Goal: Task Accomplishment & Management: Use online tool/utility

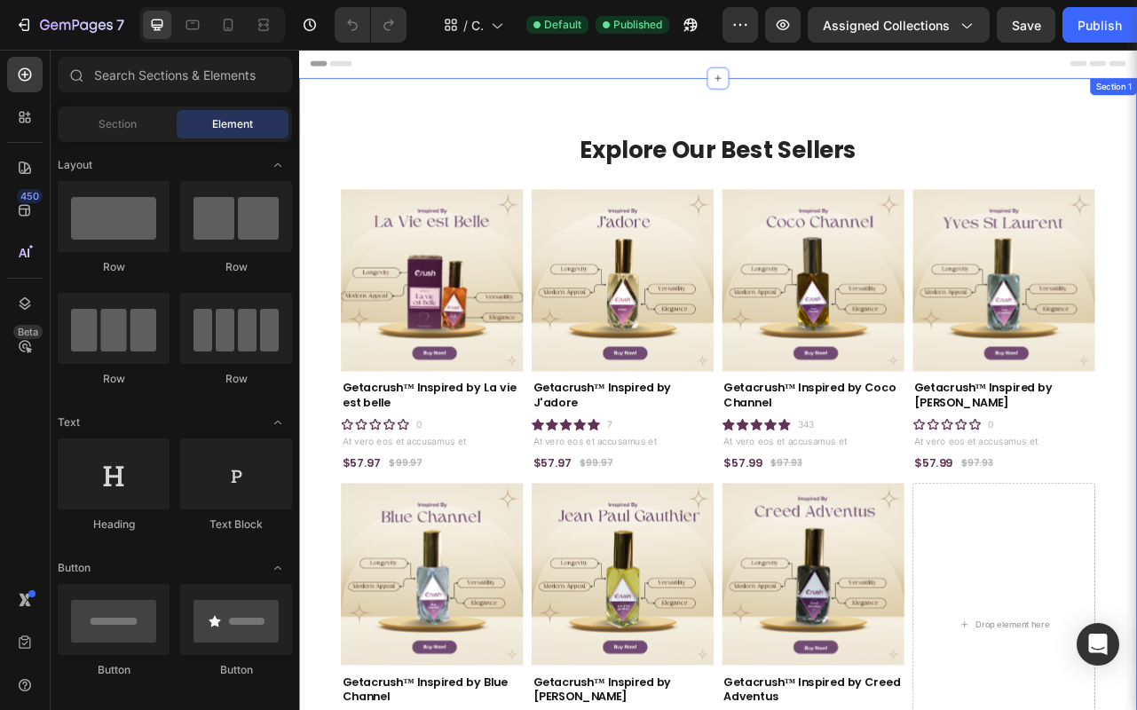
click at [333, 221] on div "Explore Our Best Sellers Heading Product Images Getacrush™ Inspired by La vie e…" at bounding box center [831, 559] width 1065 height 946
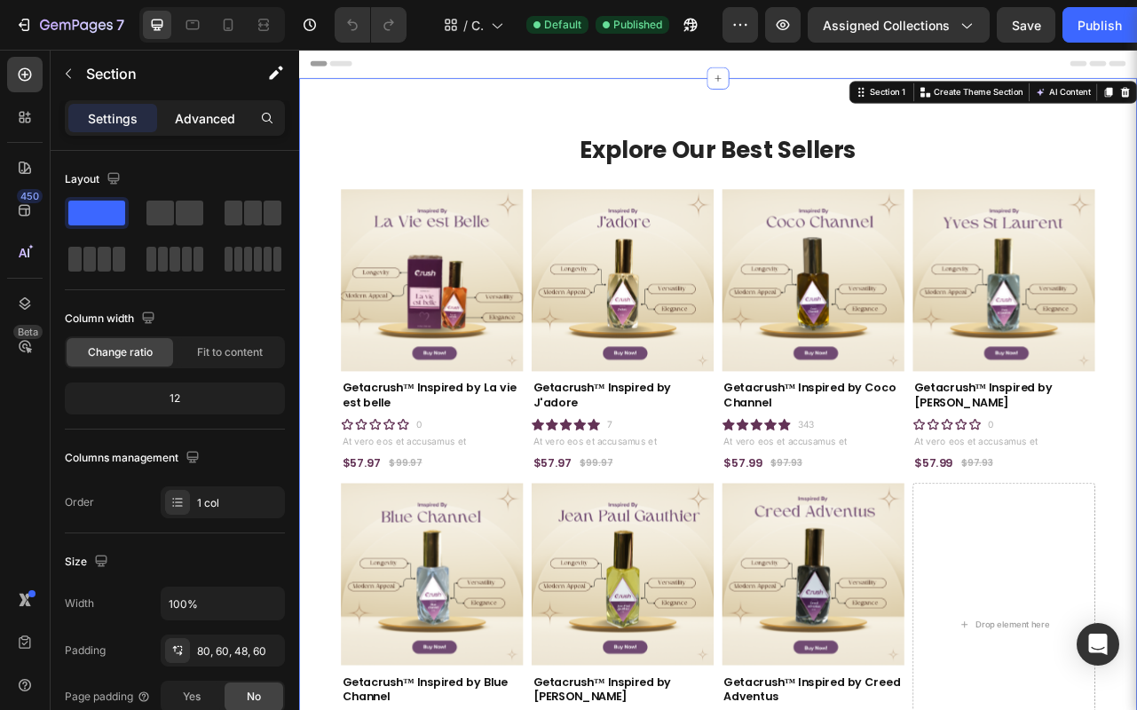
click at [229, 107] on div "Advanced" at bounding box center [205, 118] width 89 height 28
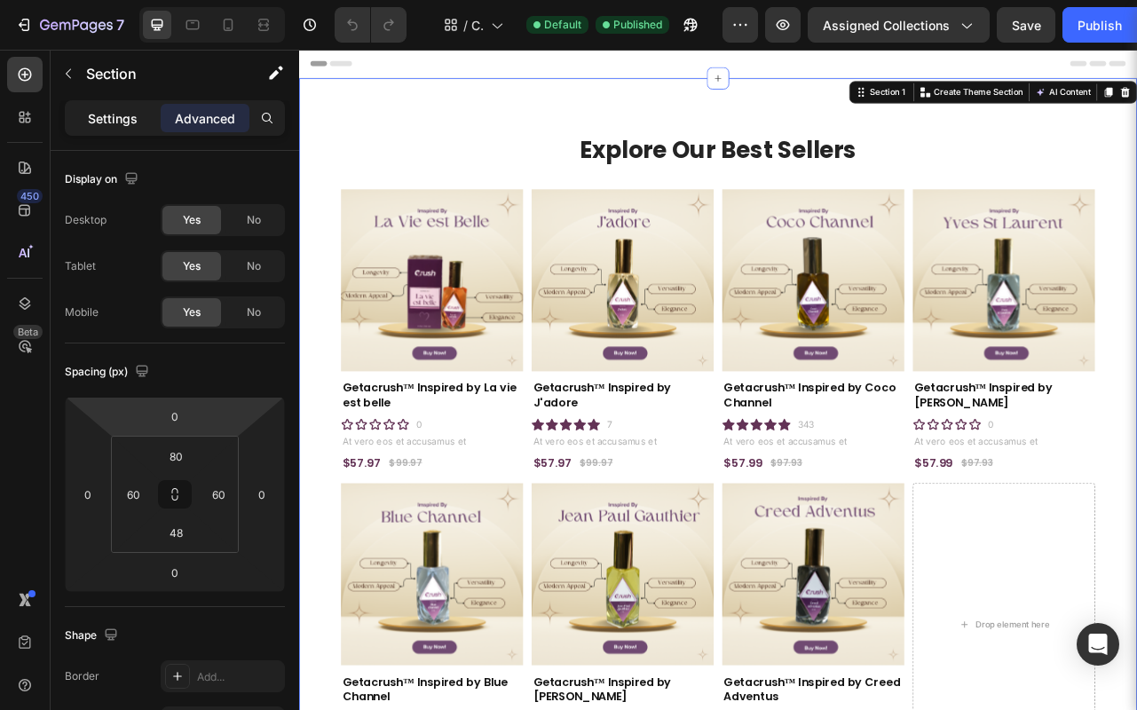
click at [121, 122] on p "Settings" at bounding box center [113, 118] width 50 height 19
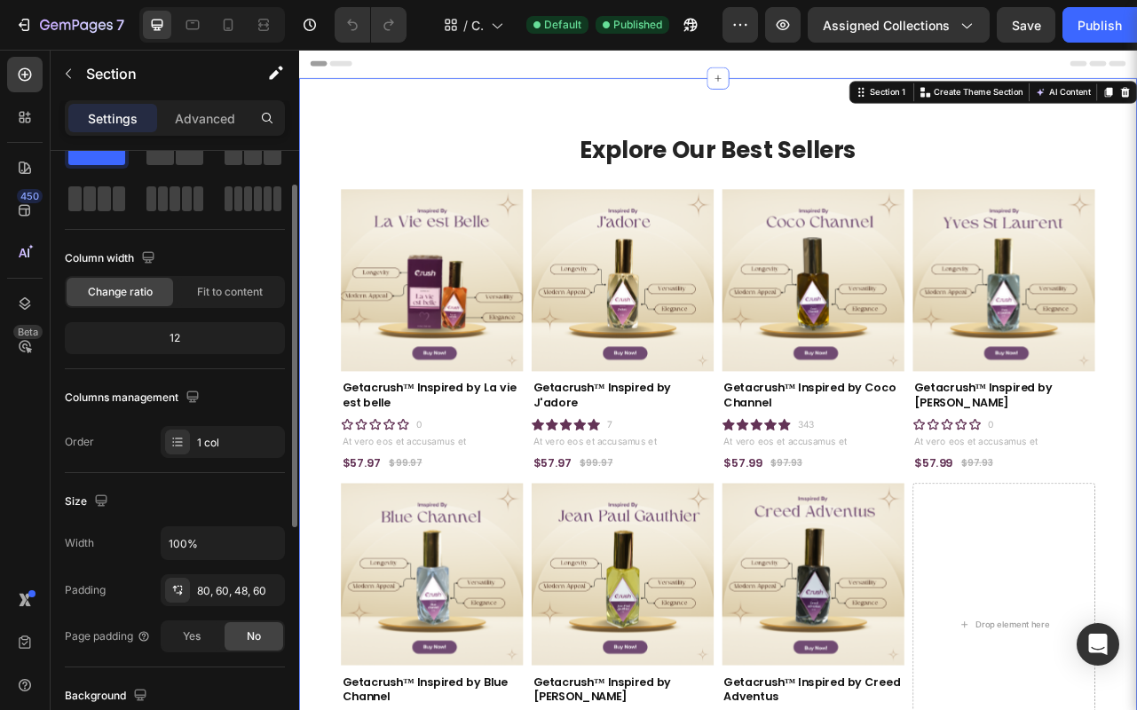
scroll to position [58, 0]
click at [181, 340] on div "12" at bounding box center [174, 340] width 213 height 25
click at [172, 343] on div "12" at bounding box center [174, 340] width 213 height 25
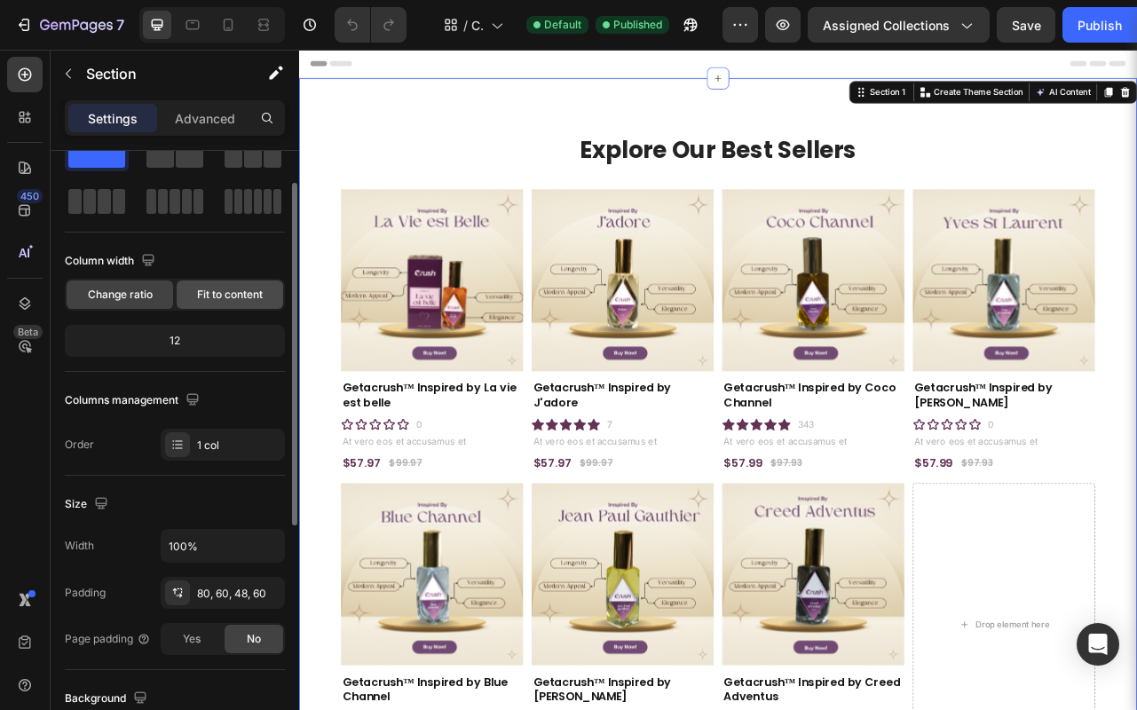
click at [212, 301] on span "Fit to content" at bounding box center [230, 295] width 66 height 16
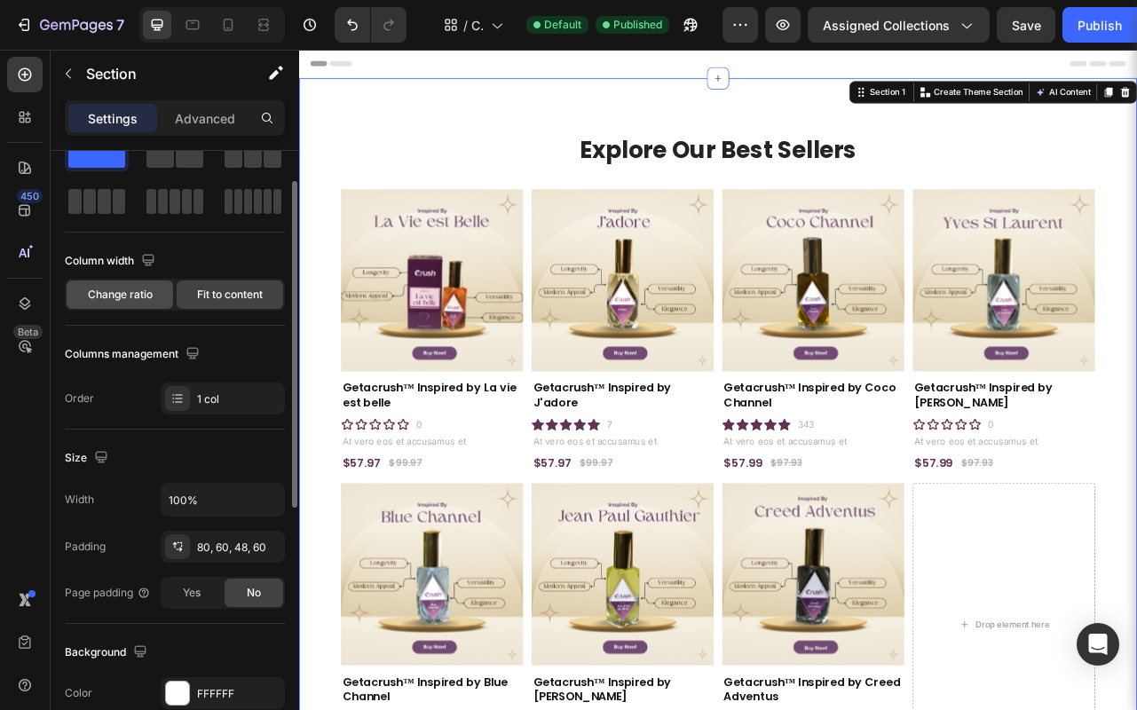
click at [138, 296] on span "Change ratio" at bounding box center [120, 295] width 65 height 16
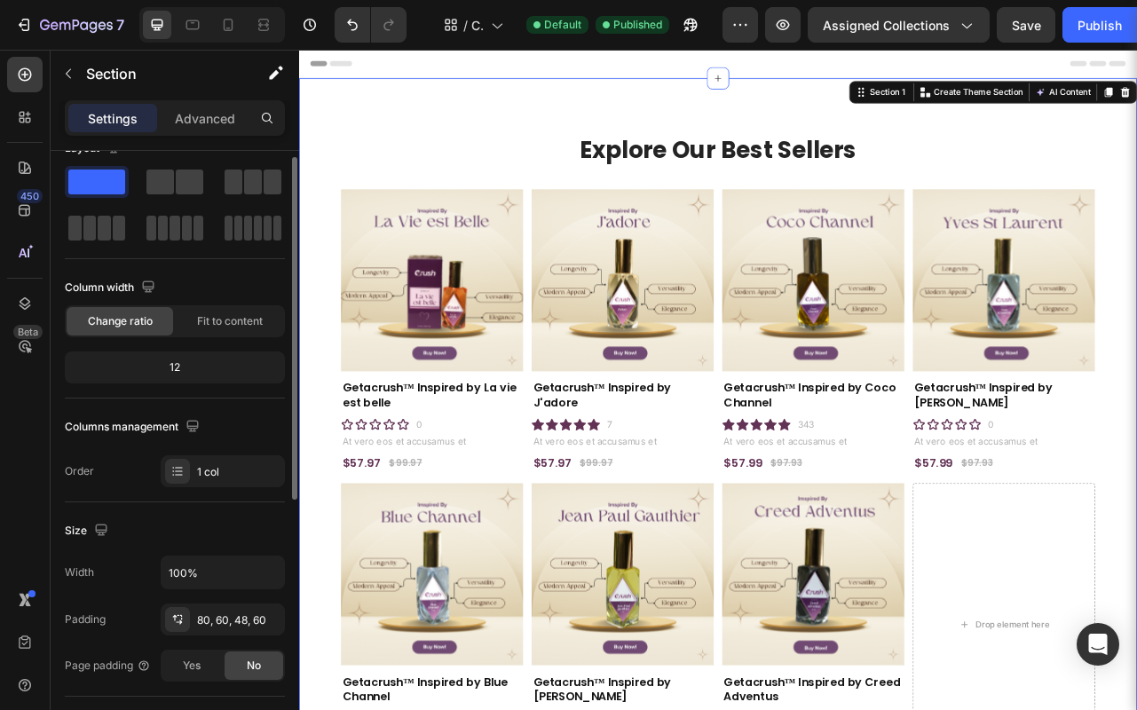
scroll to position [24, 0]
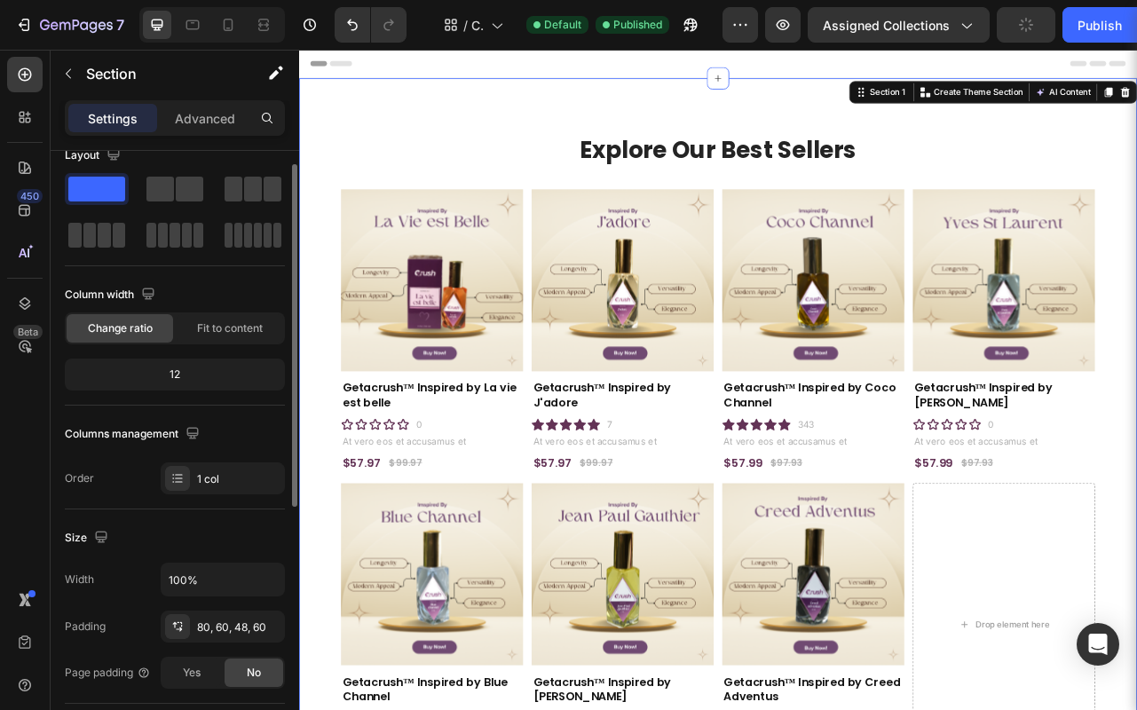
click at [199, 384] on div "12" at bounding box center [174, 374] width 213 height 25
click at [175, 375] on div "12" at bounding box center [174, 374] width 213 height 25
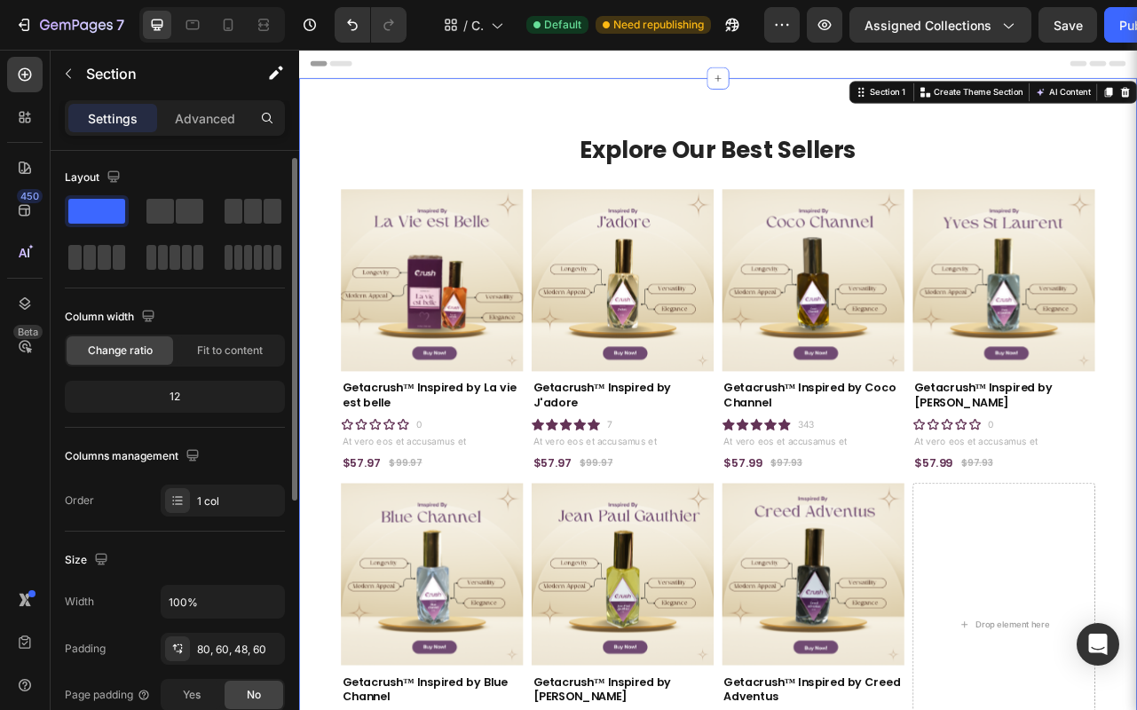
scroll to position [0, 0]
click at [94, 211] on span at bounding box center [96, 213] width 57 height 25
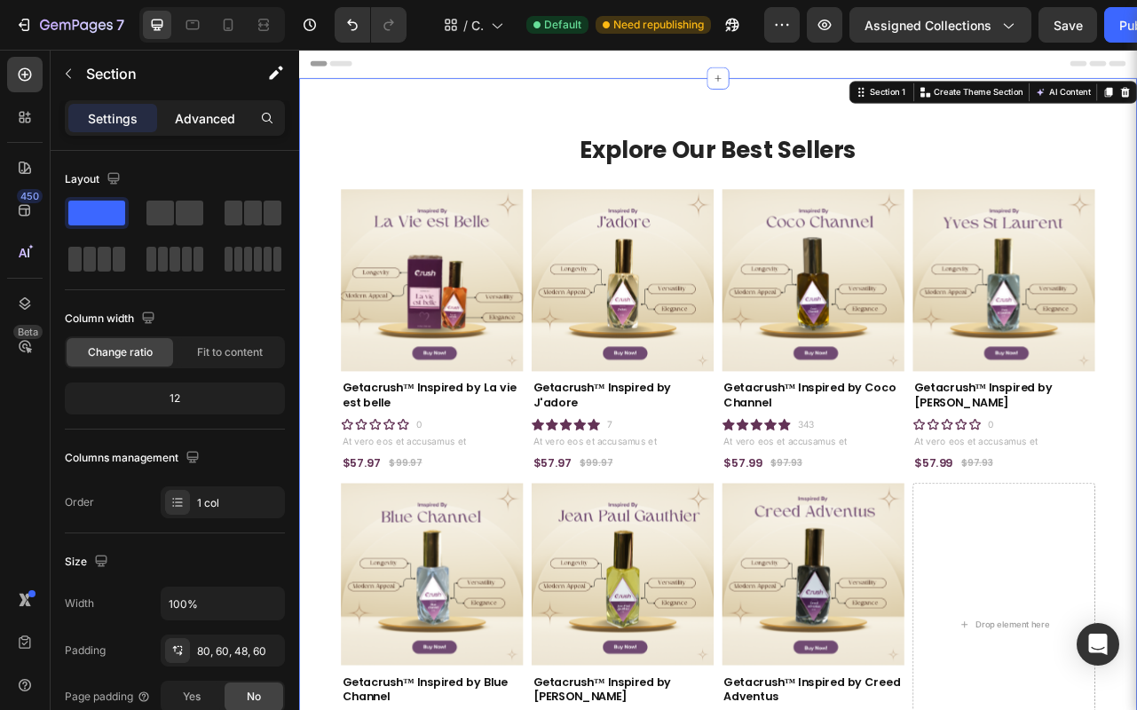
click at [194, 124] on p "Advanced" at bounding box center [205, 118] width 60 height 19
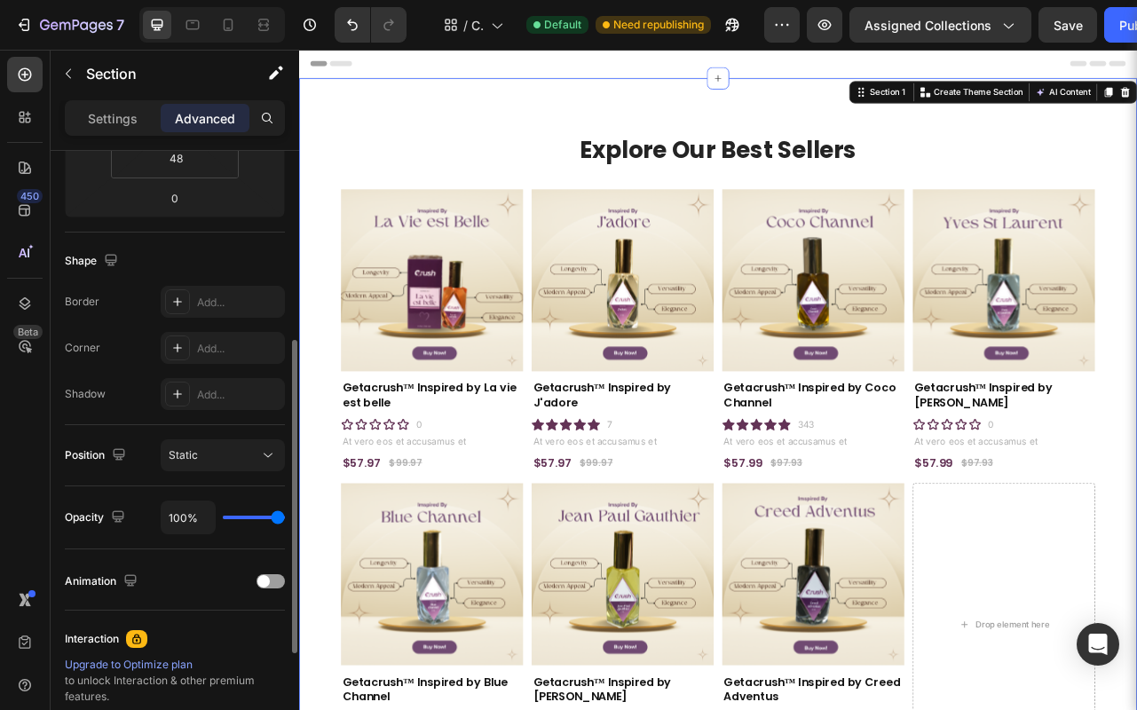
scroll to position [376, 0]
click at [193, 455] on span "Static" at bounding box center [183, 453] width 29 height 13
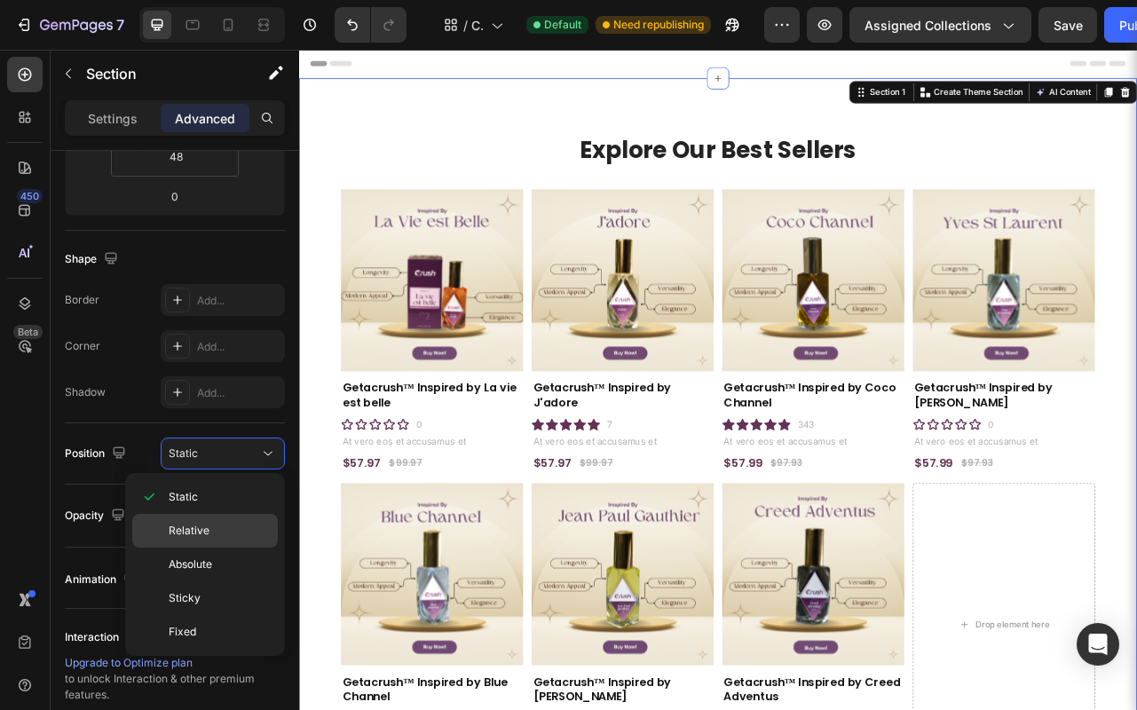
click at [198, 532] on span "Relative" at bounding box center [189, 531] width 41 height 16
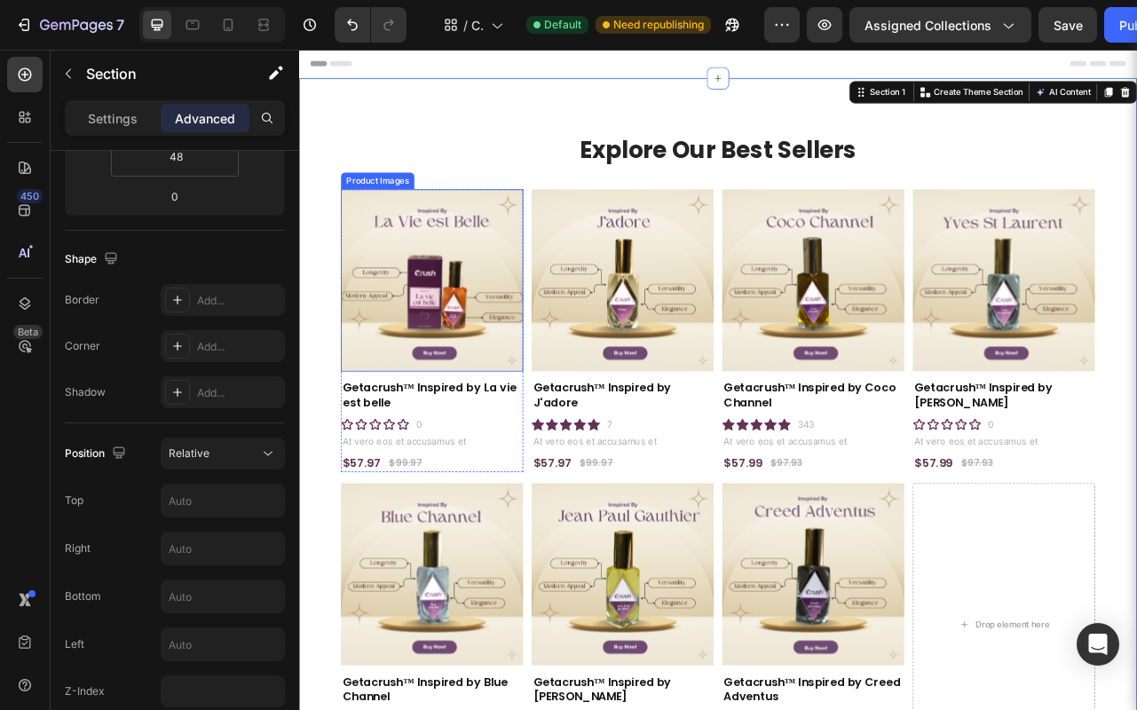
click at [459, 373] on img at bounding box center [468, 343] width 232 height 232
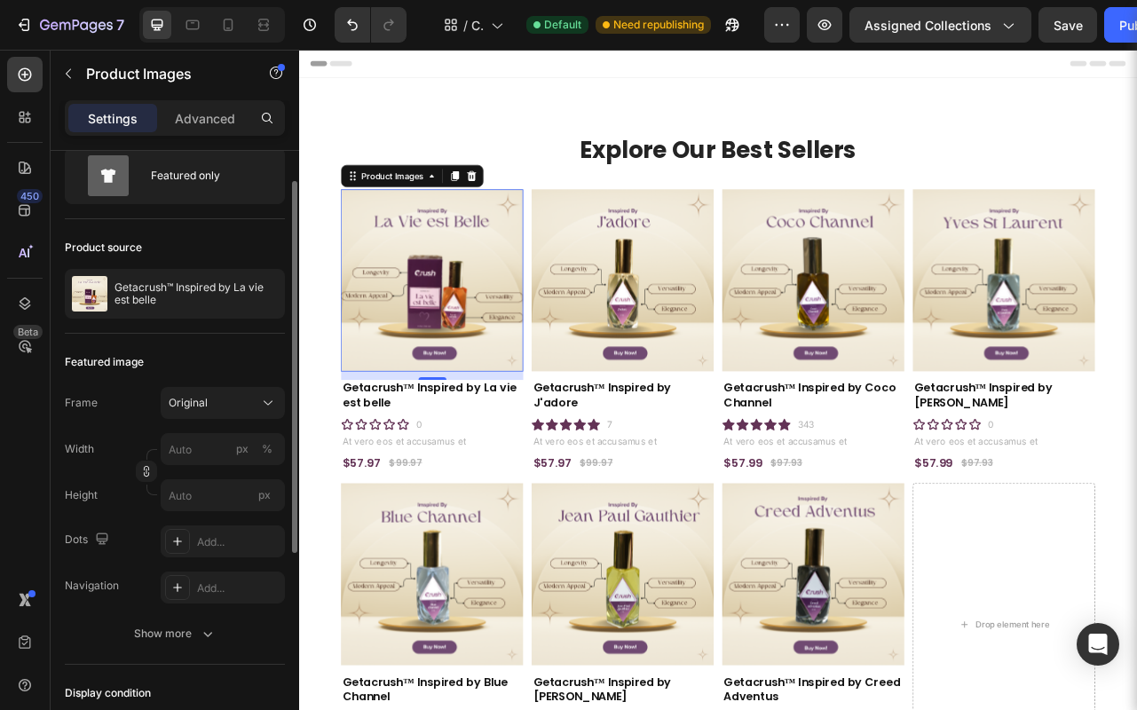
scroll to position [62, 0]
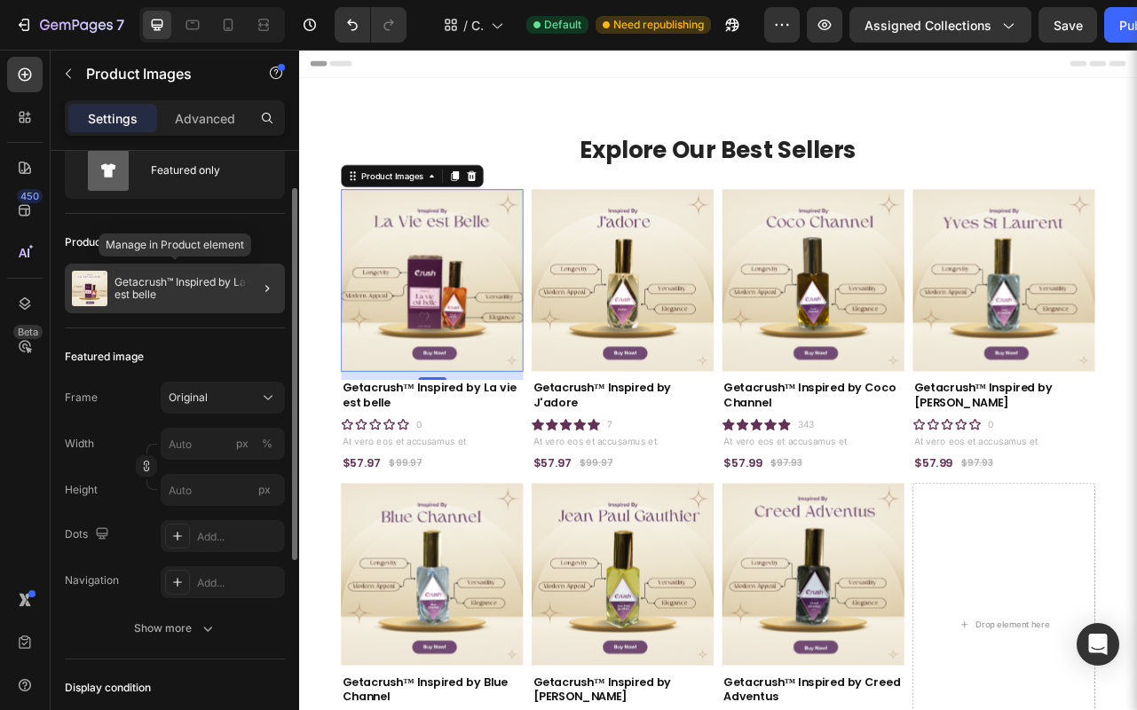
click at [203, 281] on p "Getacrush™ Inspired by La vie est belle" at bounding box center [196, 288] width 163 height 25
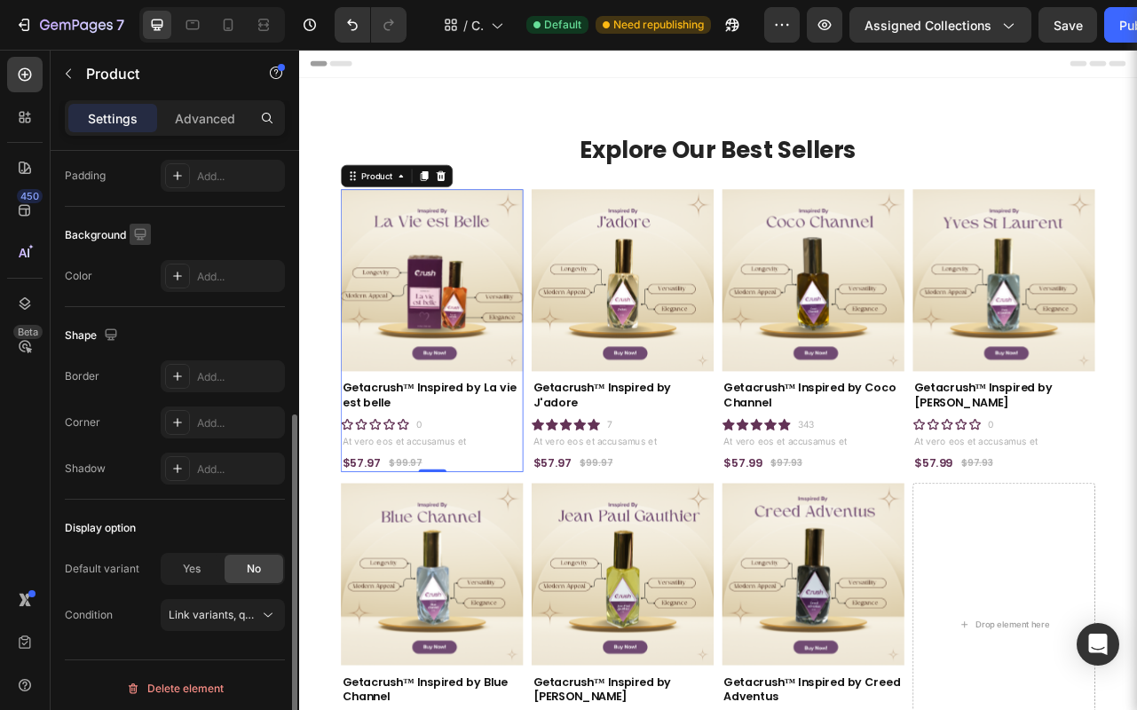
scroll to position [444, 0]
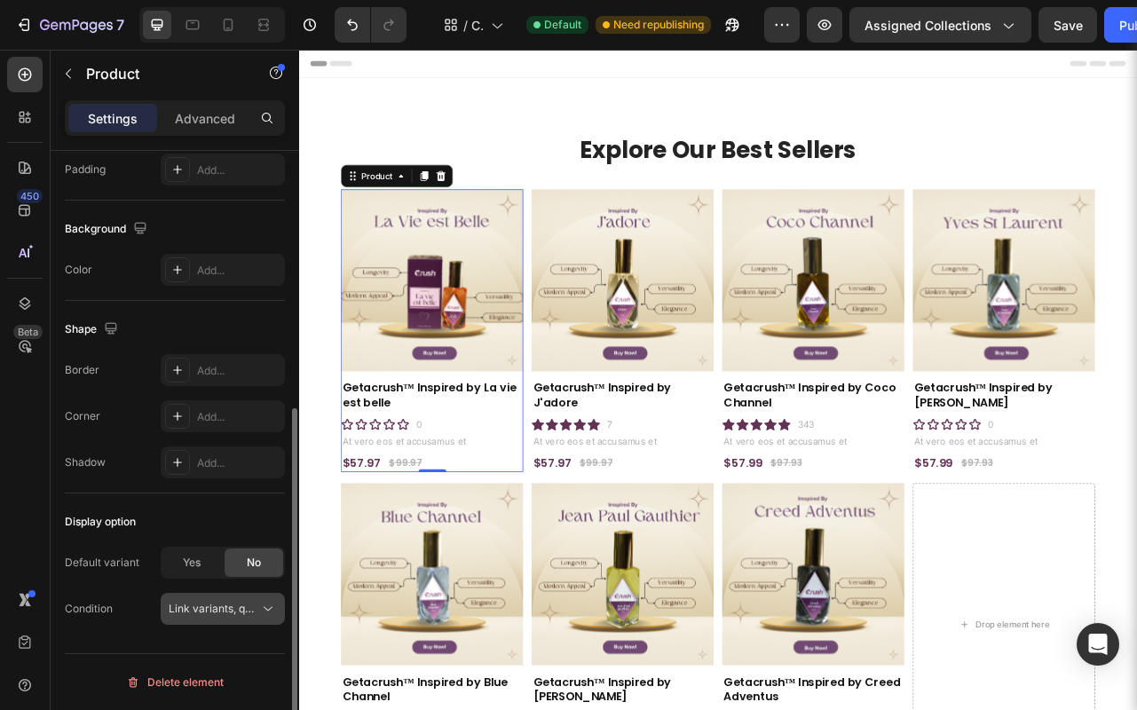
click at [196, 610] on span "Link variants, quantity <br> between same products" at bounding box center [300, 608] width 262 height 13
click at [119, 623] on div "Condition Link variants, quantity <br> between same products" at bounding box center [175, 609] width 220 height 32
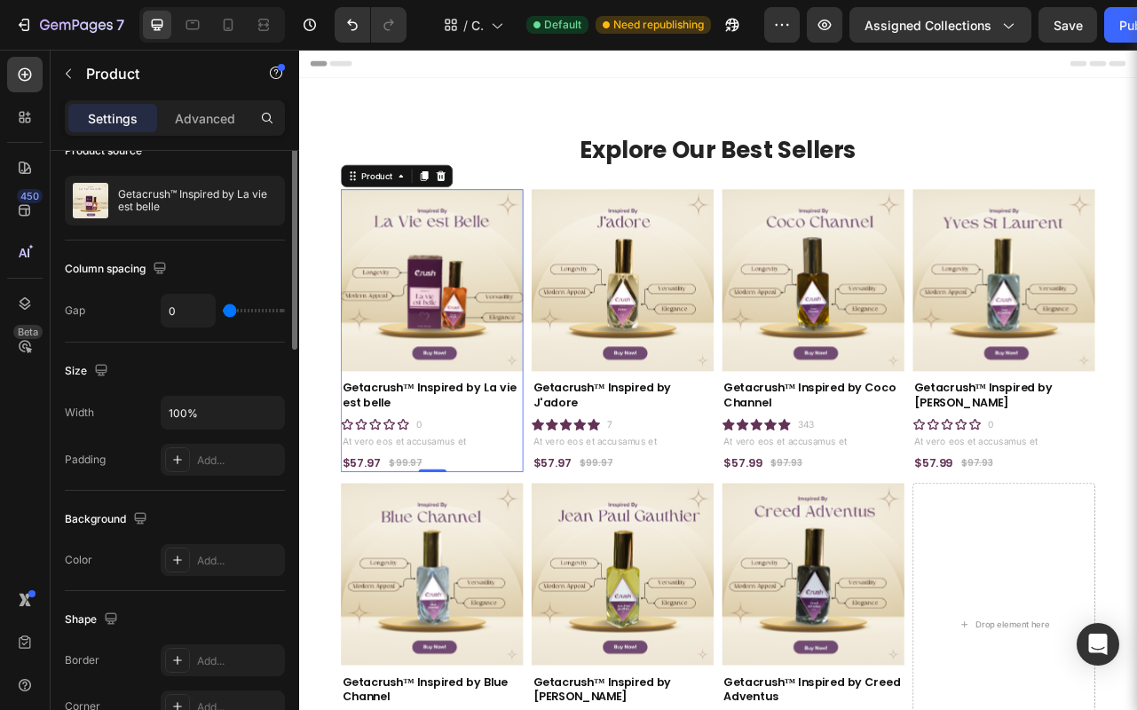
scroll to position [0, 0]
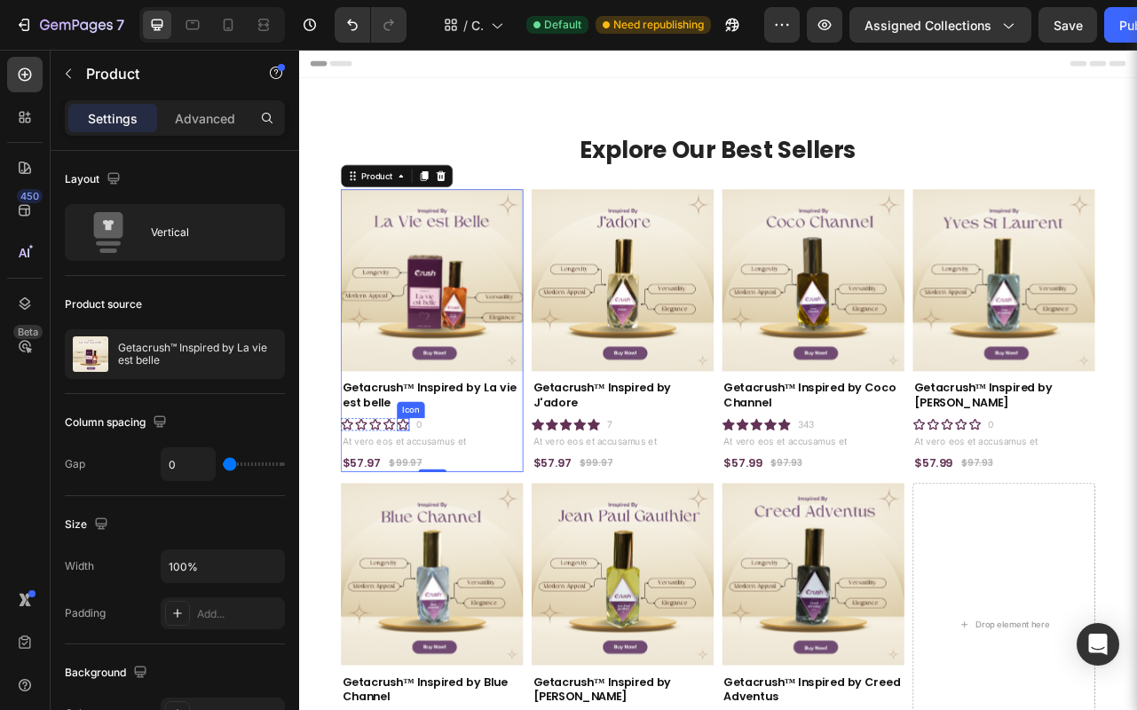
click at [423, 524] on icon at bounding box center [431, 526] width 16 height 16
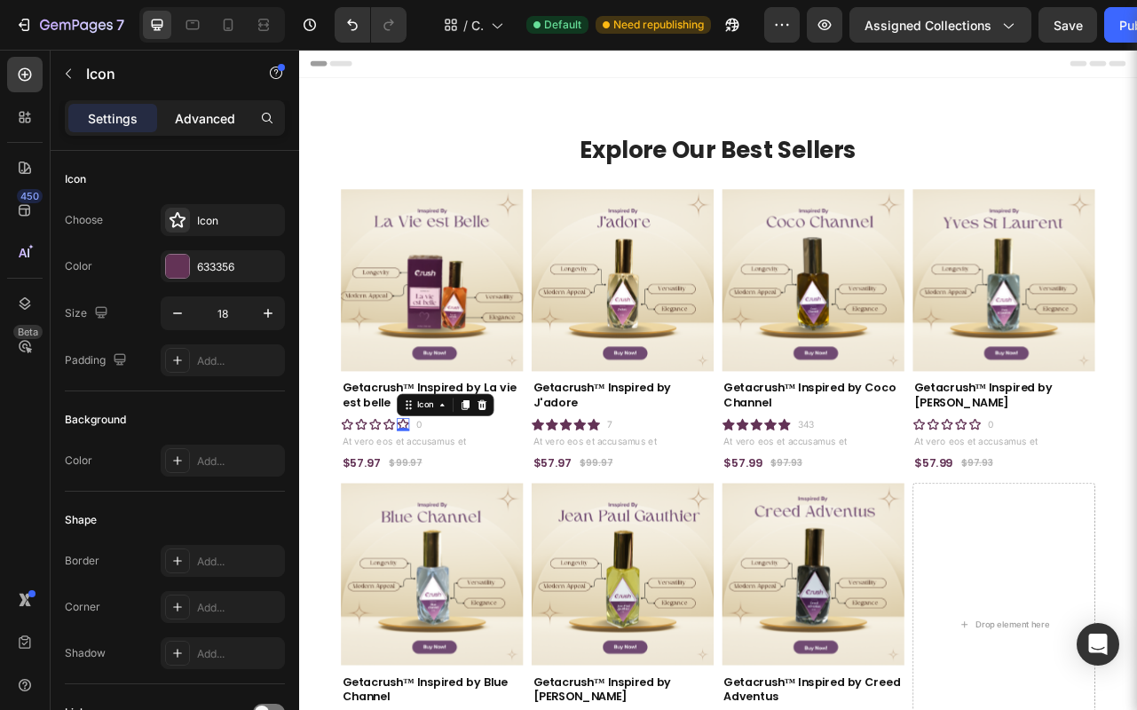
click at [214, 126] on p "Advanced" at bounding box center [205, 118] width 60 height 19
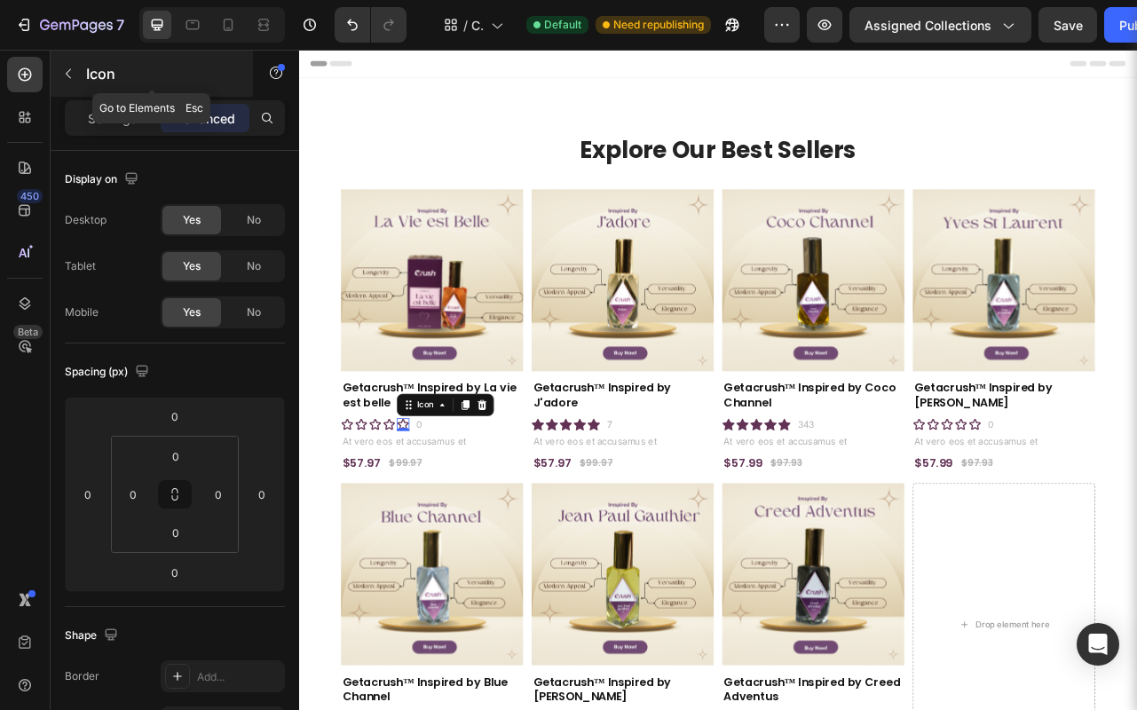
click at [71, 78] on icon "button" at bounding box center [68, 74] width 14 height 14
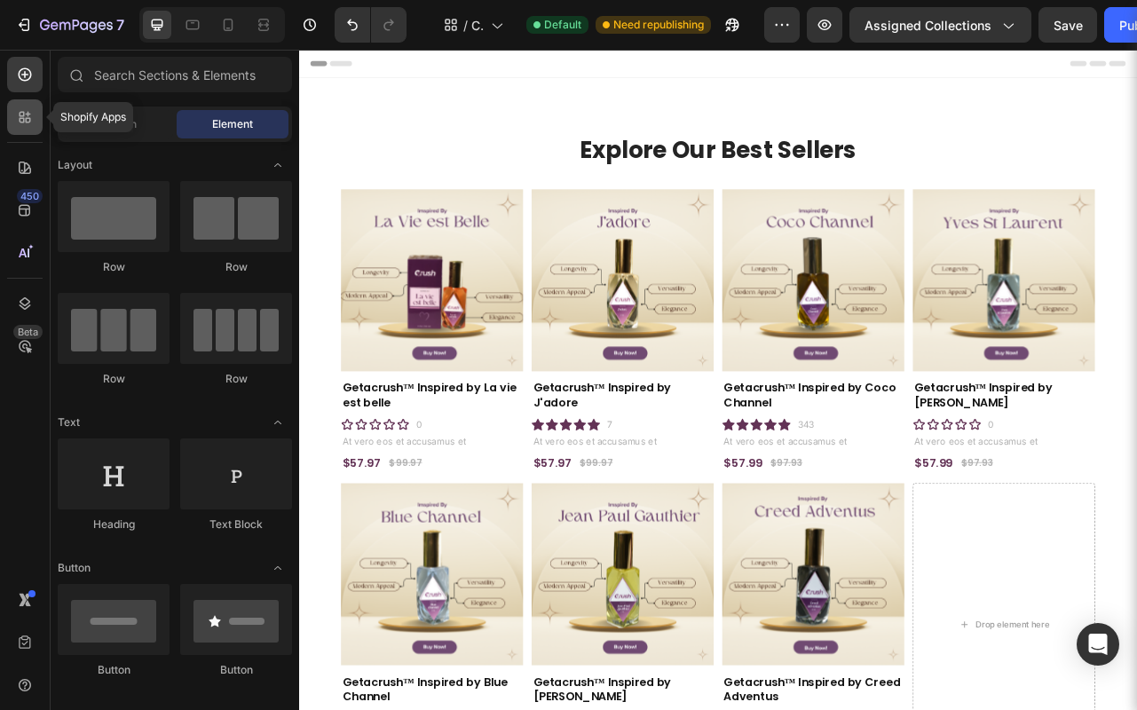
click at [21, 113] on icon at bounding box center [25, 117] width 18 height 18
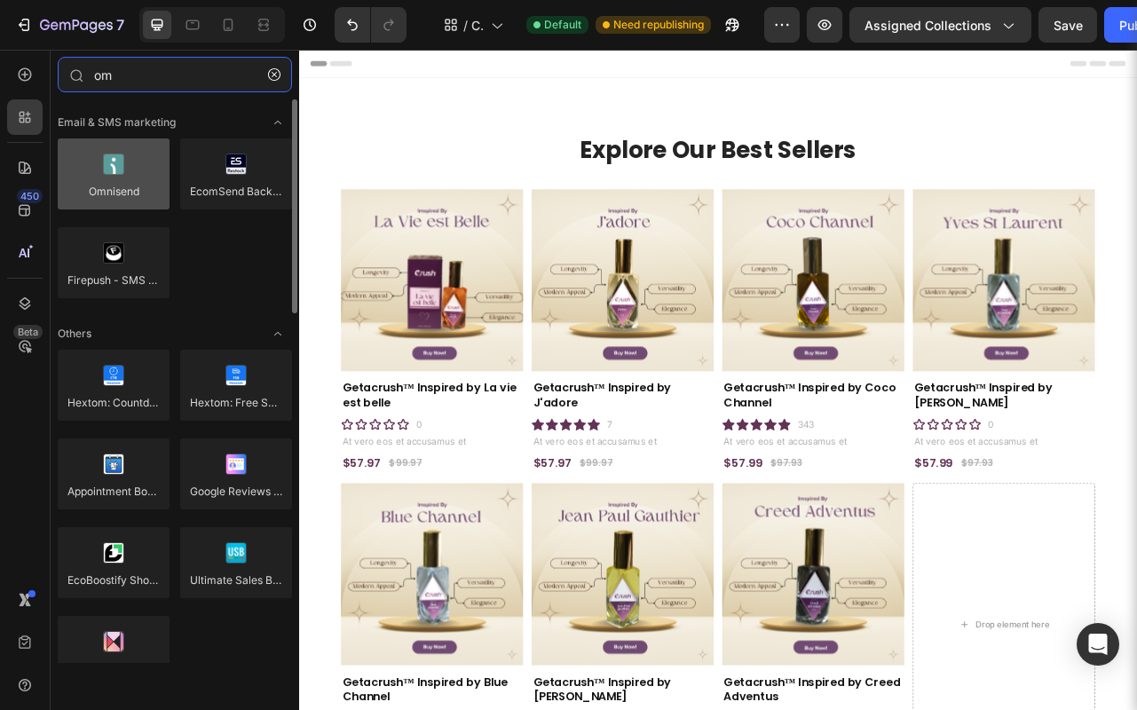
type input "om"
click at [121, 170] on div at bounding box center [114, 173] width 112 height 71
click at [128, 198] on div at bounding box center [114, 173] width 112 height 71
drag, startPoint x: 119, startPoint y: 178, endPoint x: 101, endPoint y: 179, distance: 17.8
click at [101, 179] on div at bounding box center [114, 173] width 112 height 71
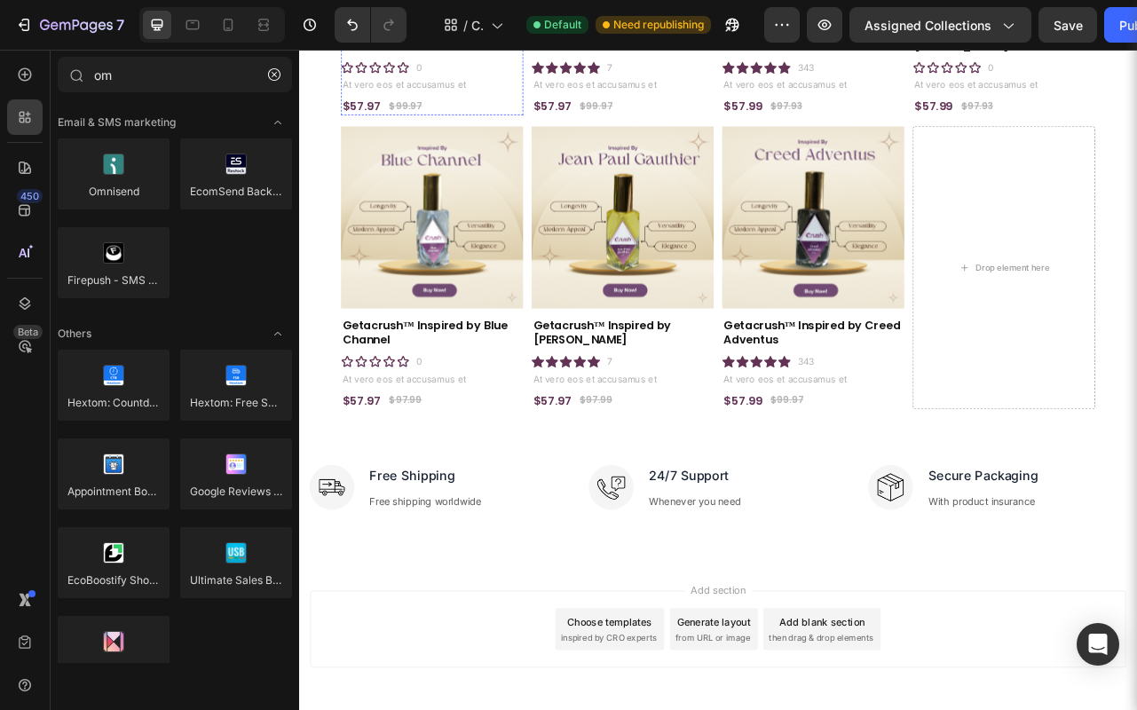
scroll to position [516, 0]
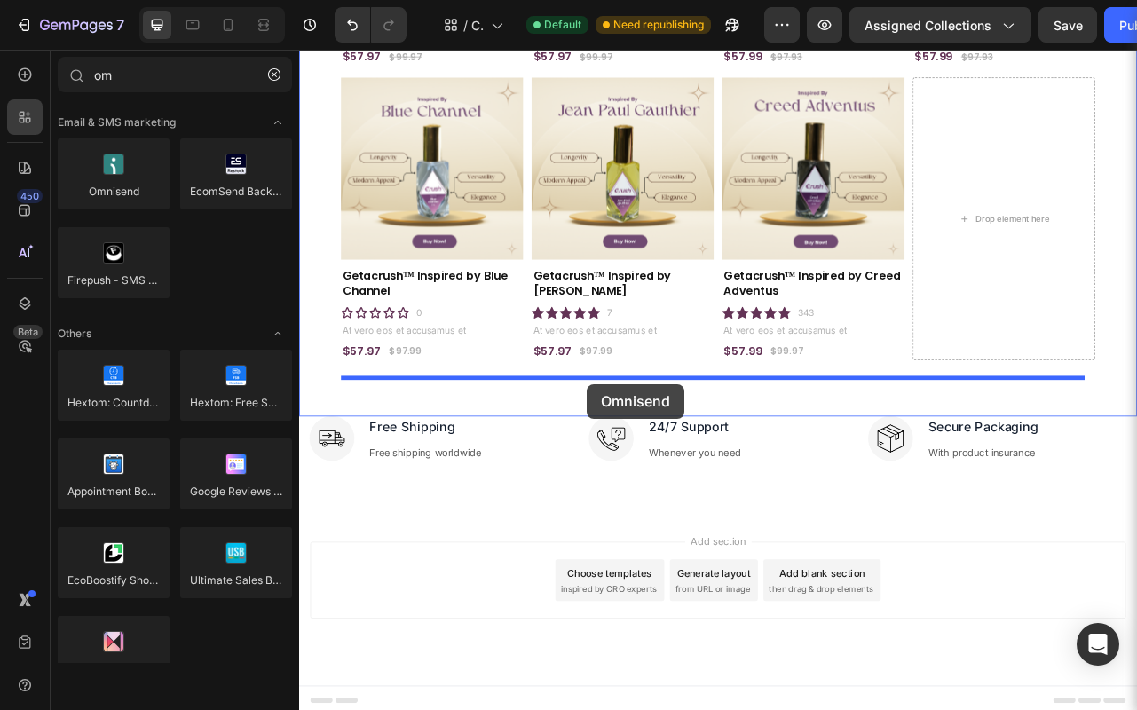
drag, startPoint x: 421, startPoint y: 225, endPoint x: 665, endPoint y: 476, distance: 350.3
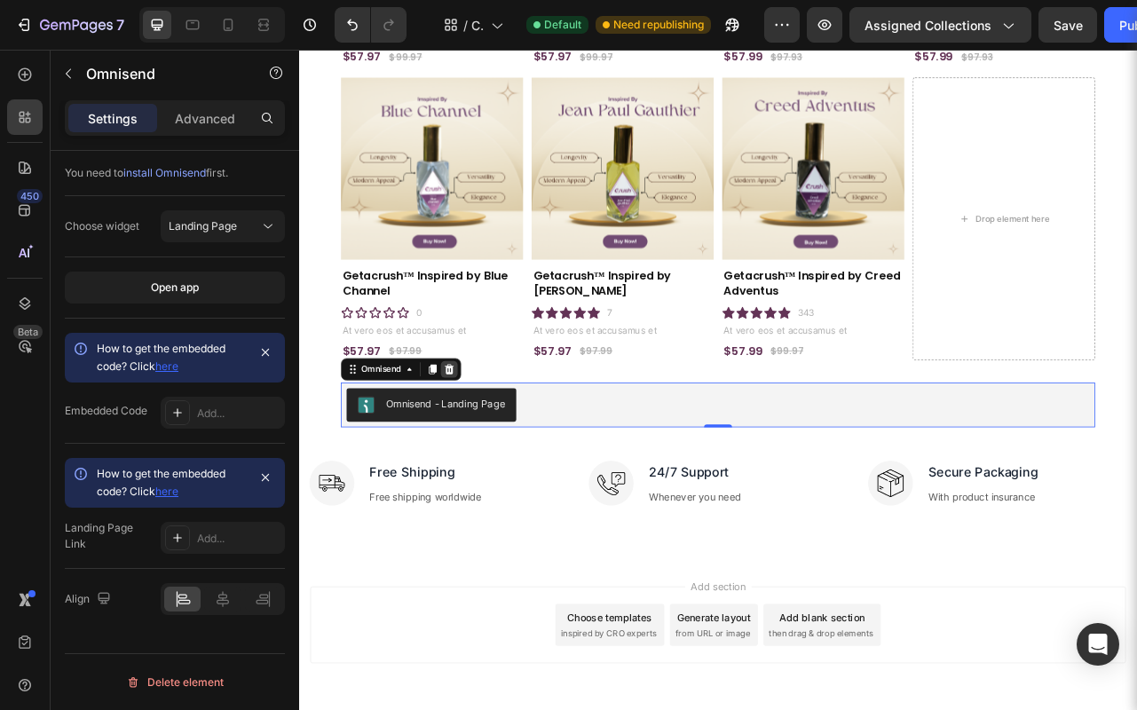
click at [494, 450] on icon at bounding box center [491, 456] width 12 height 12
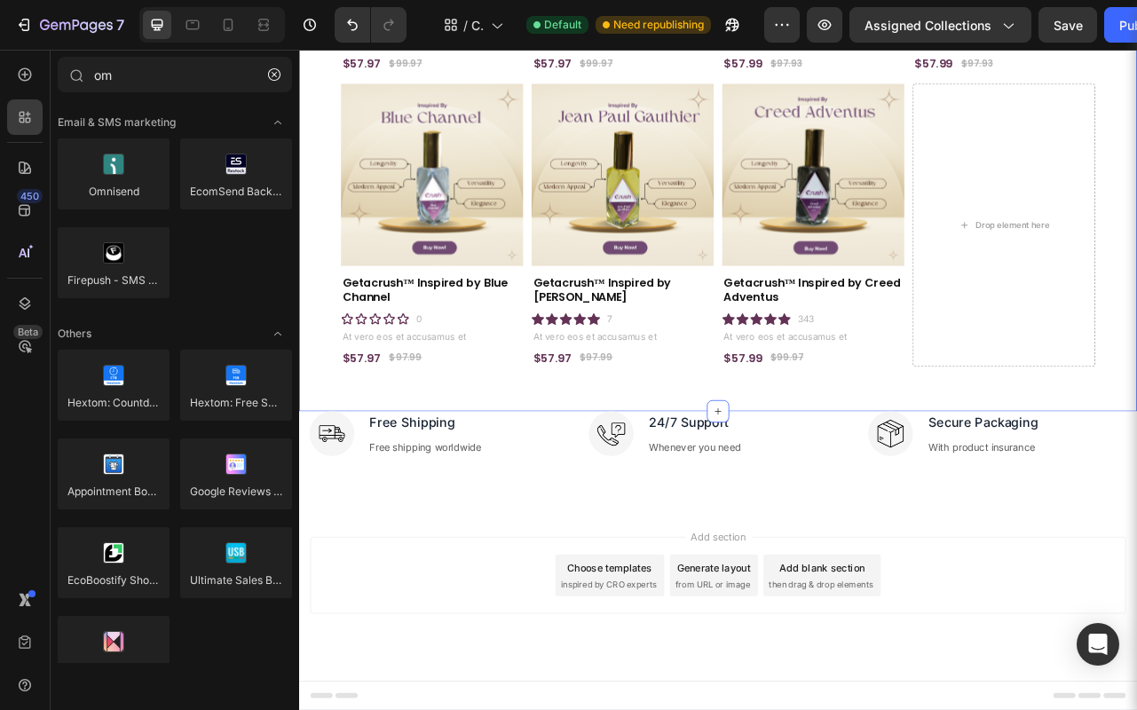
scroll to position [502, 0]
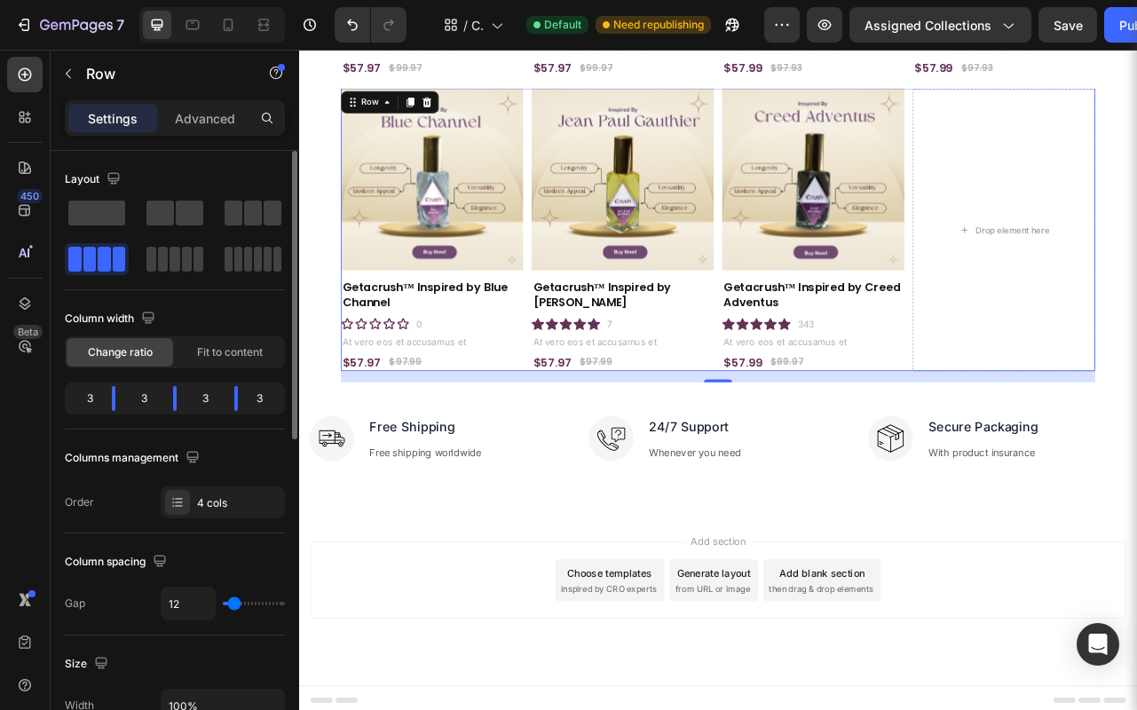
type input "45"
type input "57"
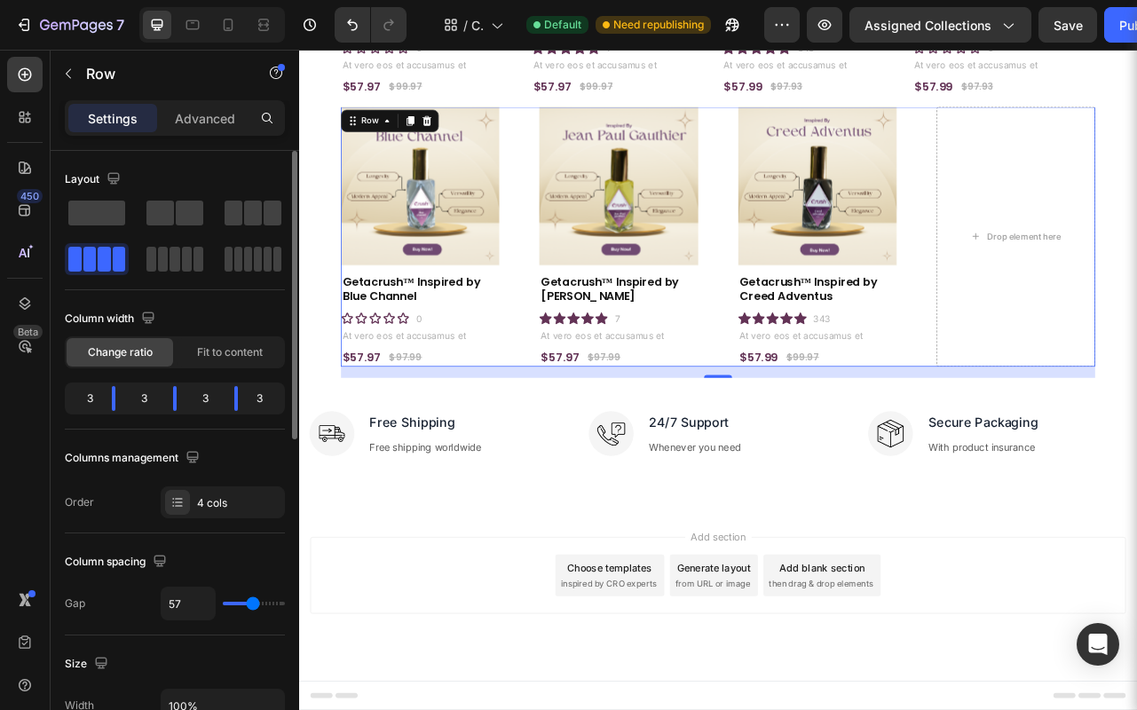
type input "62"
type input "65"
type input "68"
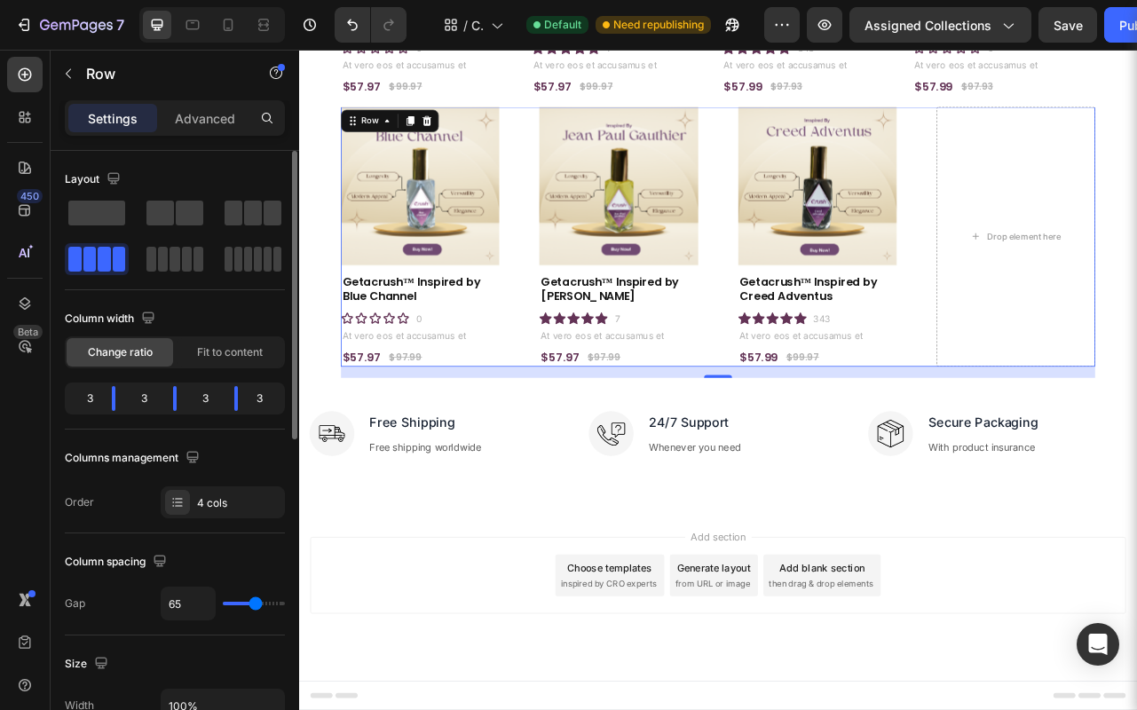
type input "68"
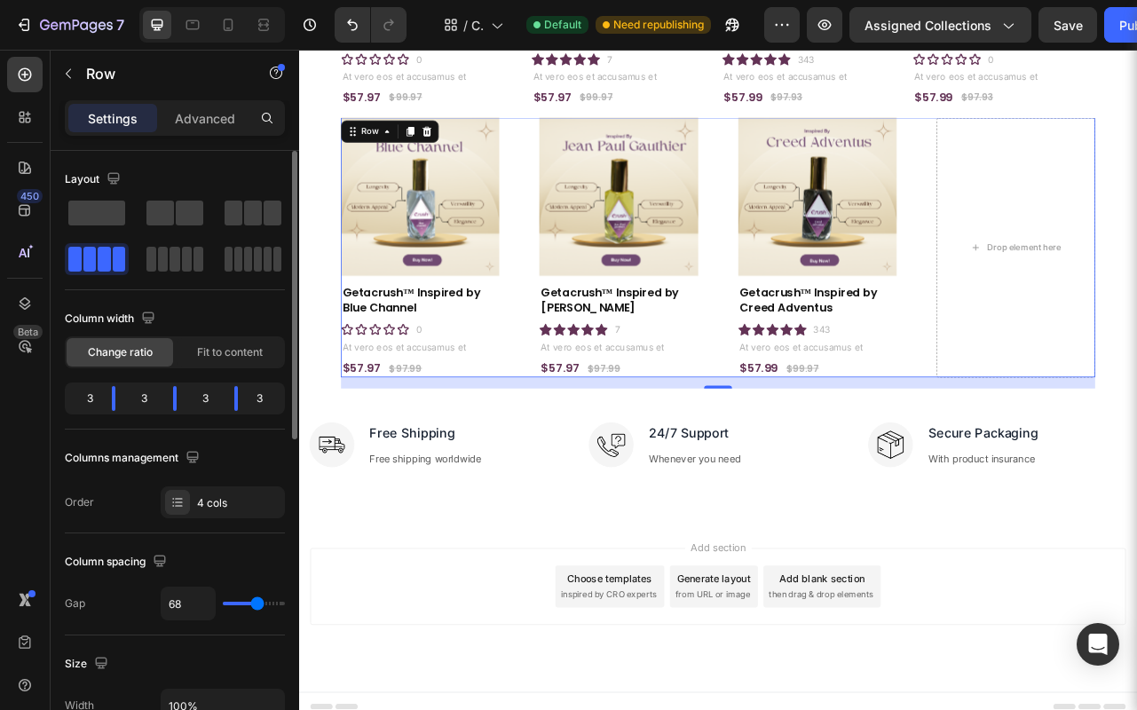
type input "71"
type input "72"
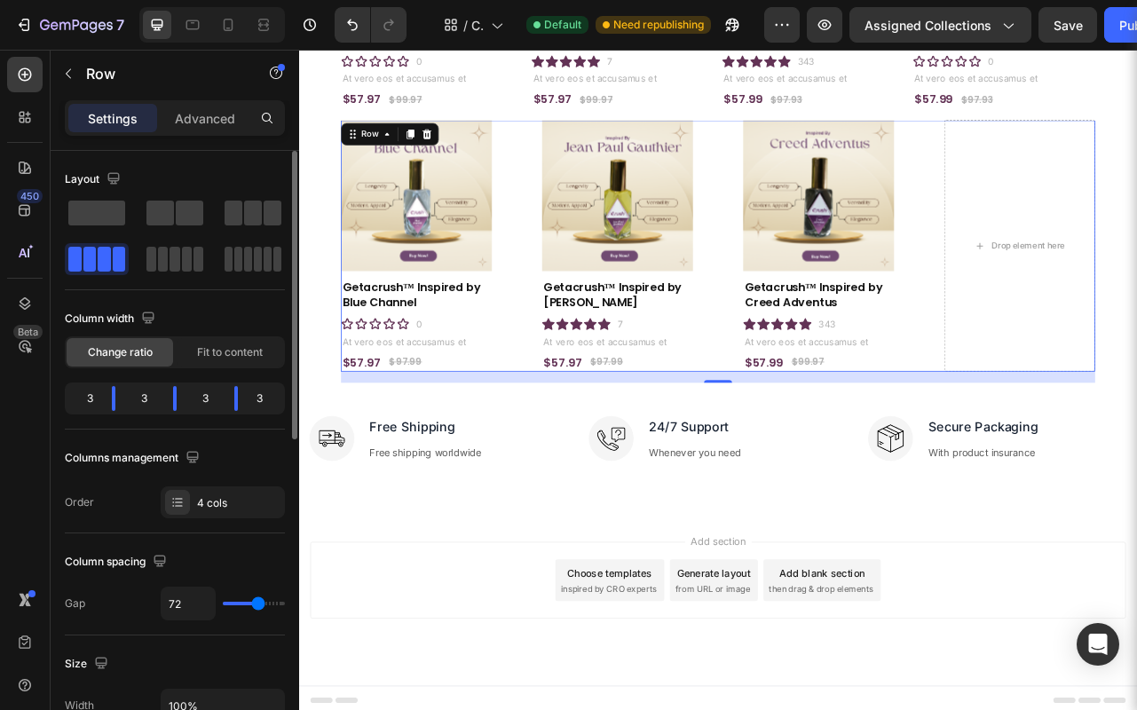
type input "85"
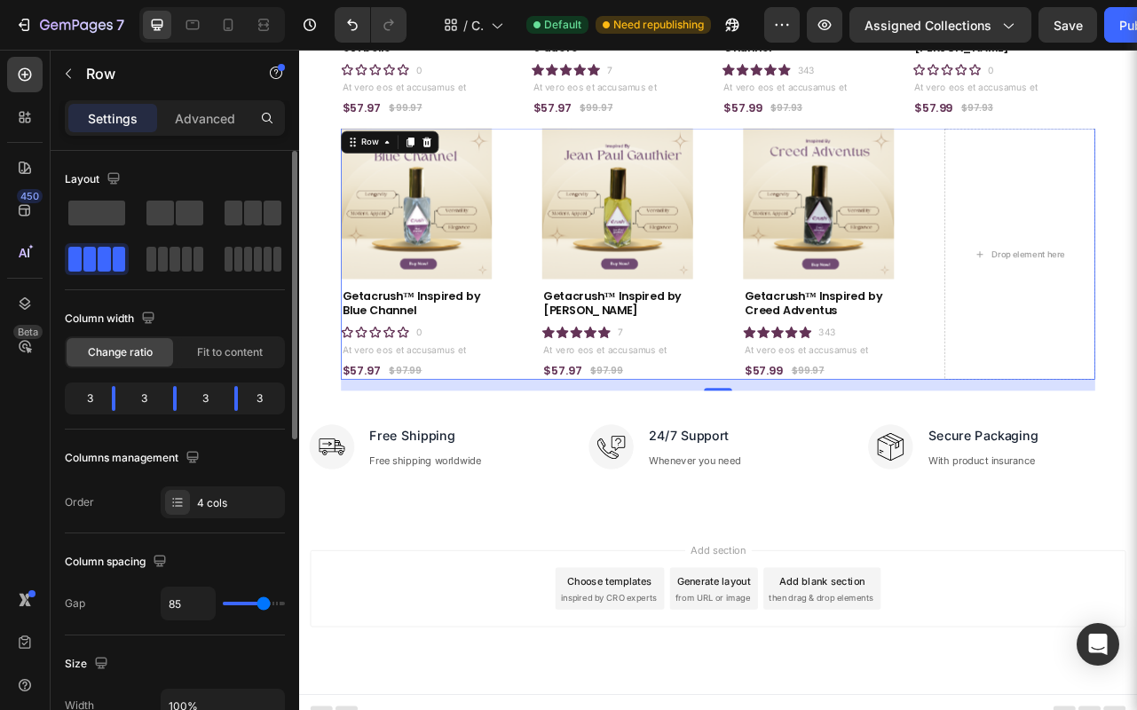
type input "88"
type input "90"
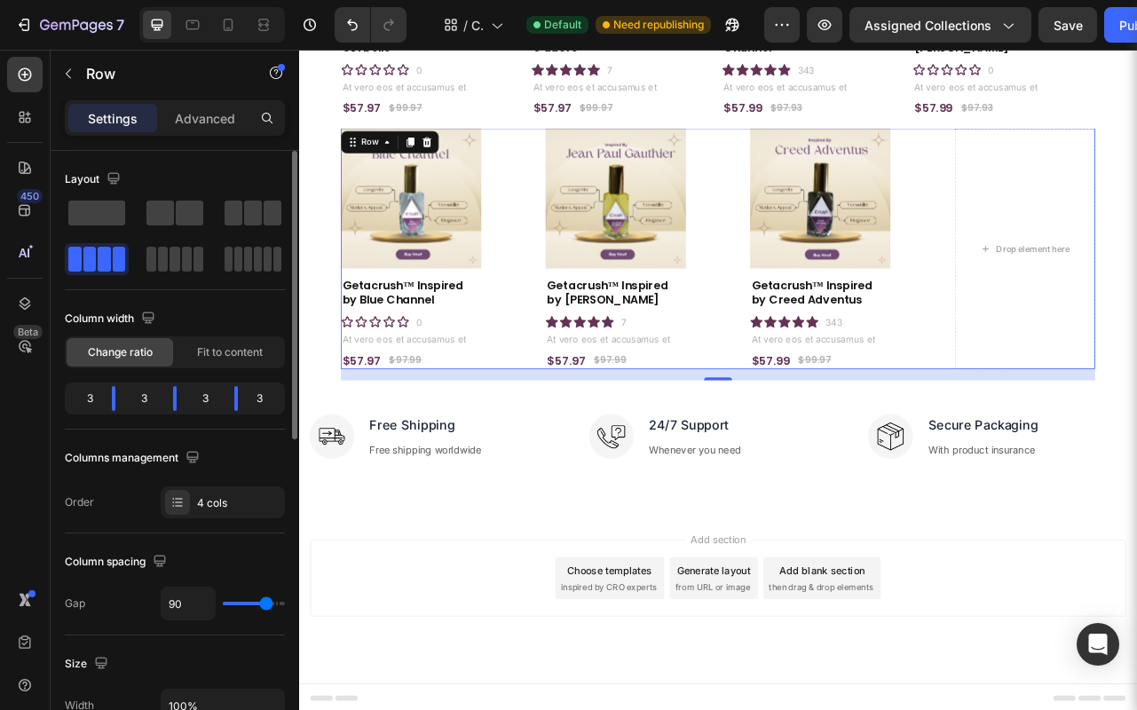
type input "92"
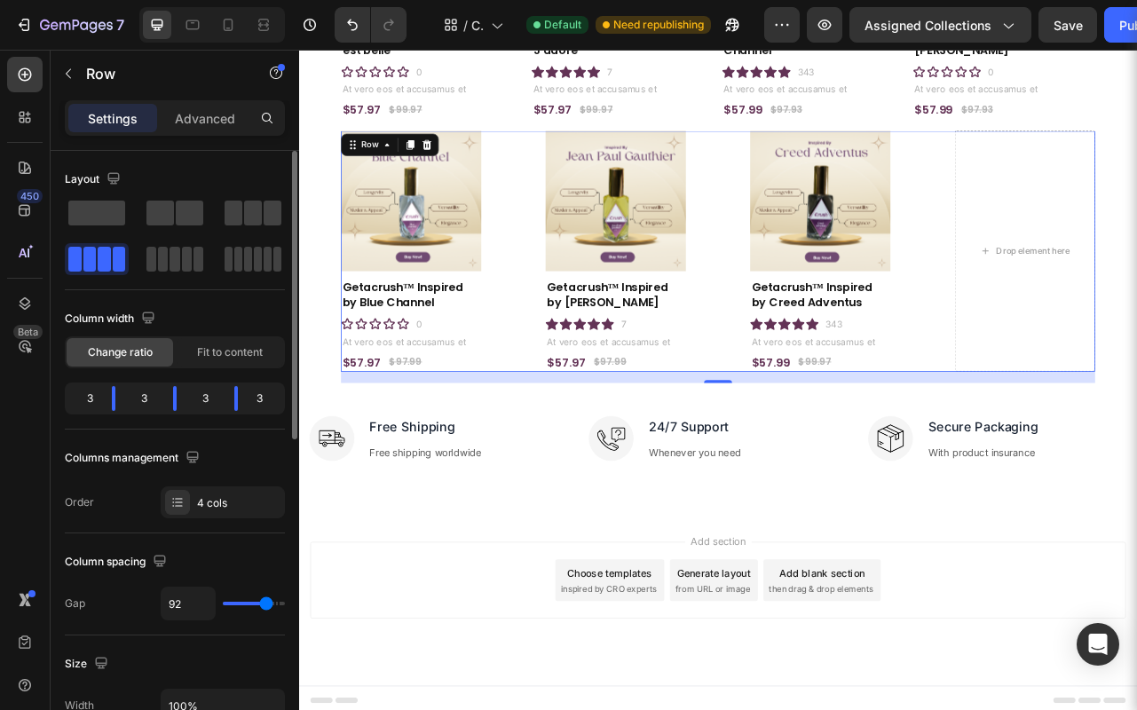
type input "97"
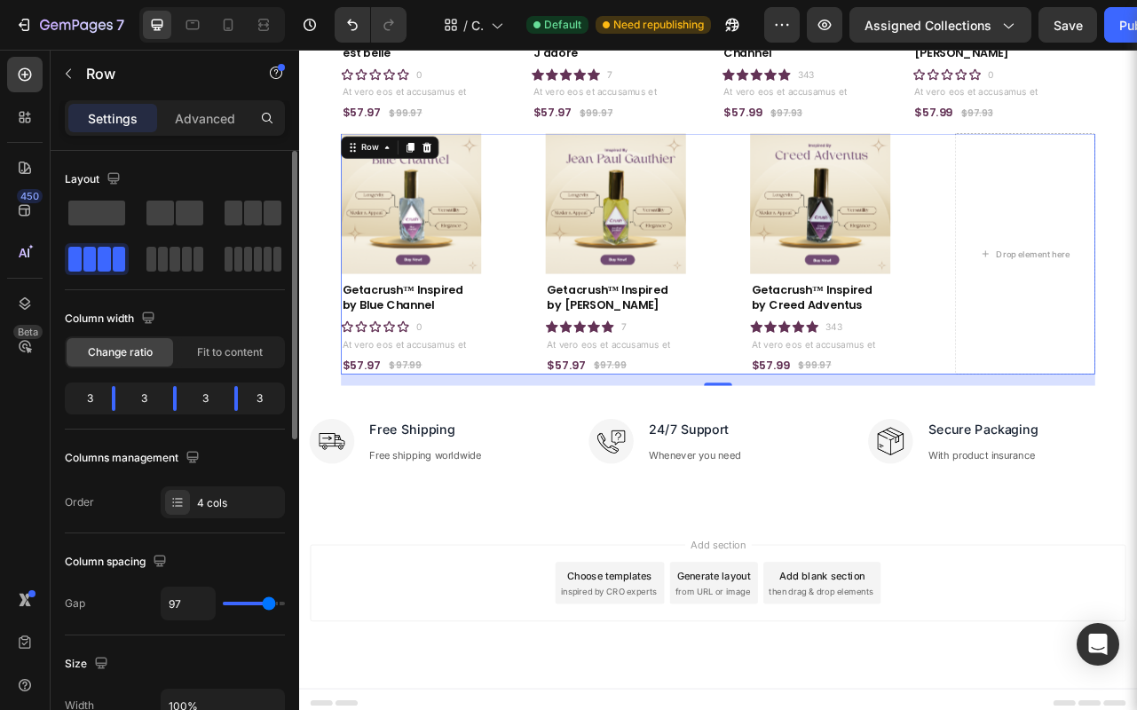
type input "98"
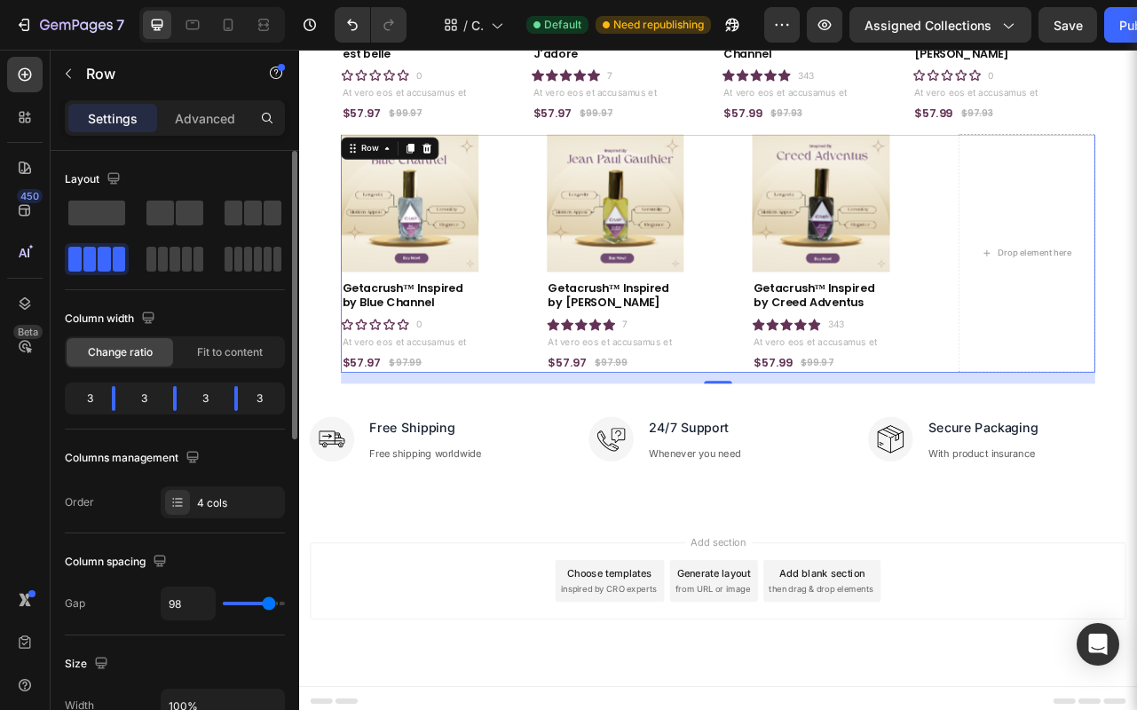
type input "99"
type input "104"
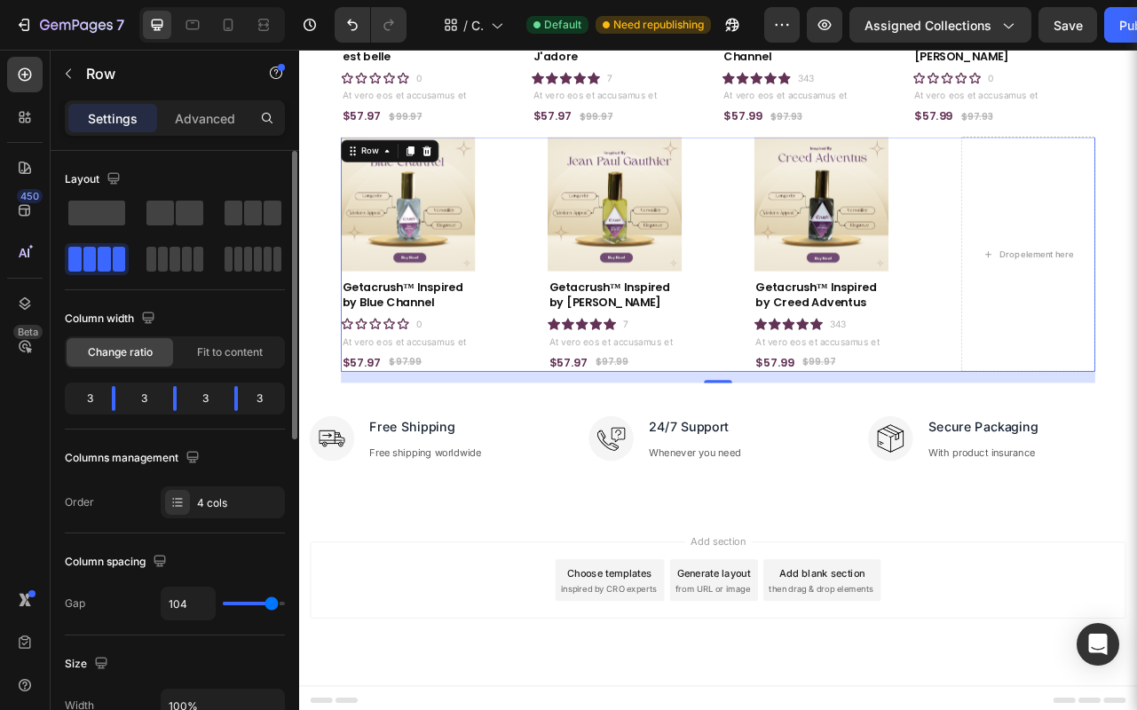
type input "76"
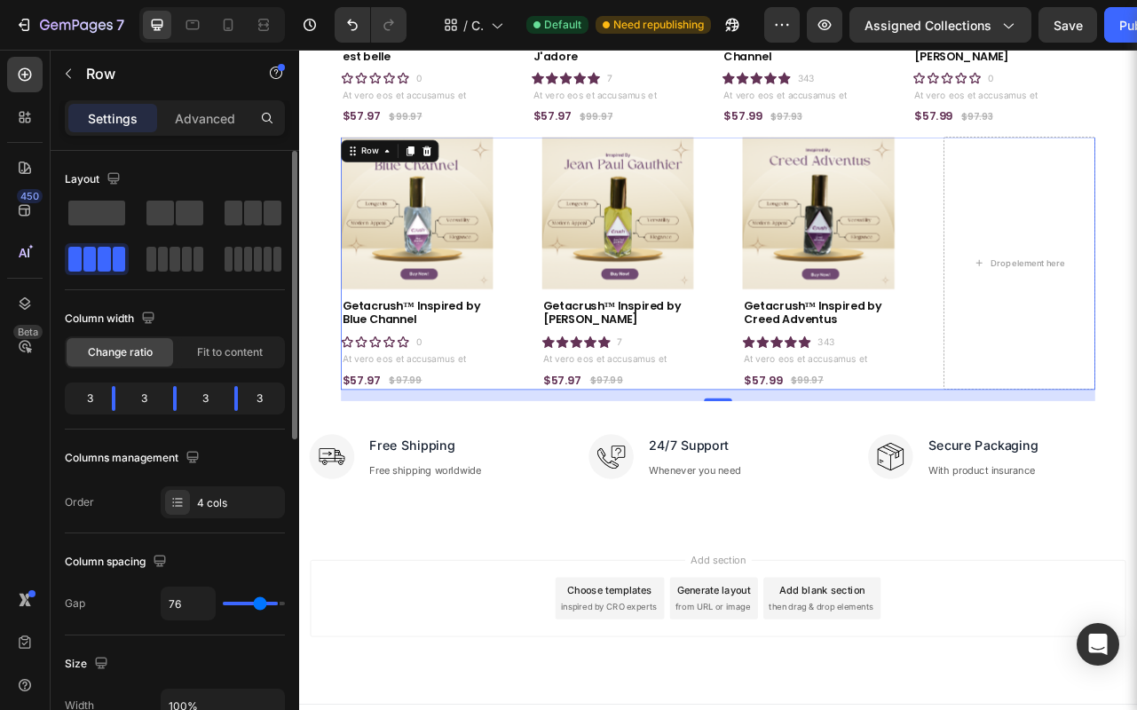
type input "70"
type input "69"
type input "68"
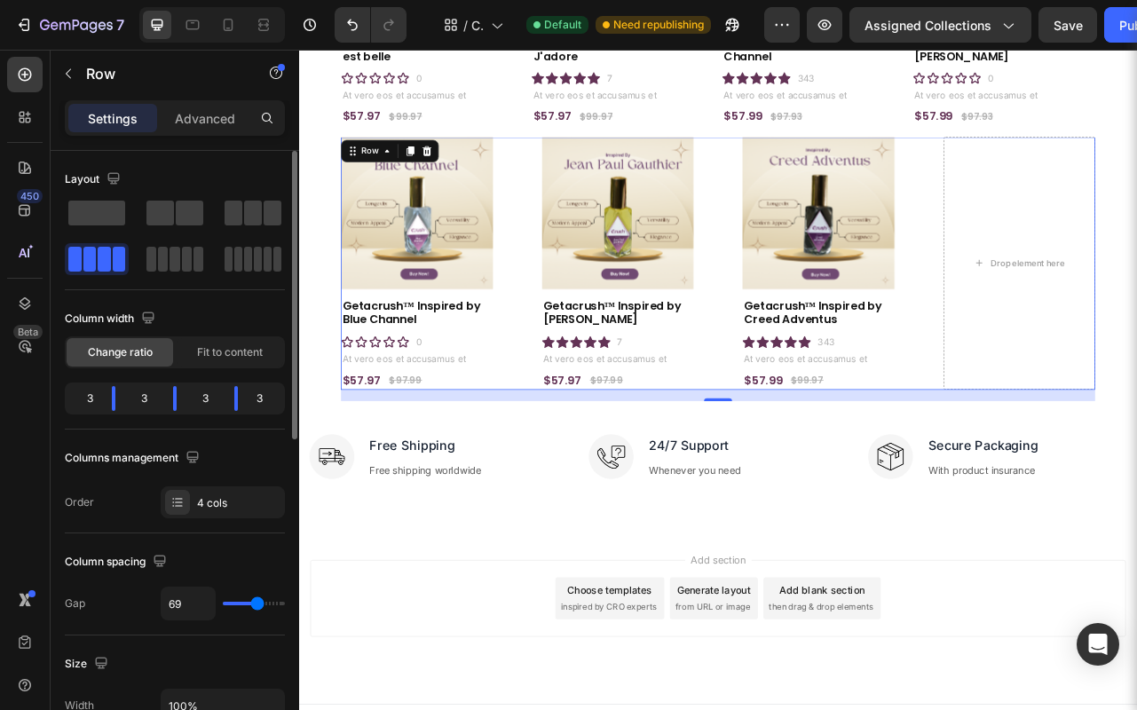
type input "68"
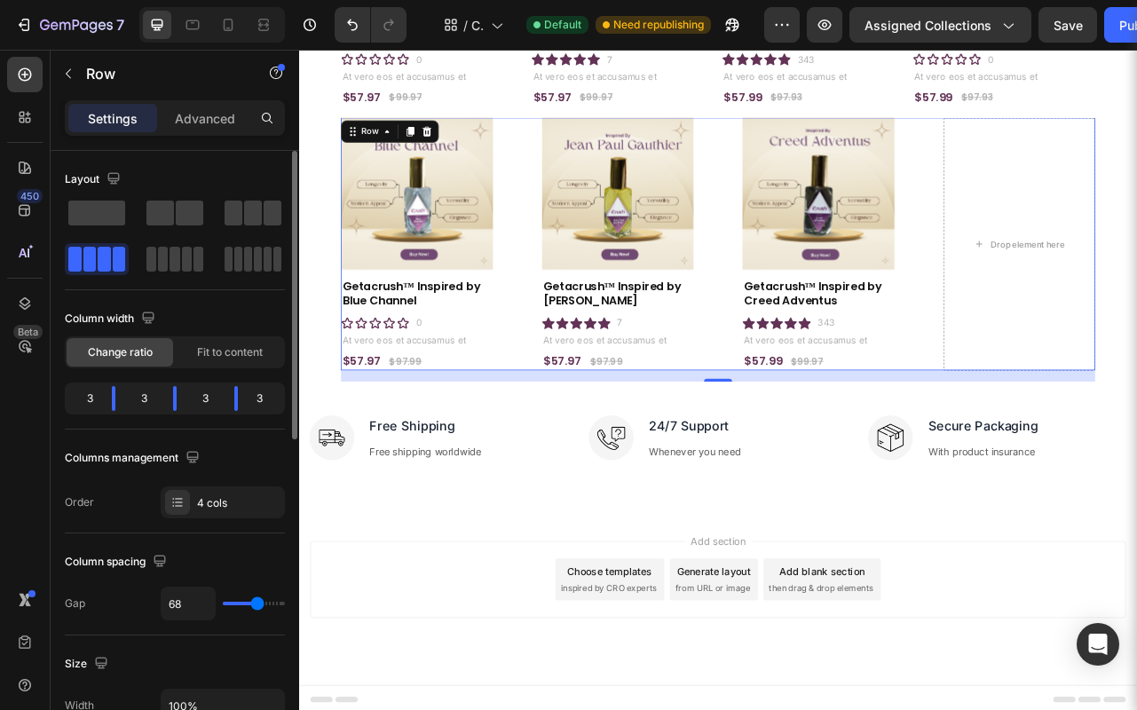
type input "67"
type input "66"
type input "55"
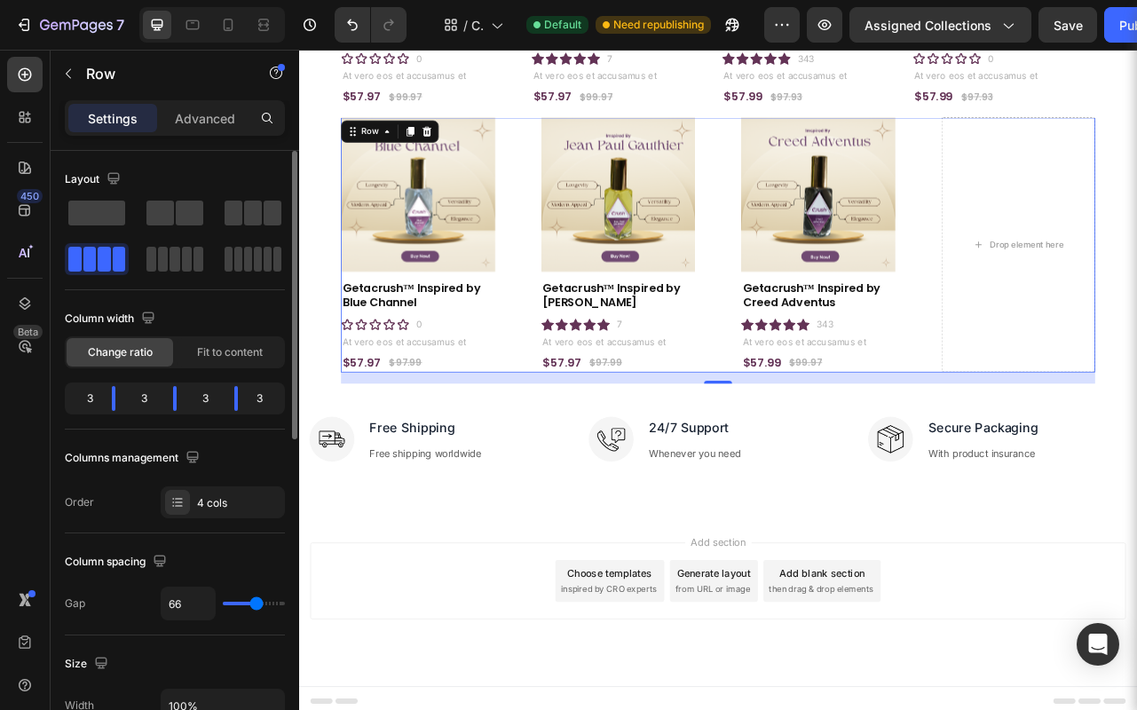
type input "55"
type input "43"
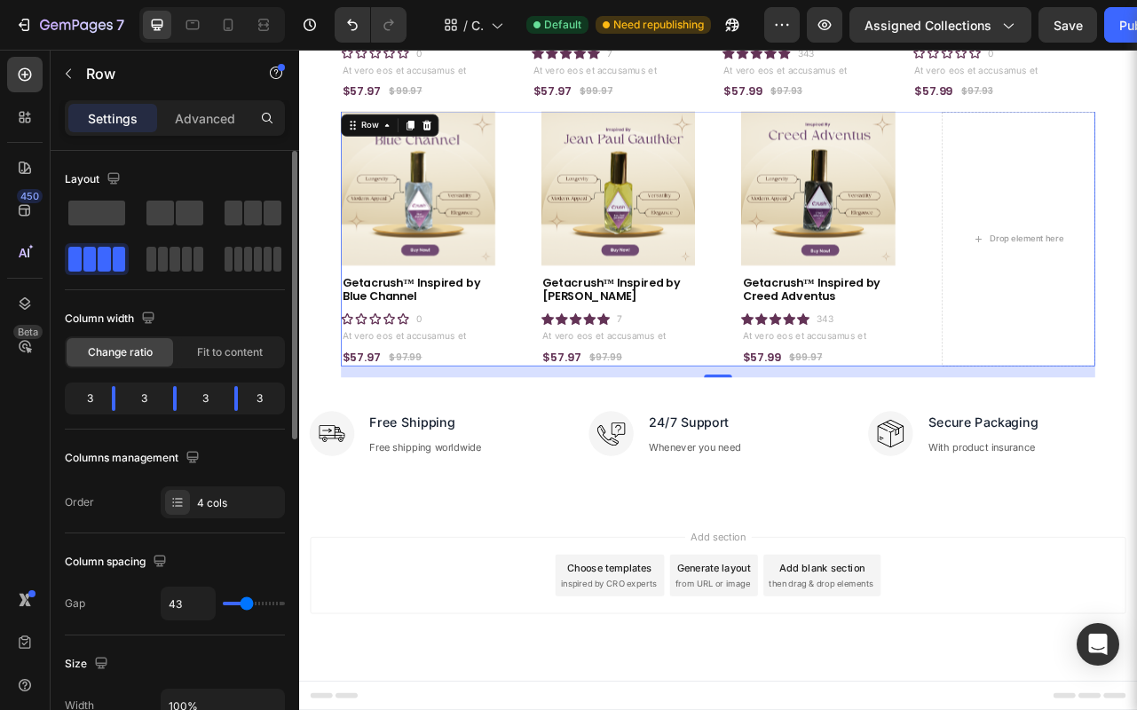
type input "42"
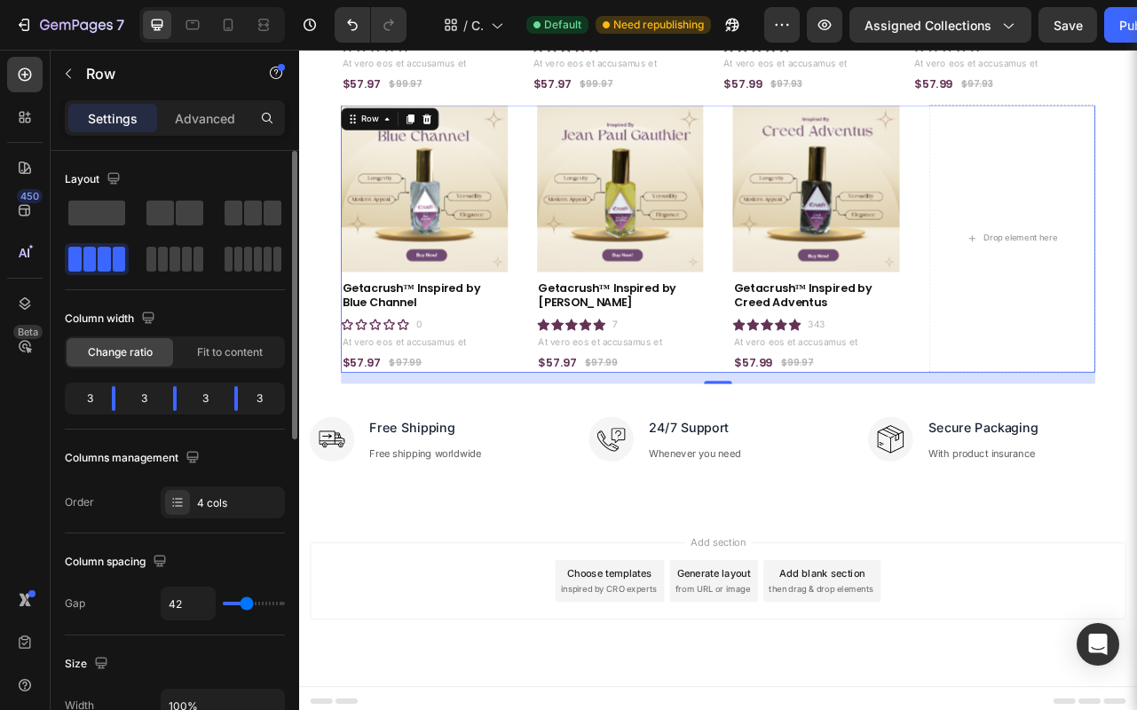
type input "29"
type input "27"
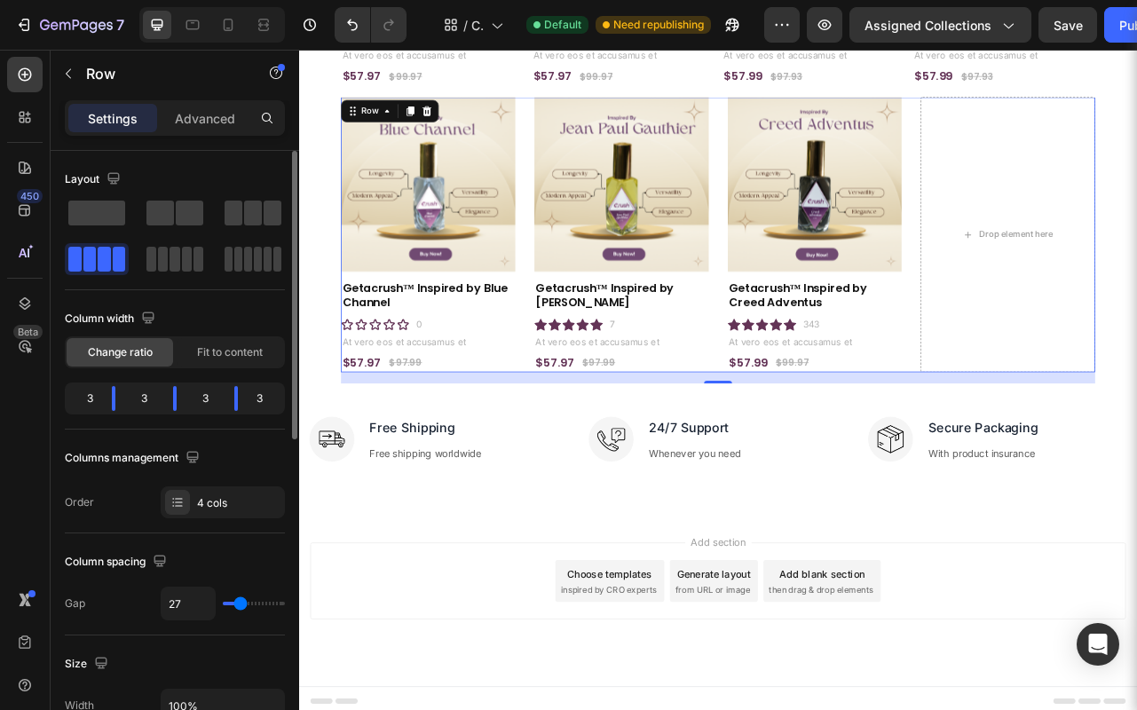
type input "18"
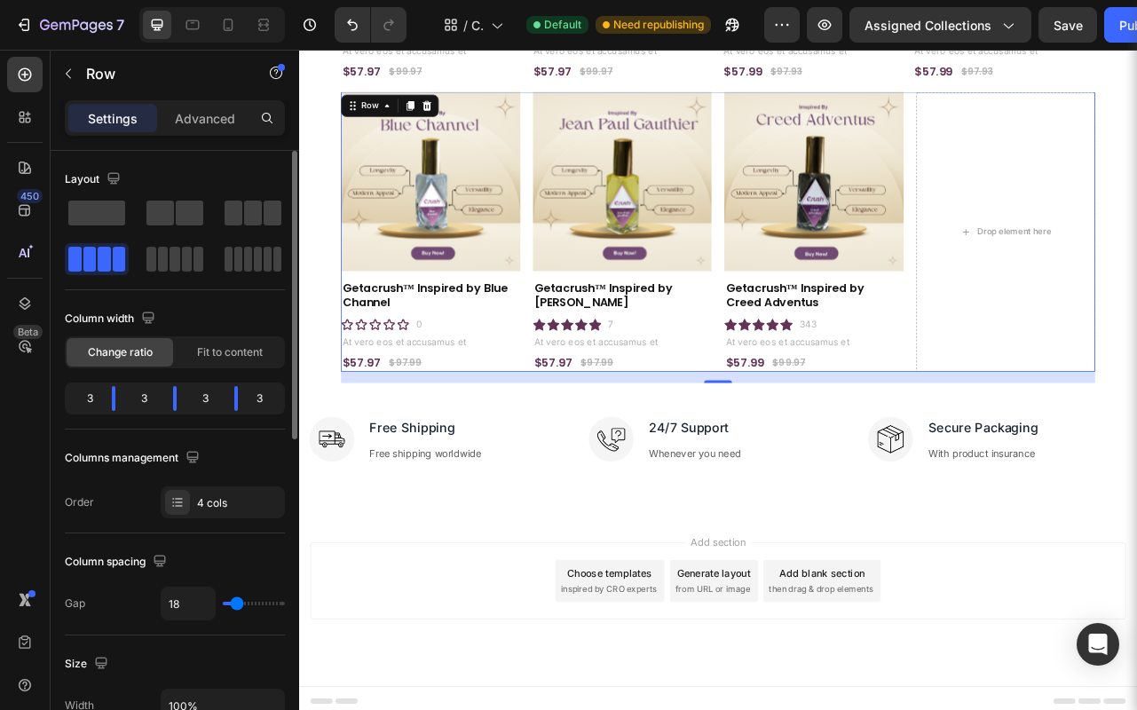
type input "6"
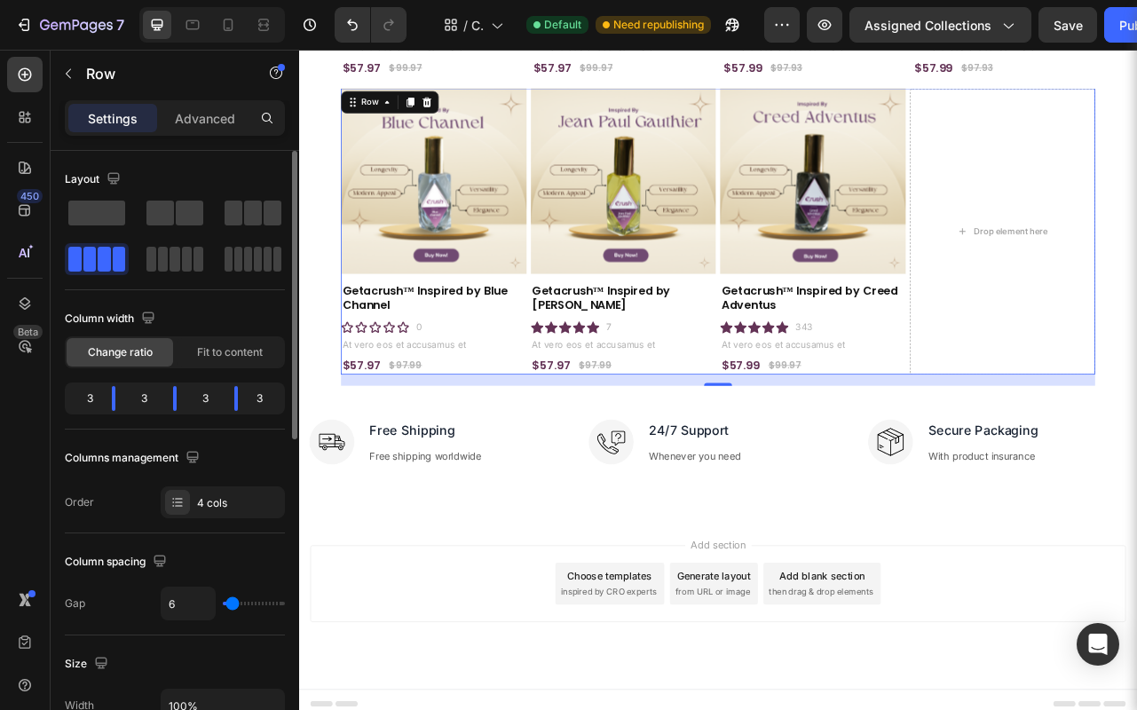
type input "13"
type input "17"
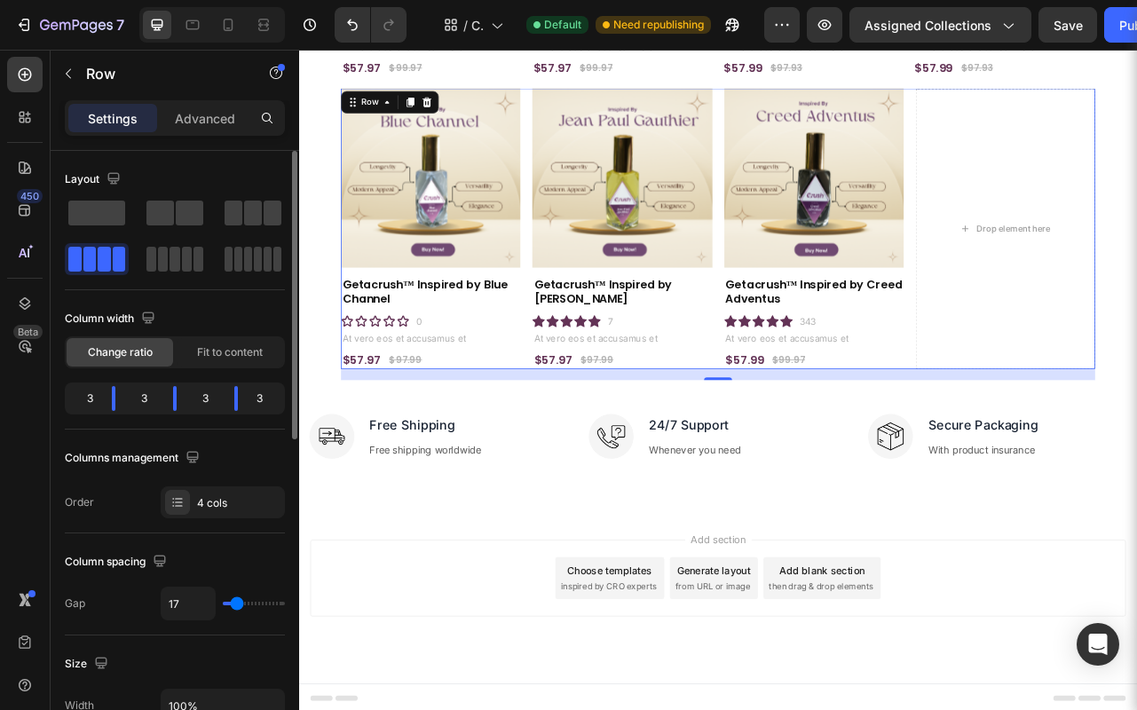
type input "18"
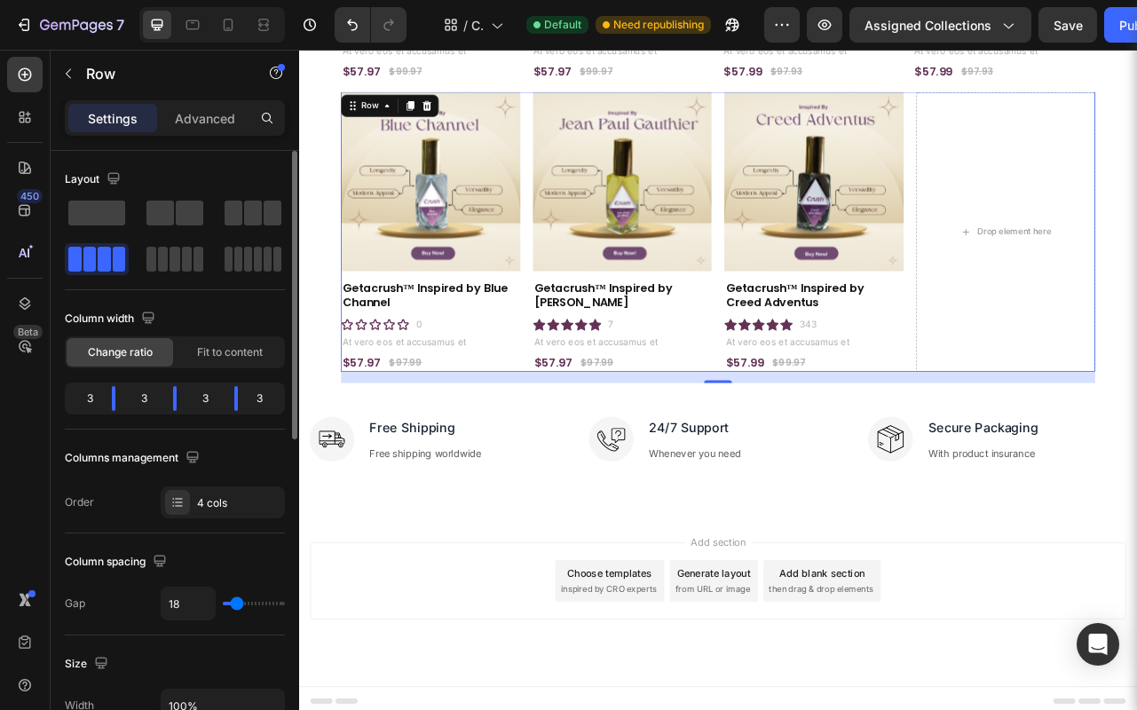
type input "19"
type input "21"
type input "23"
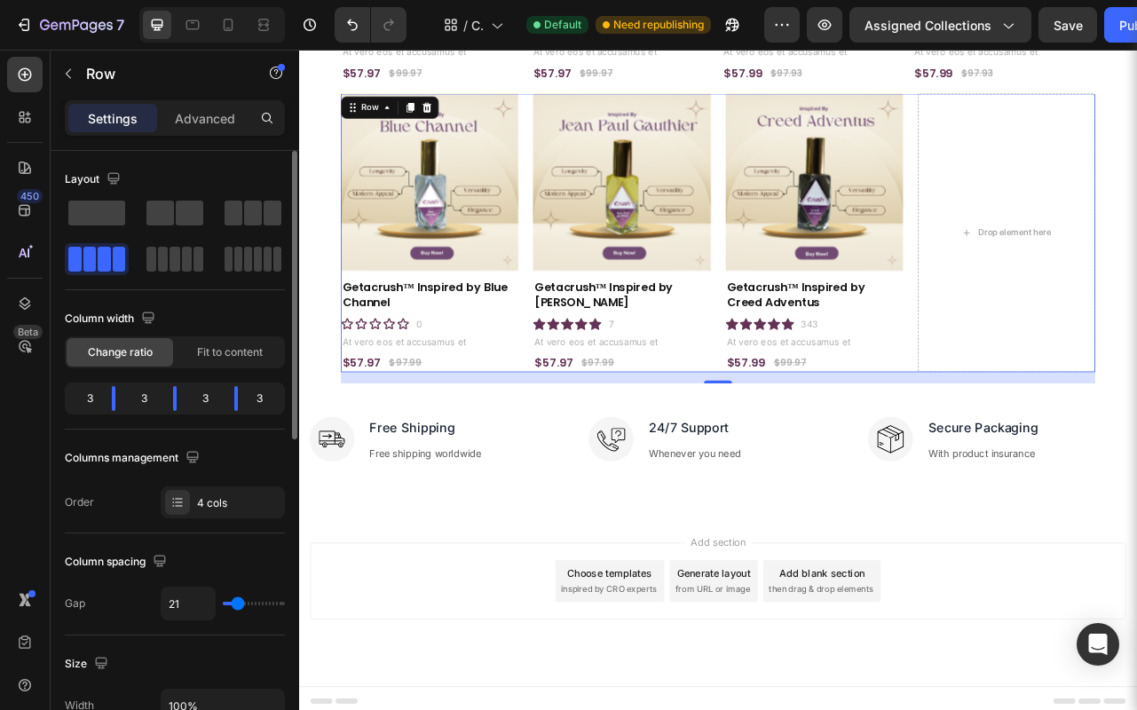
type input "23"
type input "24"
type input "20"
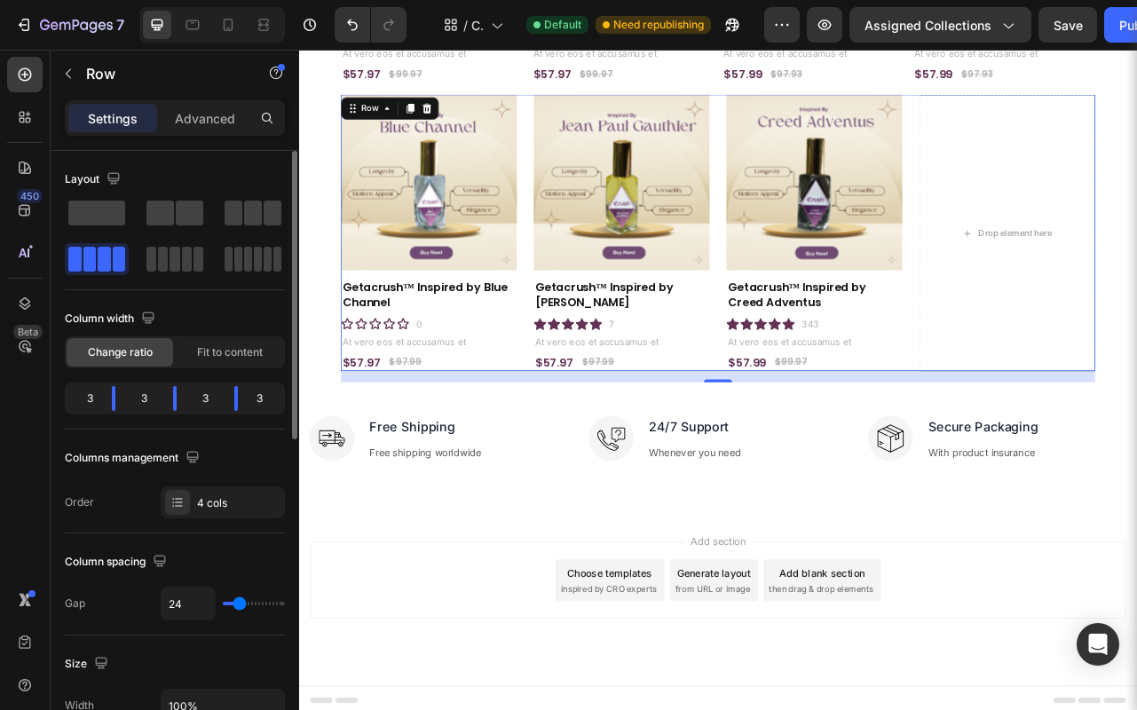
type input "20"
type input "19"
type input "18"
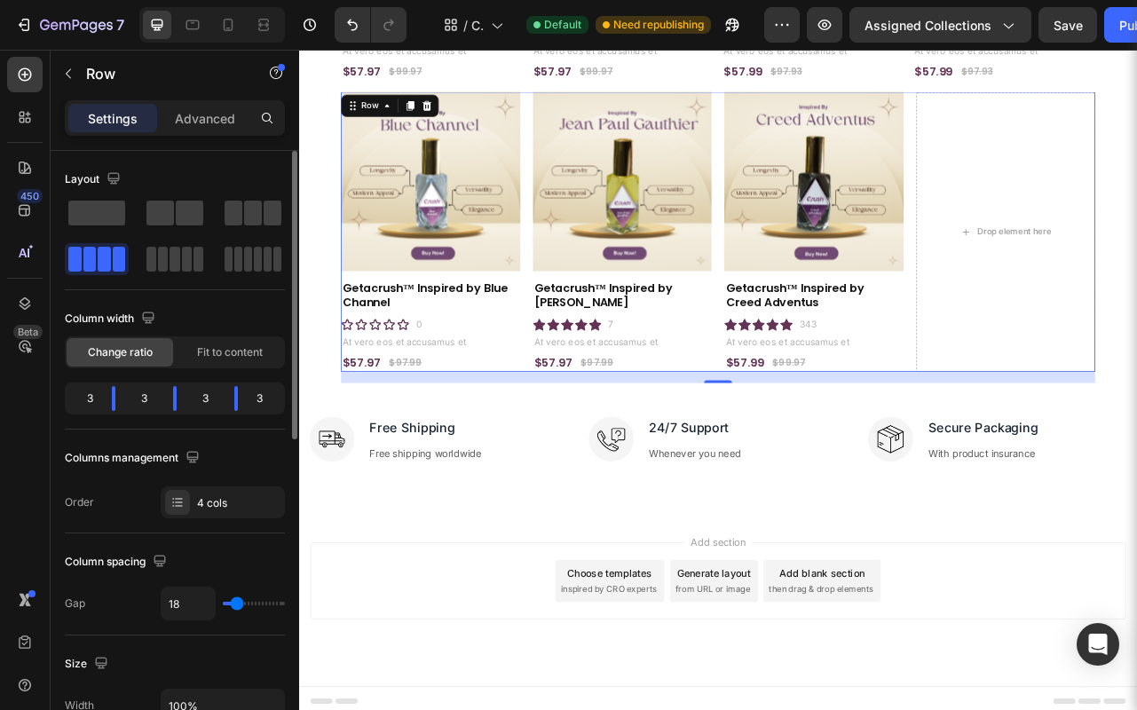
type input "16"
type input "15"
type input "14"
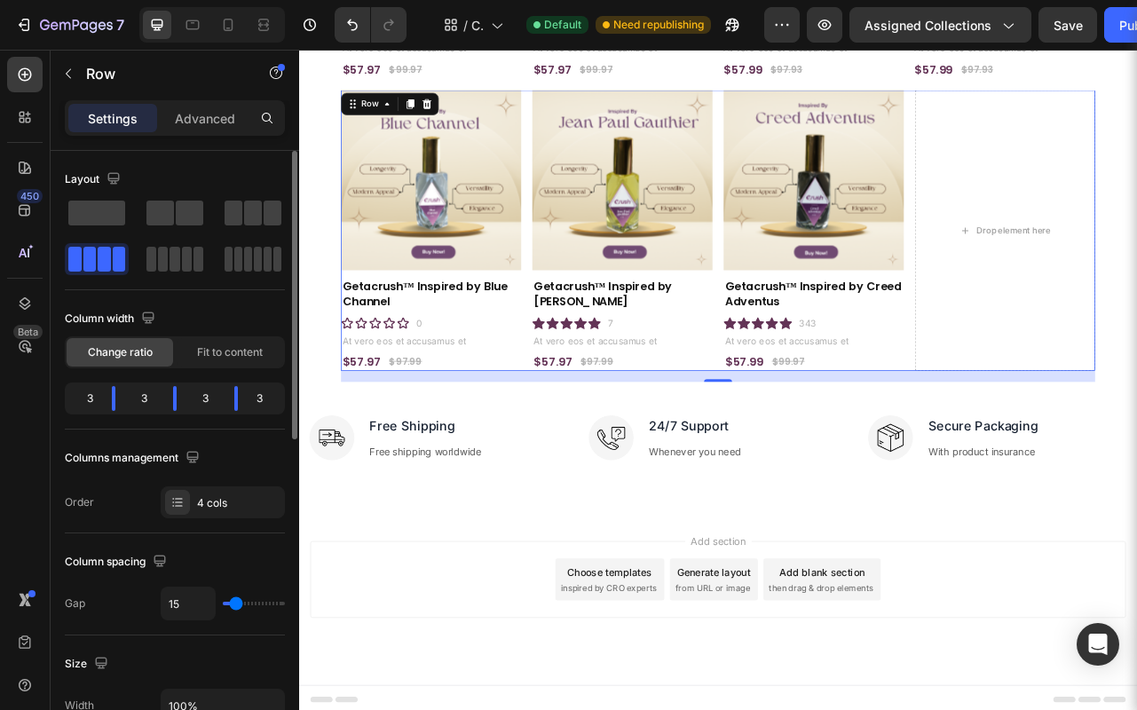
type input "14"
type input "13"
type input "12"
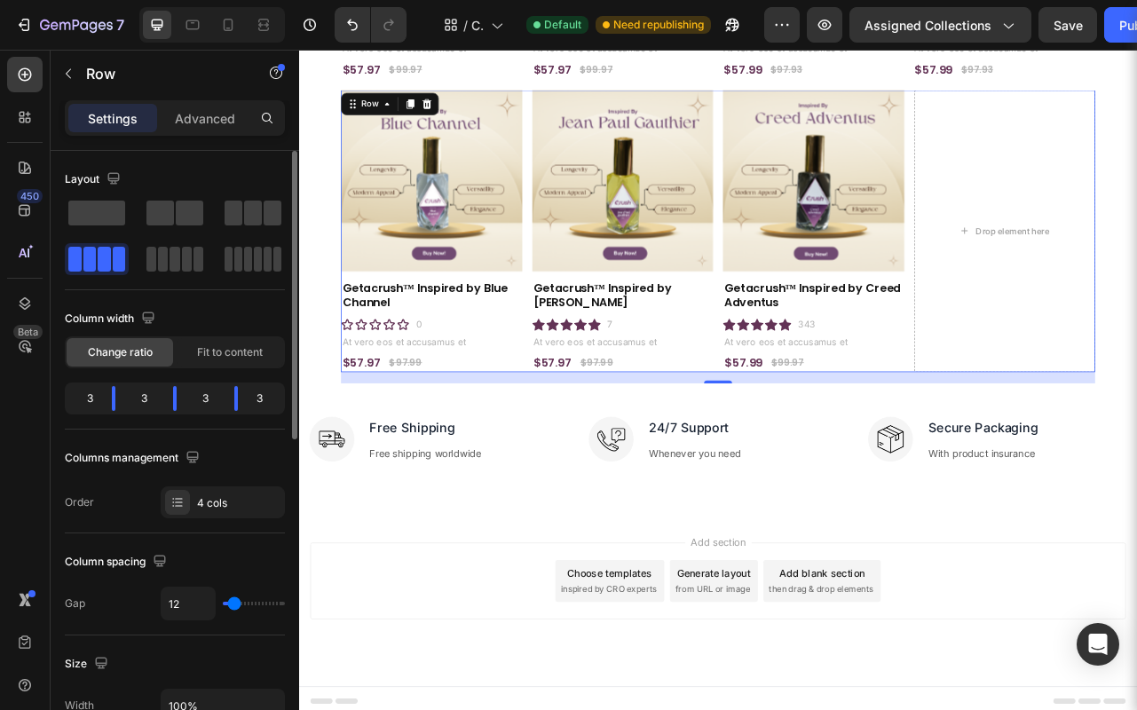
scroll to position [502, 0]
drag, startPoint x: 229, startPoint y: 607, endPoint x: 234, endPoint y: 616, distance: 10.4
click at [234, 605] on input "range" at bounding box center [254, 604] width 62 height 4
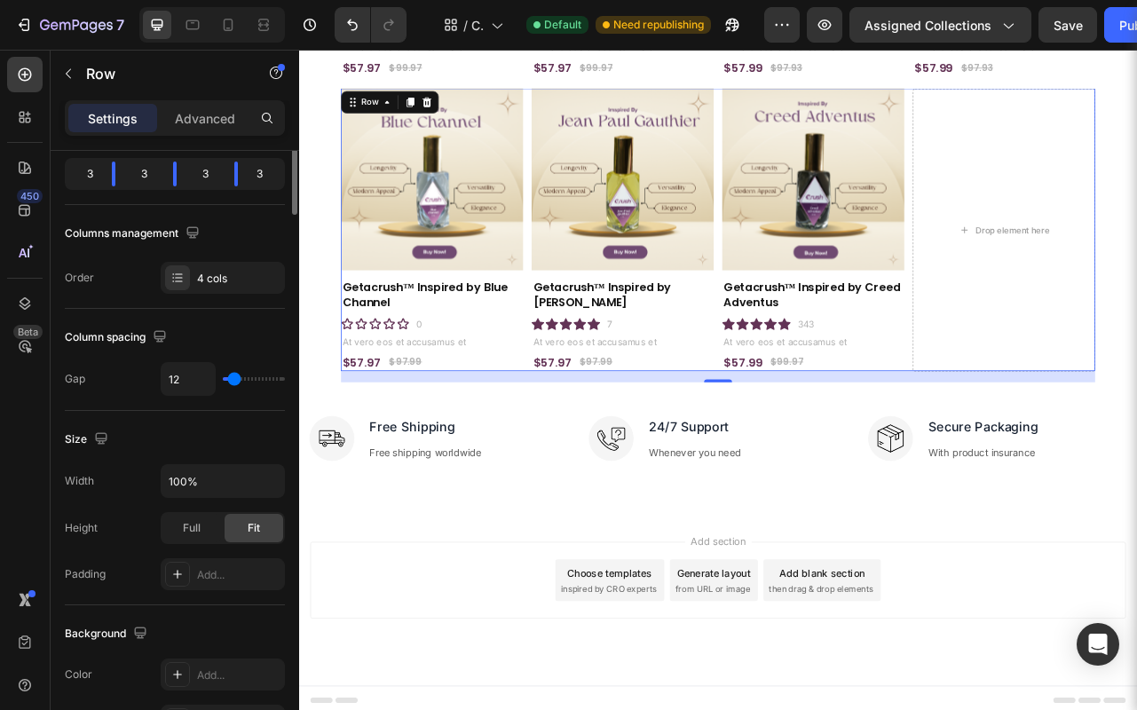
scroll to position [0, 0]
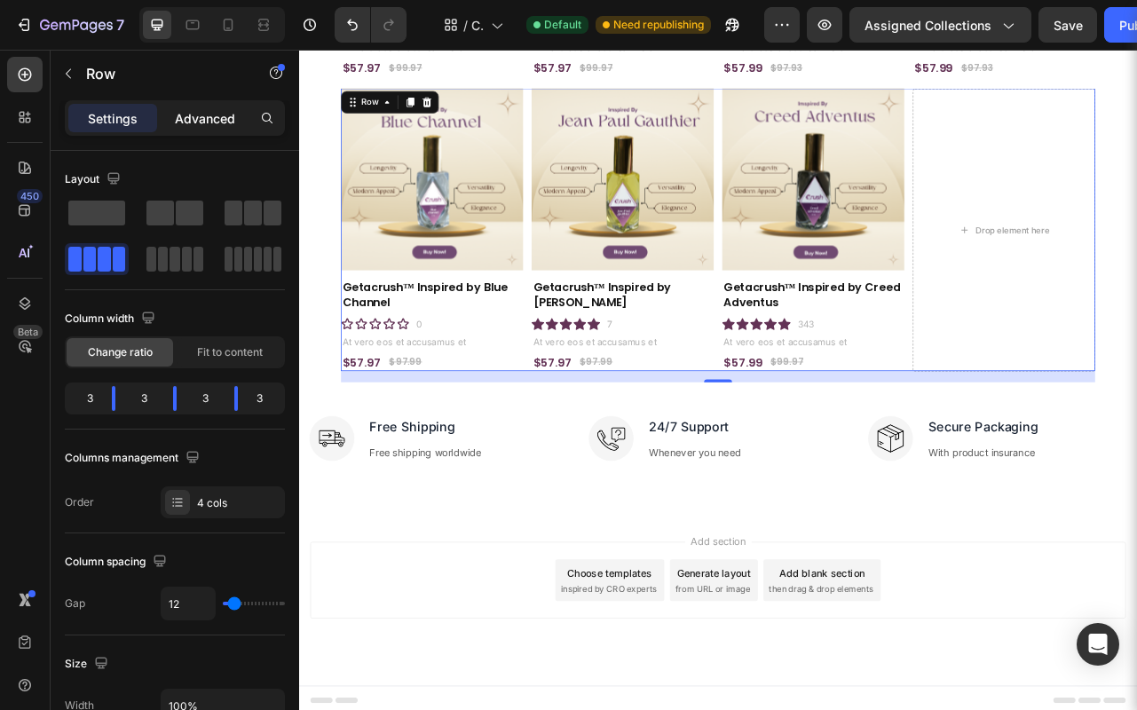
click at [198, 111] on p "Advanced" at bounding box center [205, 118] width 60 height 19
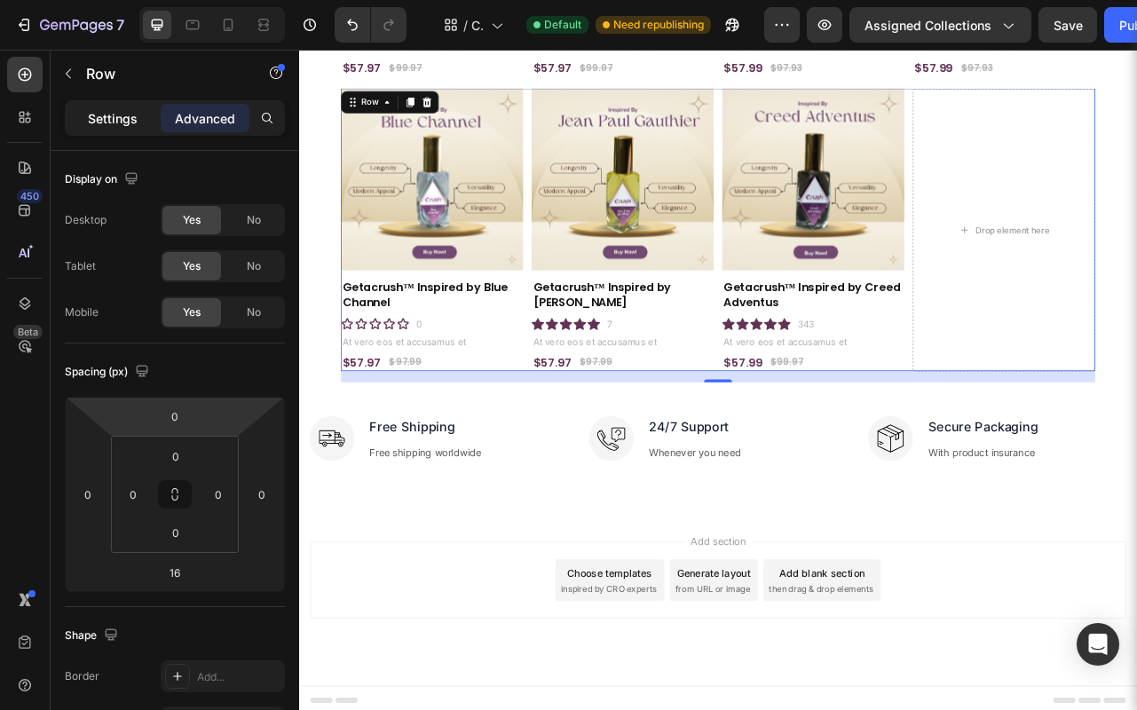
click at [120, 119] on p "Settings" at bounding box center [113, 118] width 50 height 19
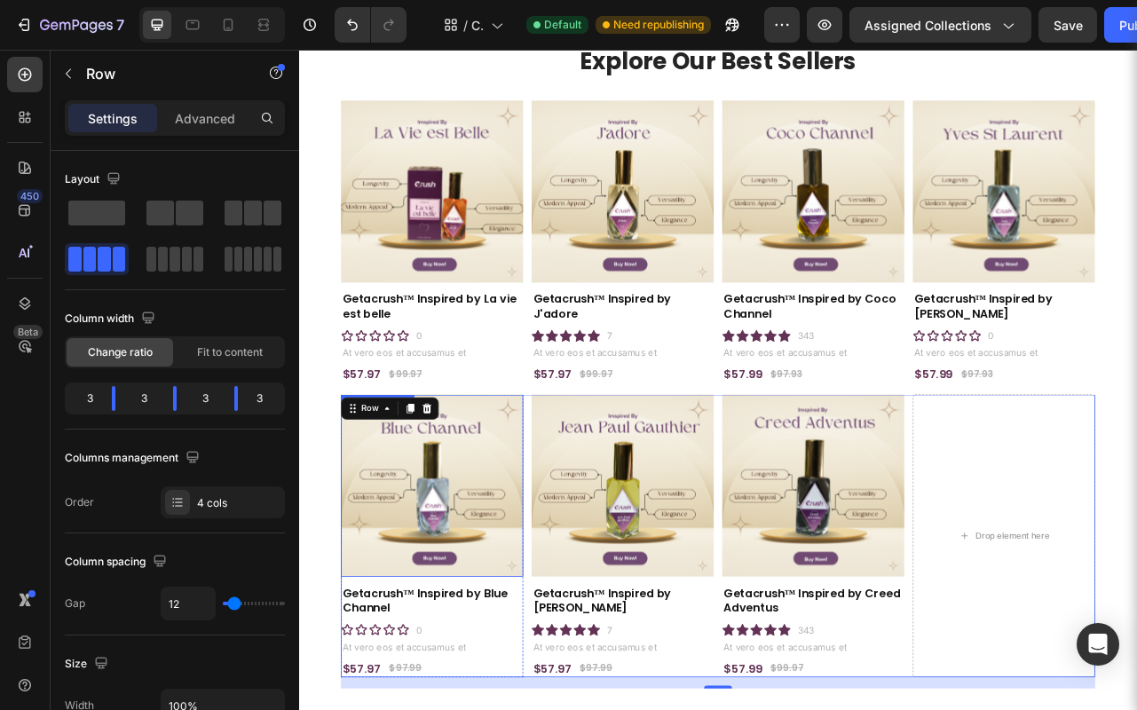
scroll to position [110, 0]
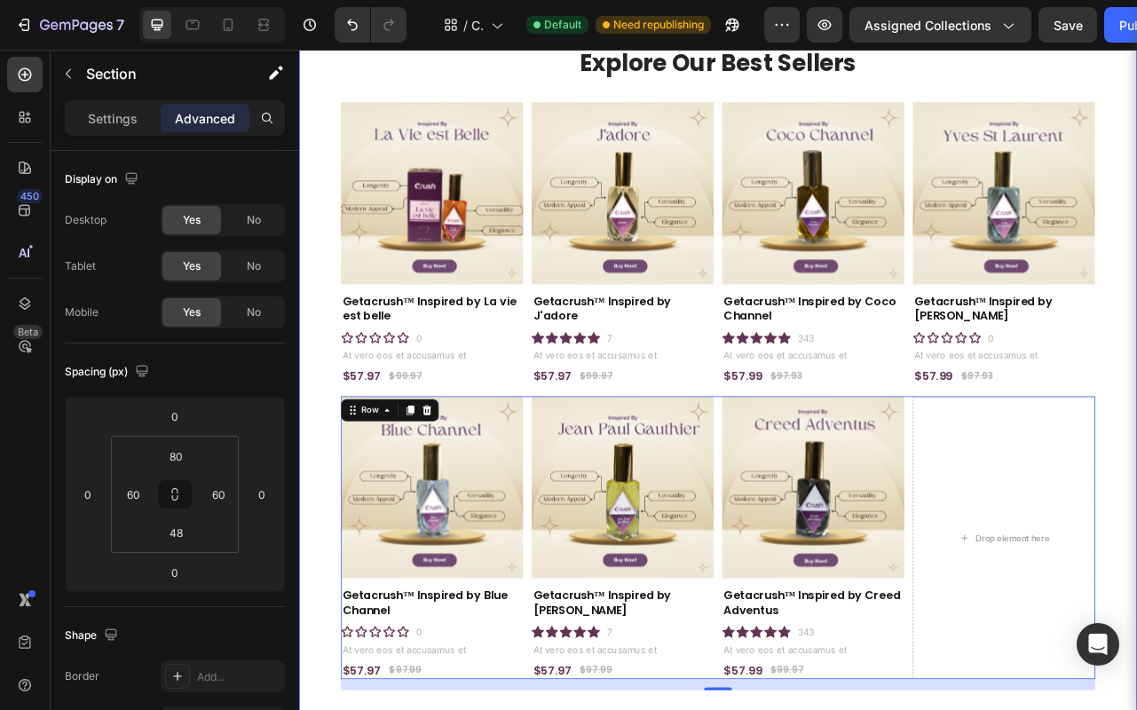
click at [318, 194] on div "Explore Our Best Sellers Heading Product Images Getacrush™ Inspired by La vie e…" at bounding box center [831, 441] width 1065 height 931
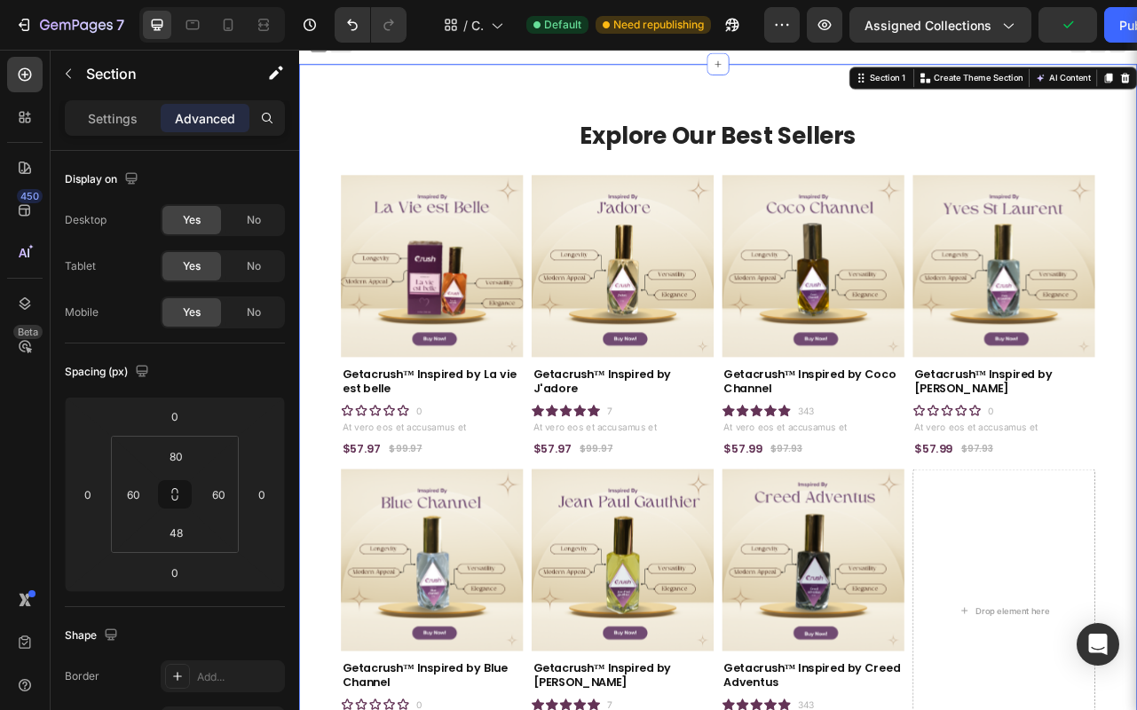
scroll to position [0, 0]
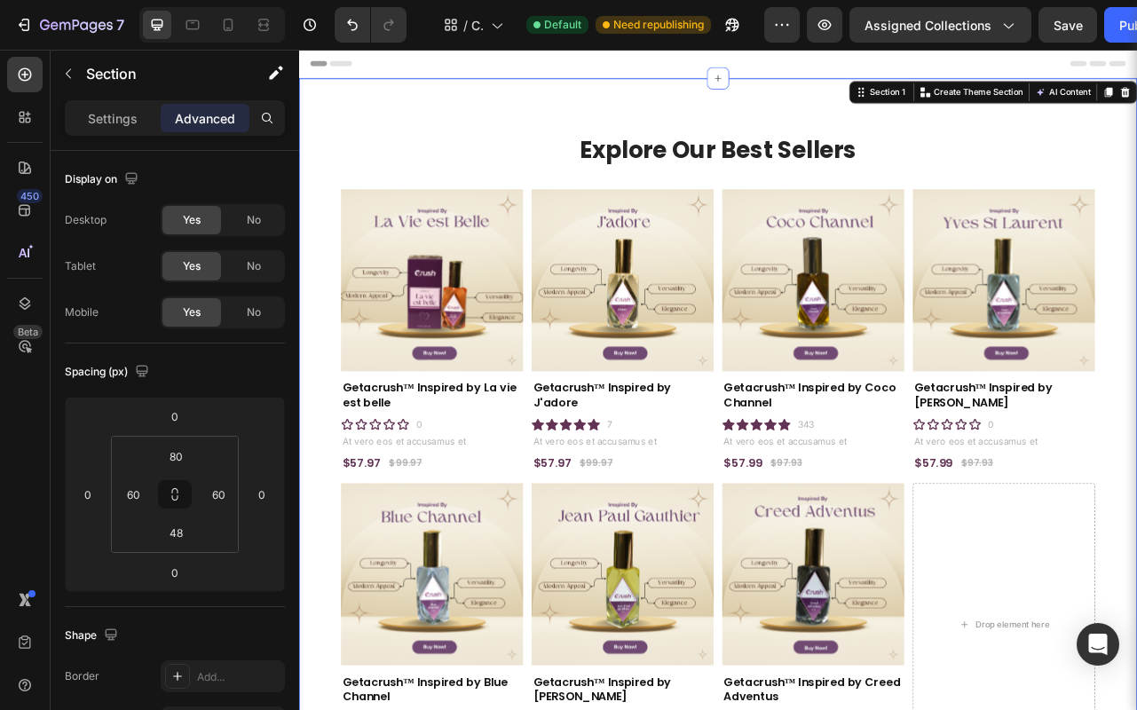
click at [376, 154] on div "Explore Our Best Sellers Heading Product Images Getacrush™ Inspired by La vie e…" at bounding box center [831, 551] width 1065 height 931
click at [109, 115] on p "Settings" at bounding box center [113, 118] width 50 height 19
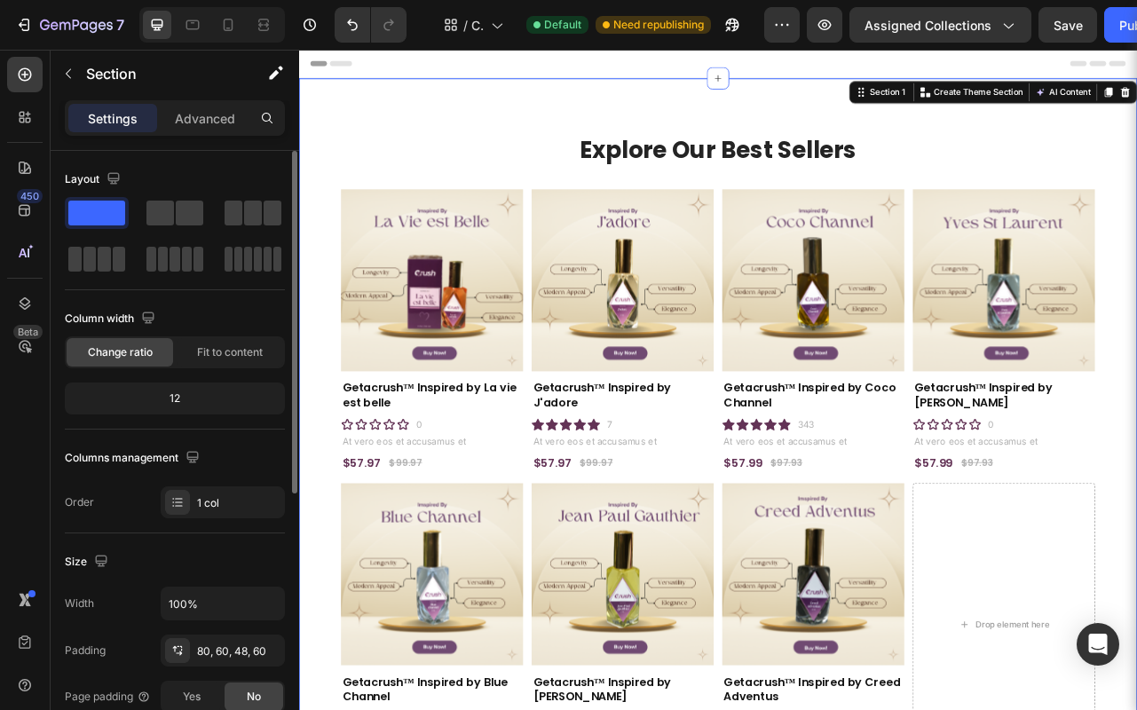
click at [106, 210] on span at bounding box center [96, 213] width 57 height 25
click at [156, 213] on span at bounding box center [160, 213] width 28 height 25
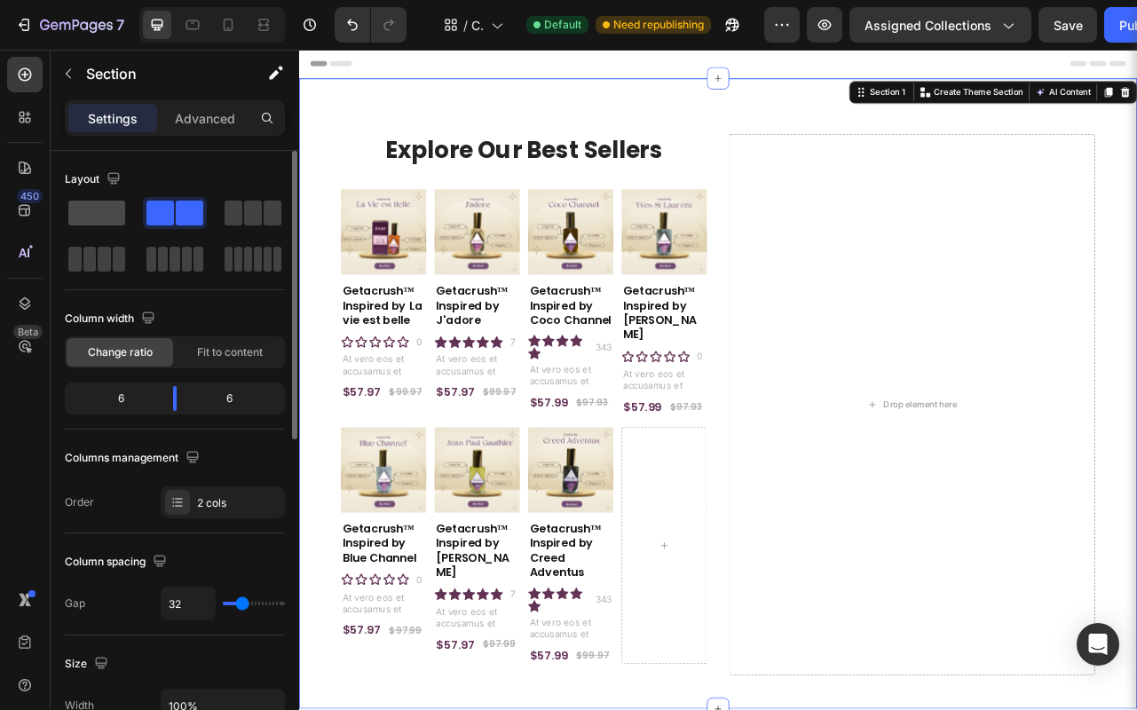
click at [89, 215] on span at bounding box center [96, 213] width 57 height 25
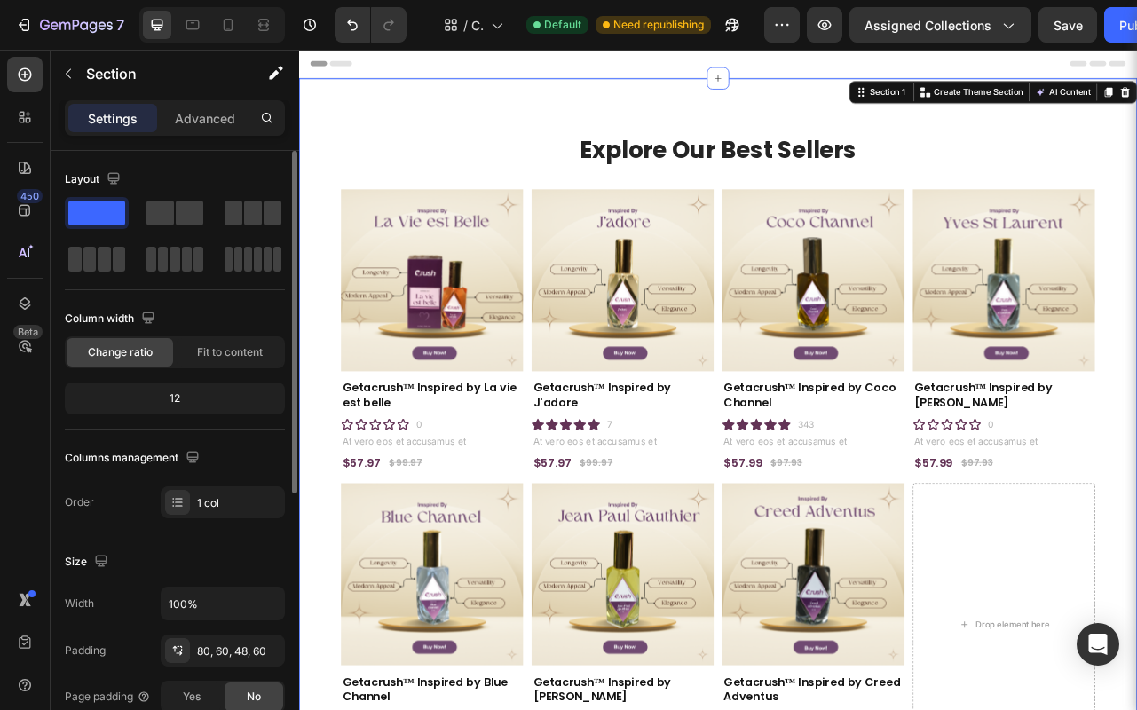
click at [188, 399] on div "12" at bounding box center [174, 398] width 213 height 25
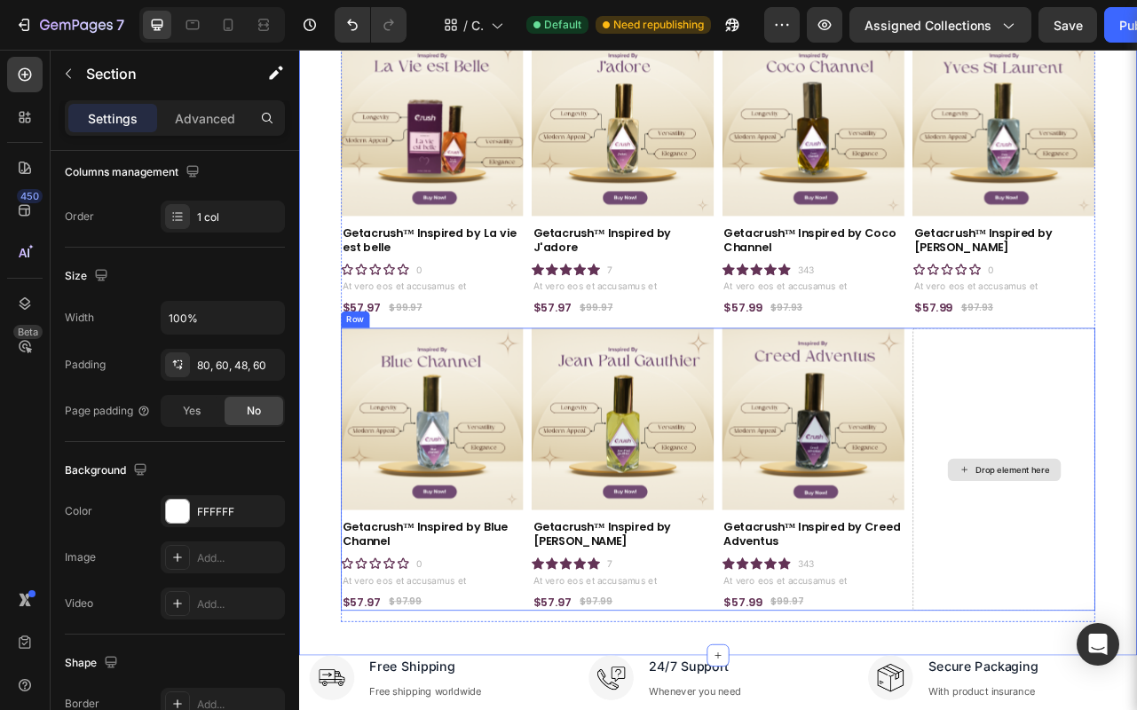
scroll to position [204, 0]
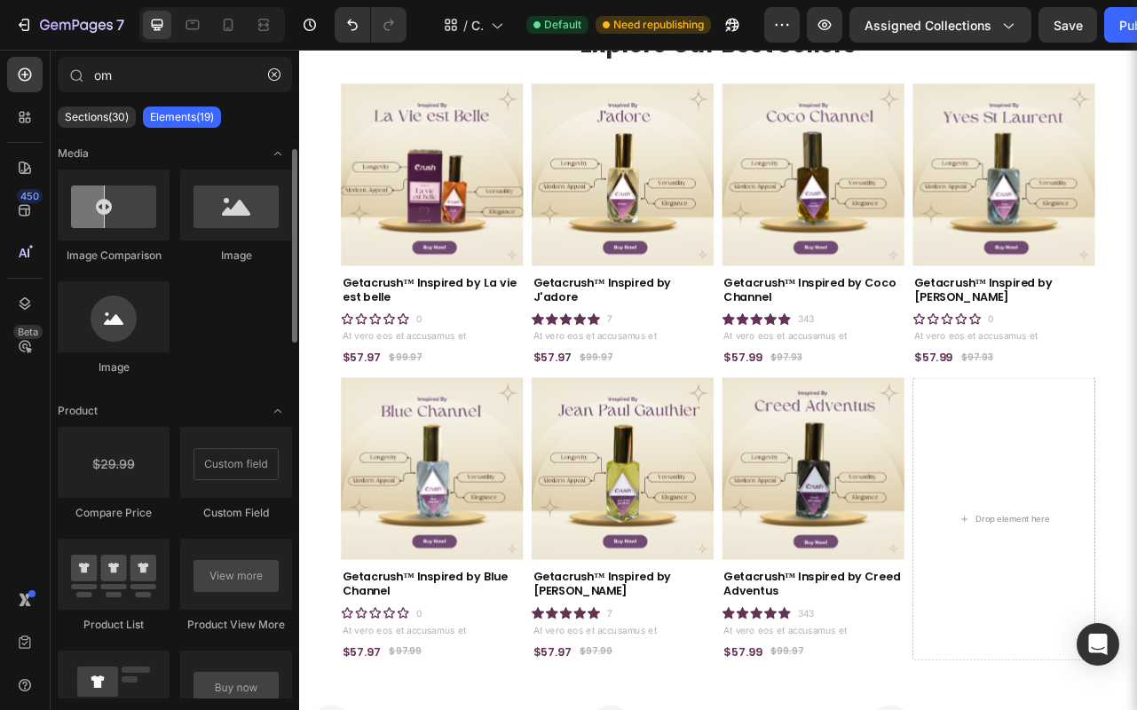
scroll to position [0, 0]
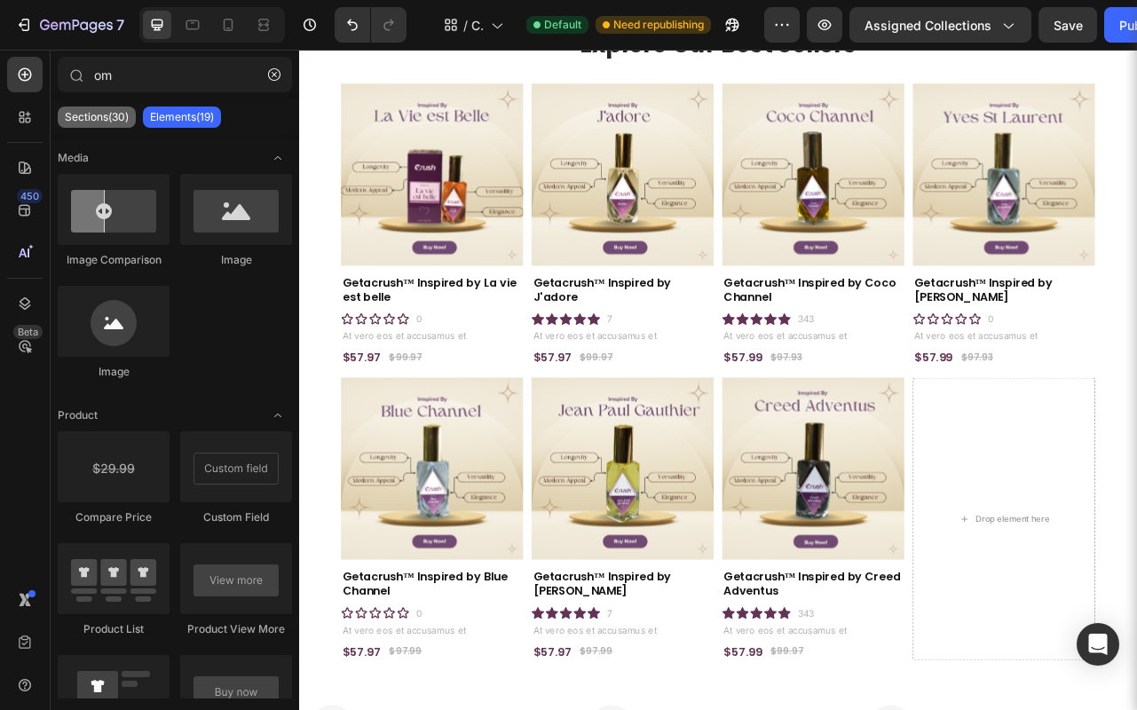
click at [97, 114] on p "Sections(30)" at bounding box center [97, 117] width 64 height 14
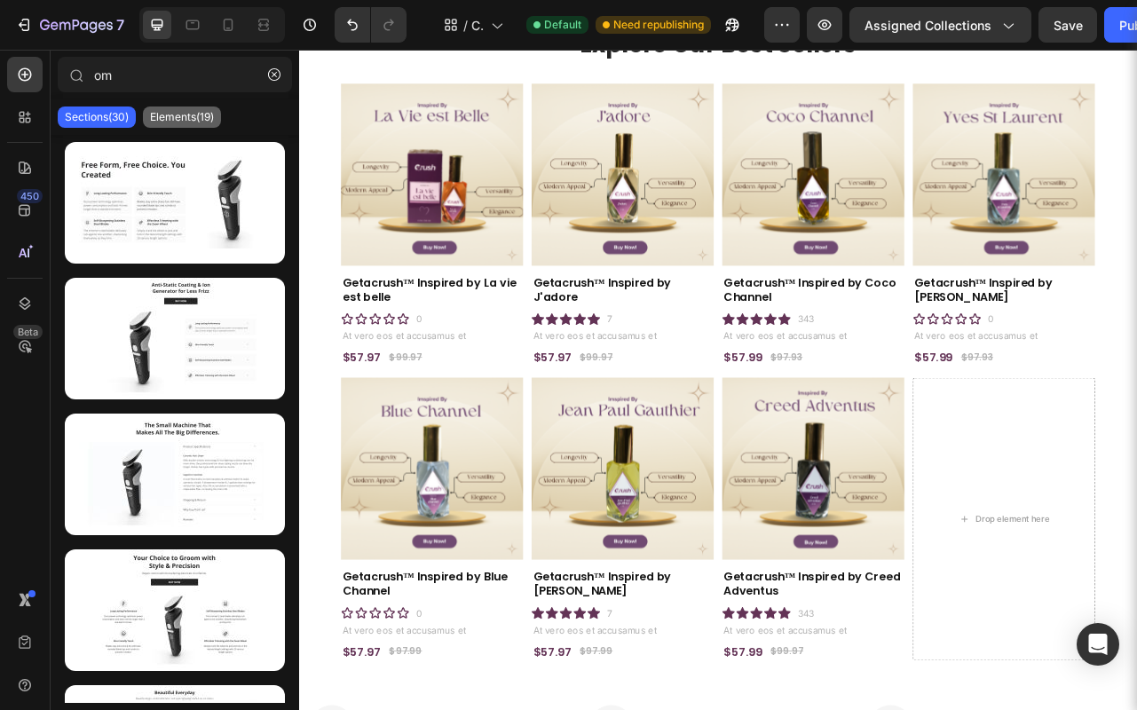
click at [193, 114] on p "Elements(19)" at bounding box center [182, 117] width 64 height 14
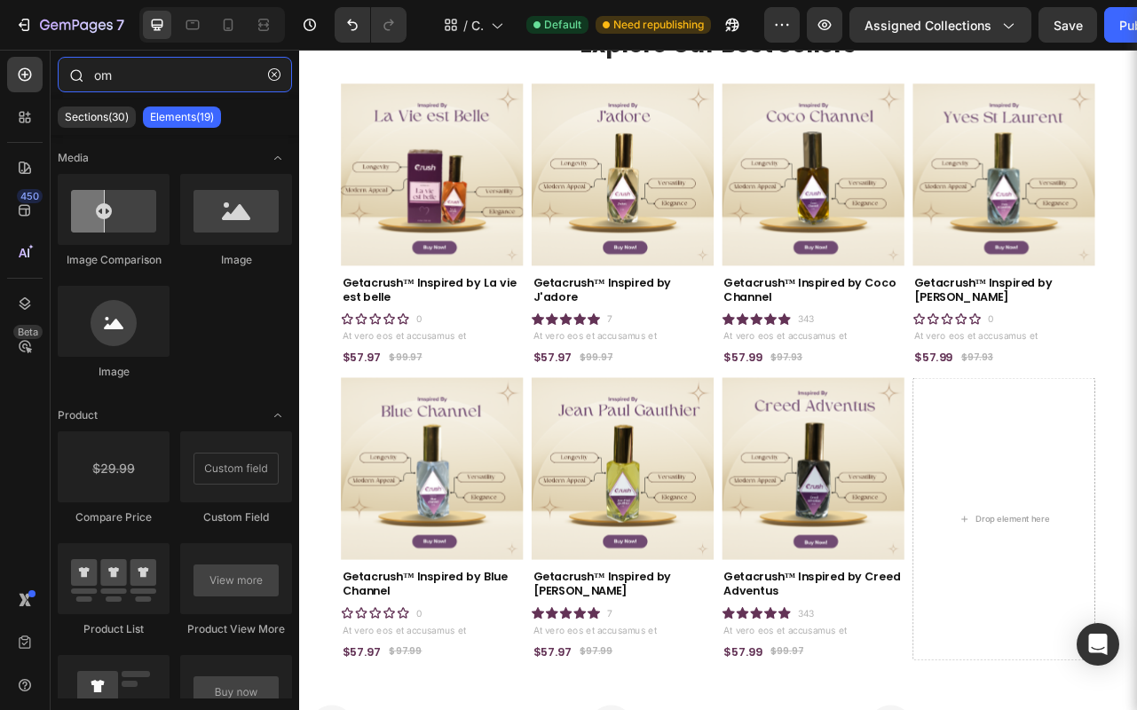
click at [164, 67] on input "om" at bounding box center [175, 75] width 234 height 36
type input "o"
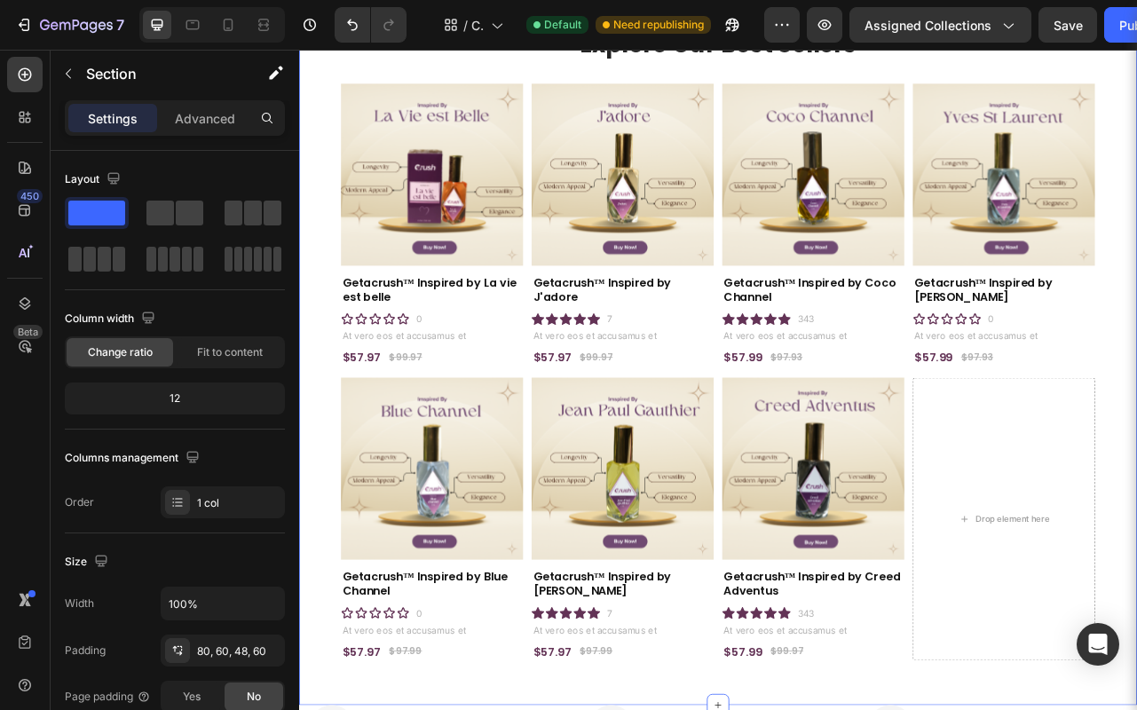
click at [1136, 475] on div "Explore Our Best Sellers Heading Product Images Getacrush™ Inspired by La vie e…" at bounding box center [831, 417] width 1065 height 931
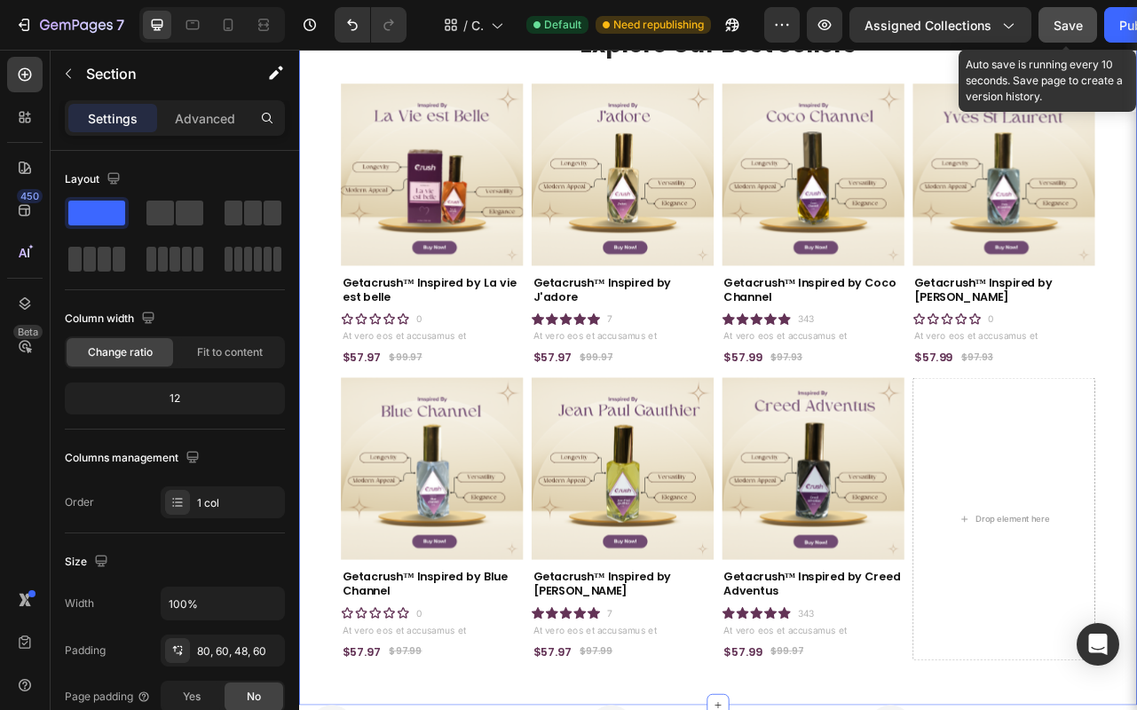
click at [1058, 28] on span "Save" at bounding box center [1068, 25] width 29 height 15
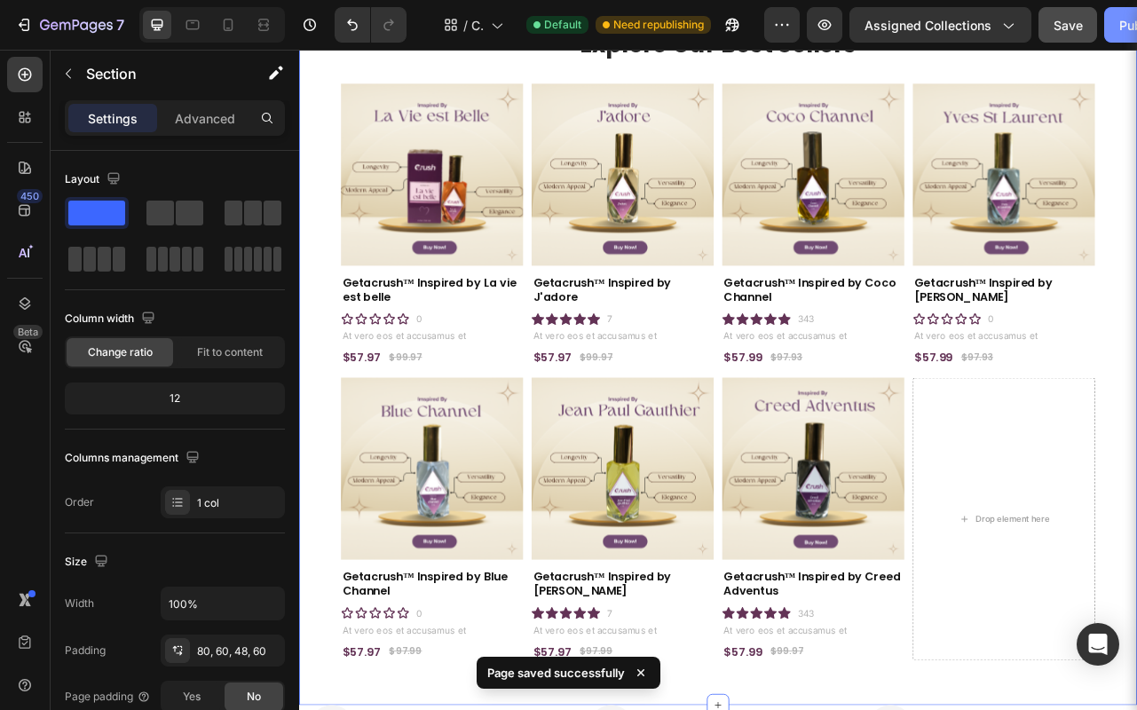
click at [1116, 24] on button "Publish" at bounding box center [1141, 25] width 75 height 36
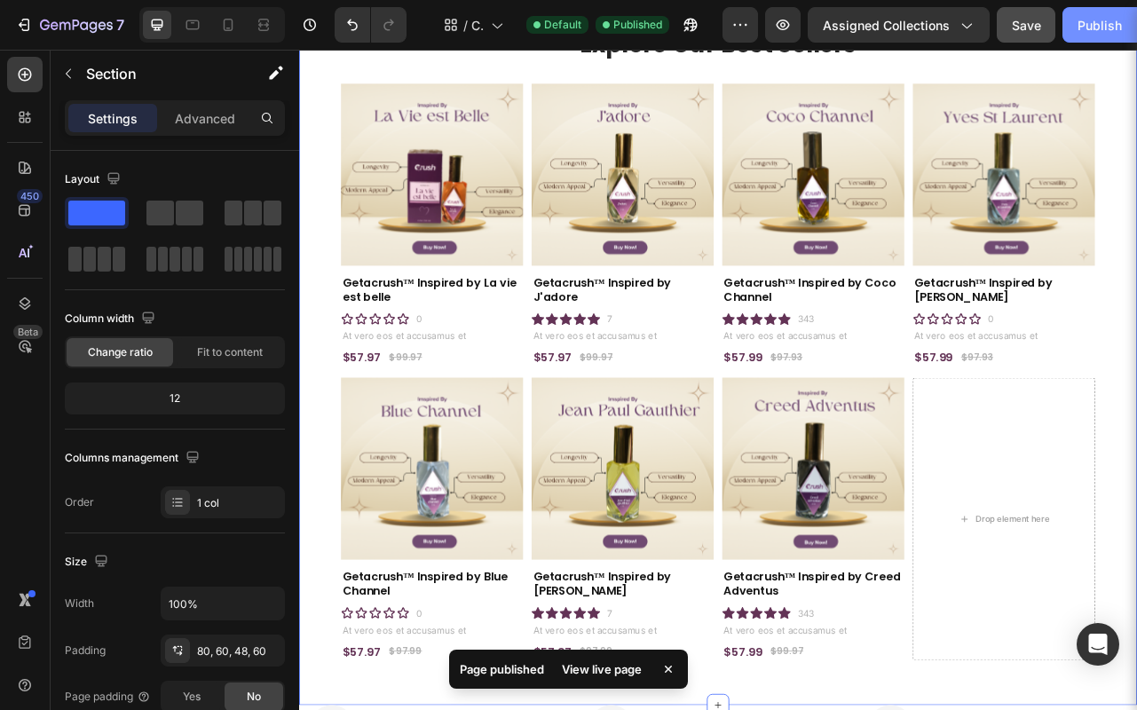
click at [1108, 23] on div "Publish" at bounding box center [1100, 25] width 44 height 19
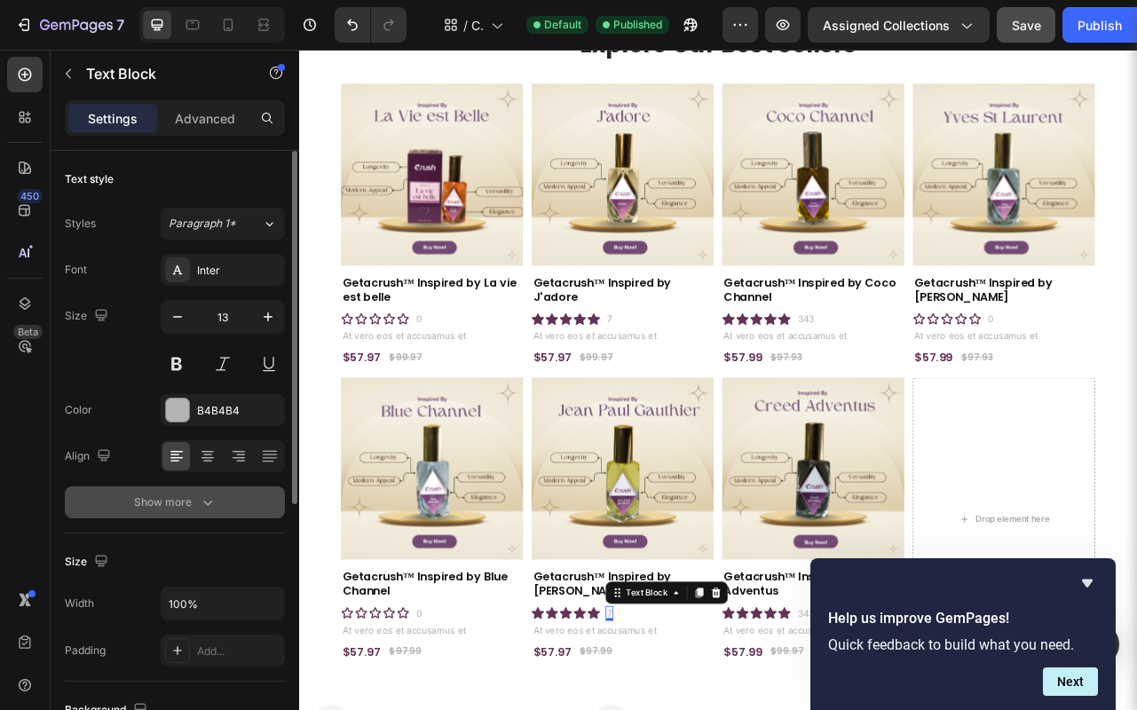
click at [214, 502] on icon "button" at bounding box center [208, 503] width 18 height 18
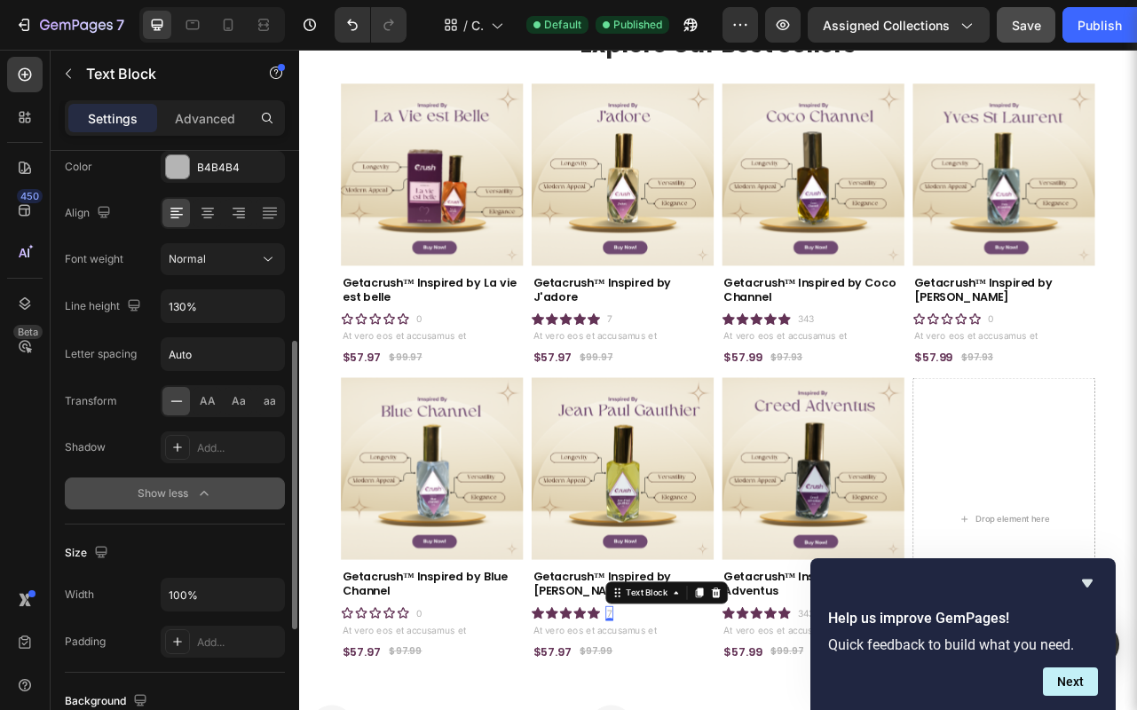
scroll to position [299, 0]
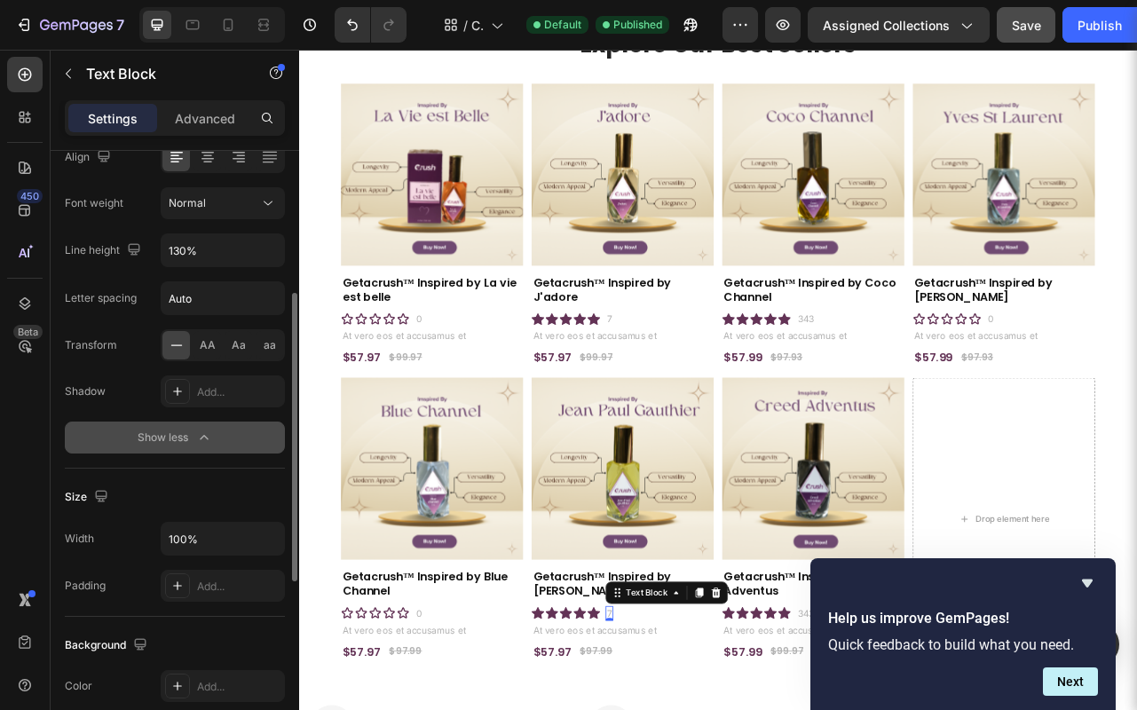
click at [204, 437] on icon "button" at bounding box center [204, 438] width 18 height 18
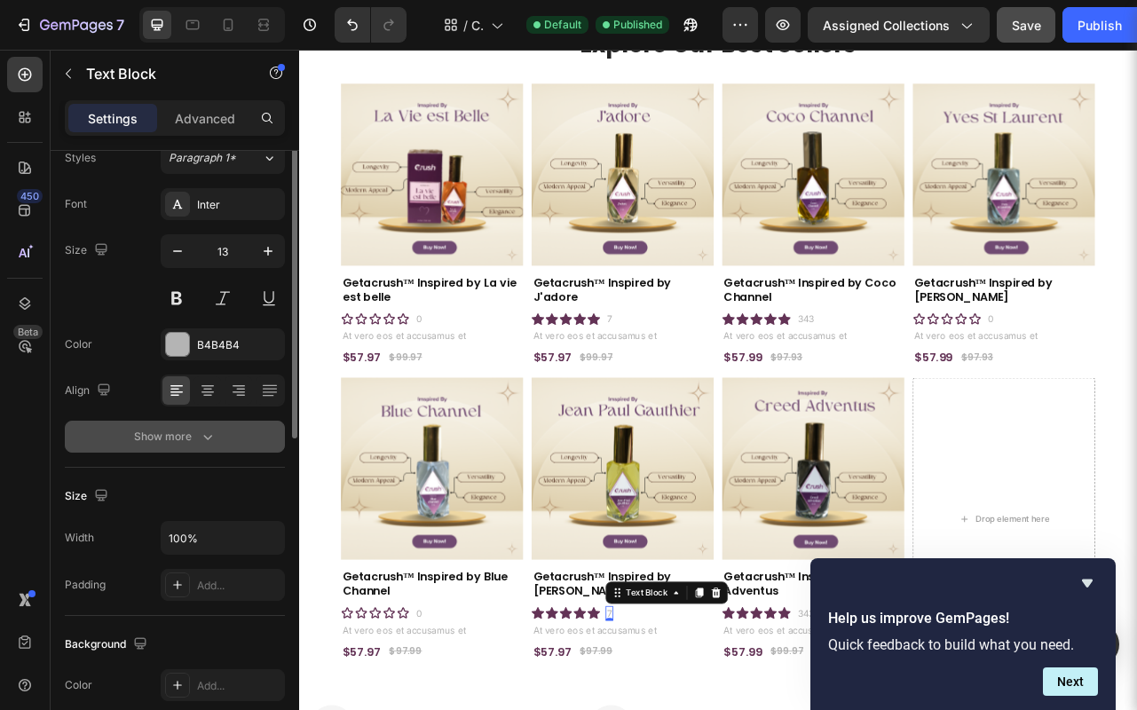
scroll to position [0, 0]
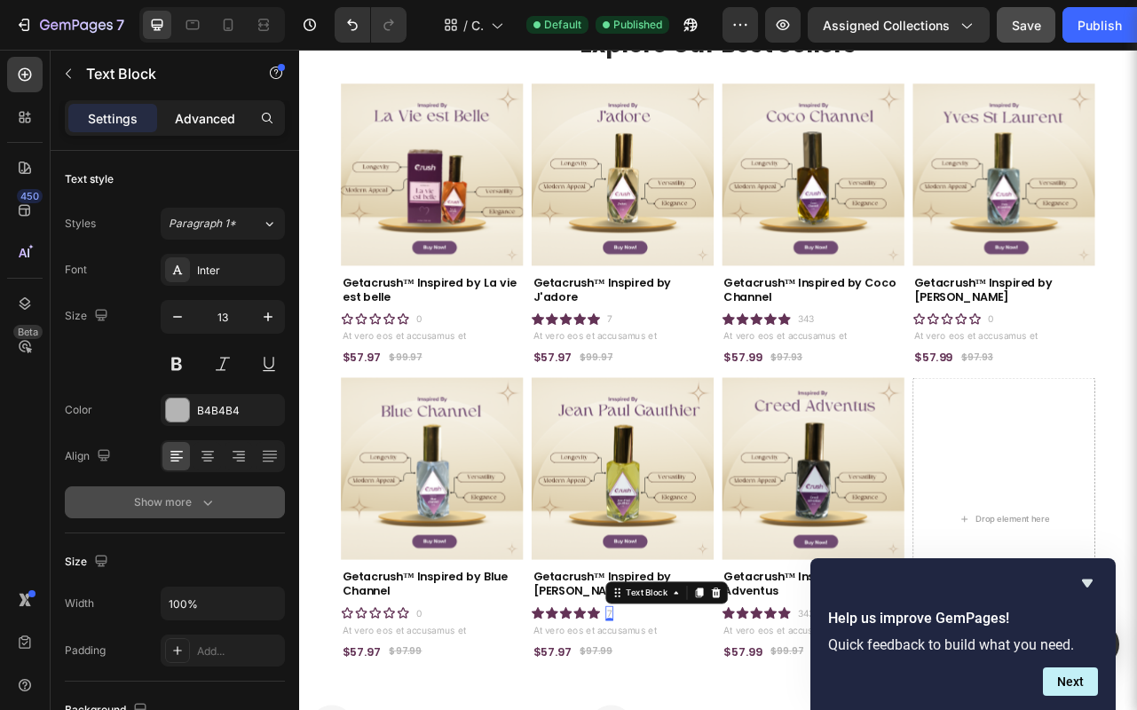
click at [218, 125] on p "Advanced" at bounding box center [205, 118] width 60 height 19
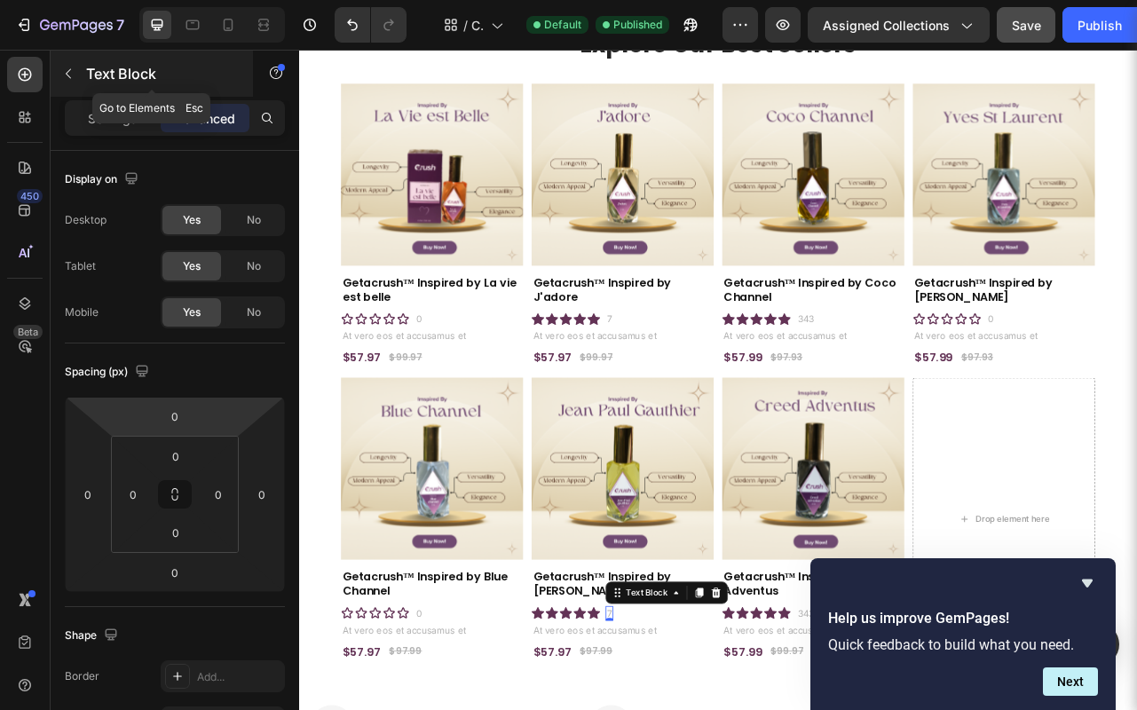
click at [67, 75] on icon "button" at bounding box center [68, 74] width 5 height 10
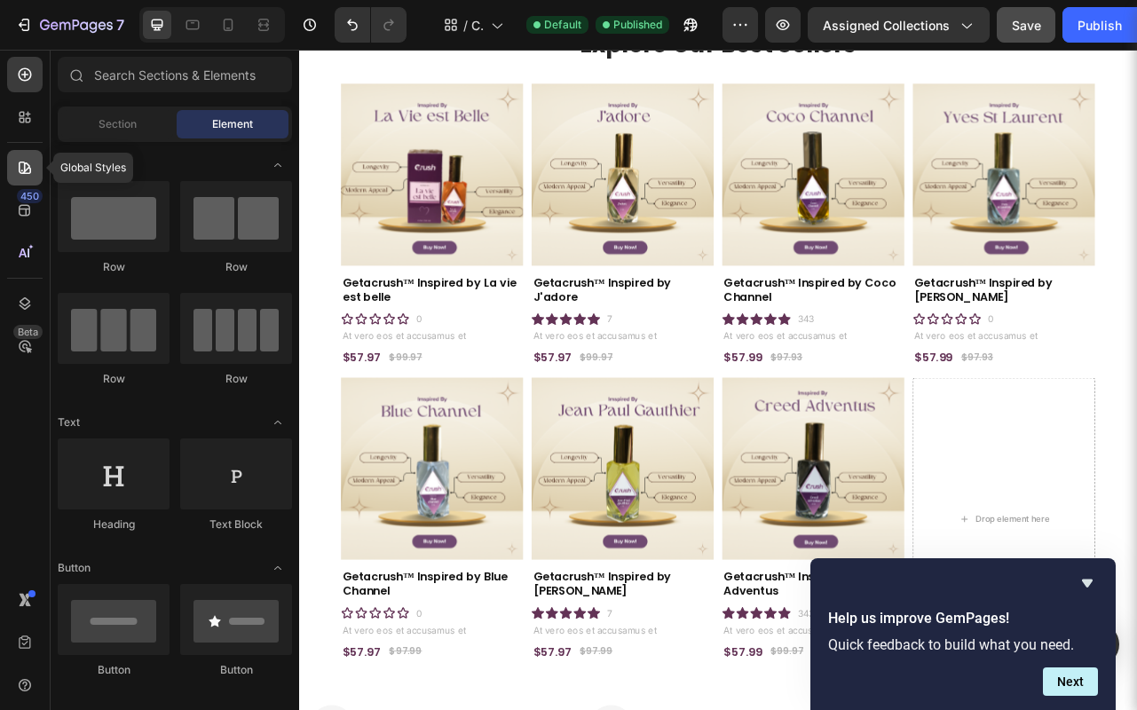
click at [32, 162] on icon at bounding box center [25, 168] width 18 height 18
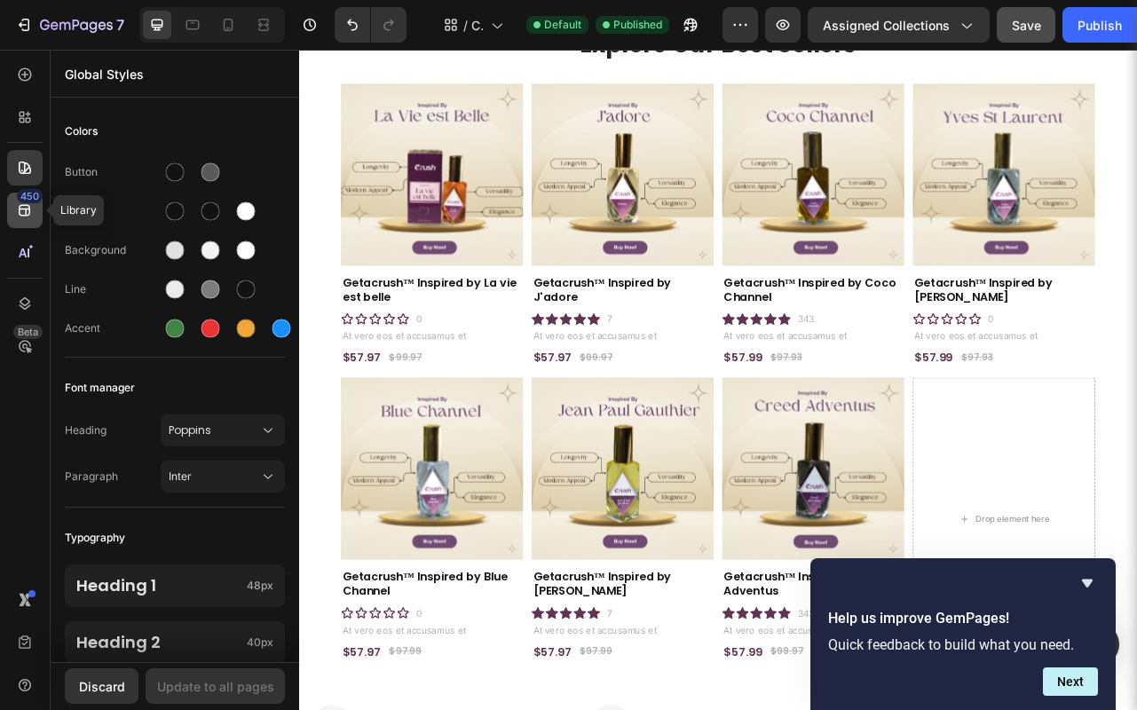
click at [31, 210] on icon at bounding box center [25, 211] width 18 height 18
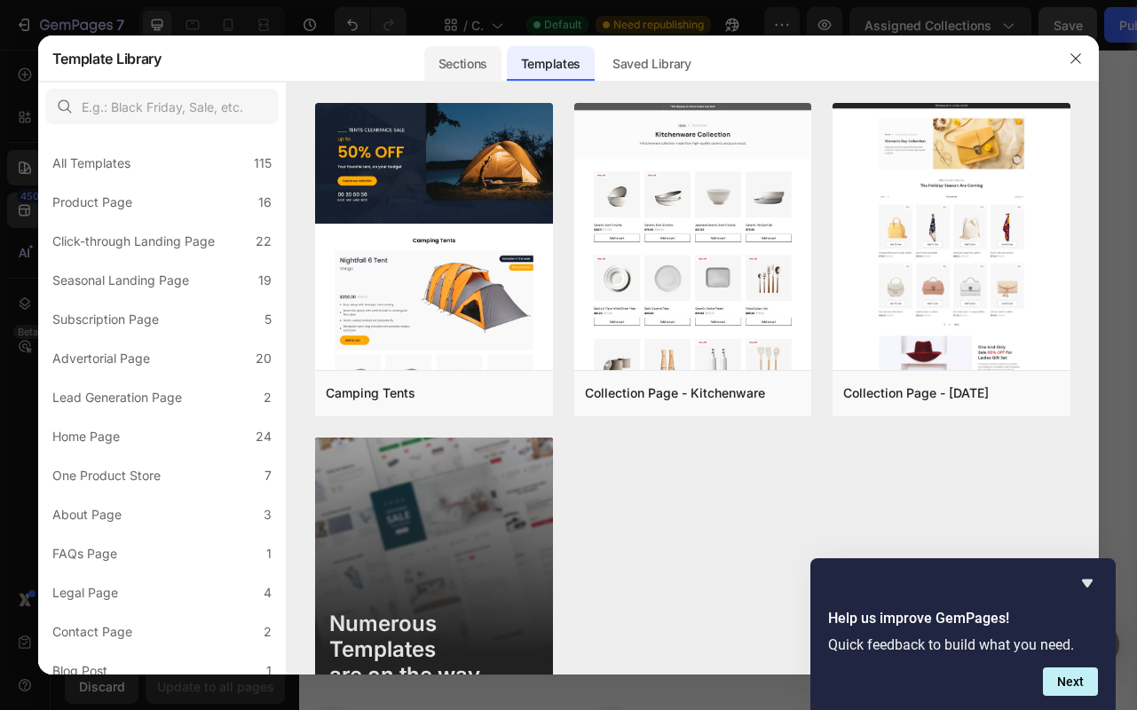
click at [460, 63] on div "Sections" at bounding box center [462, 64] width 77 height 36
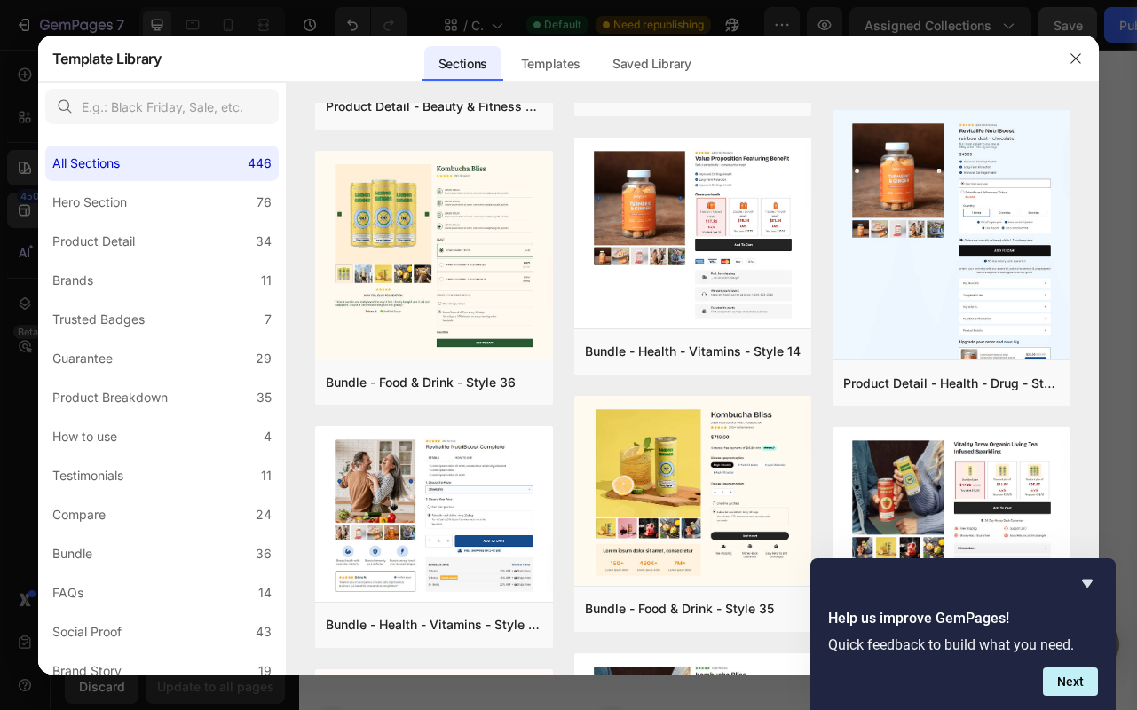
scroll to position [515, 0]
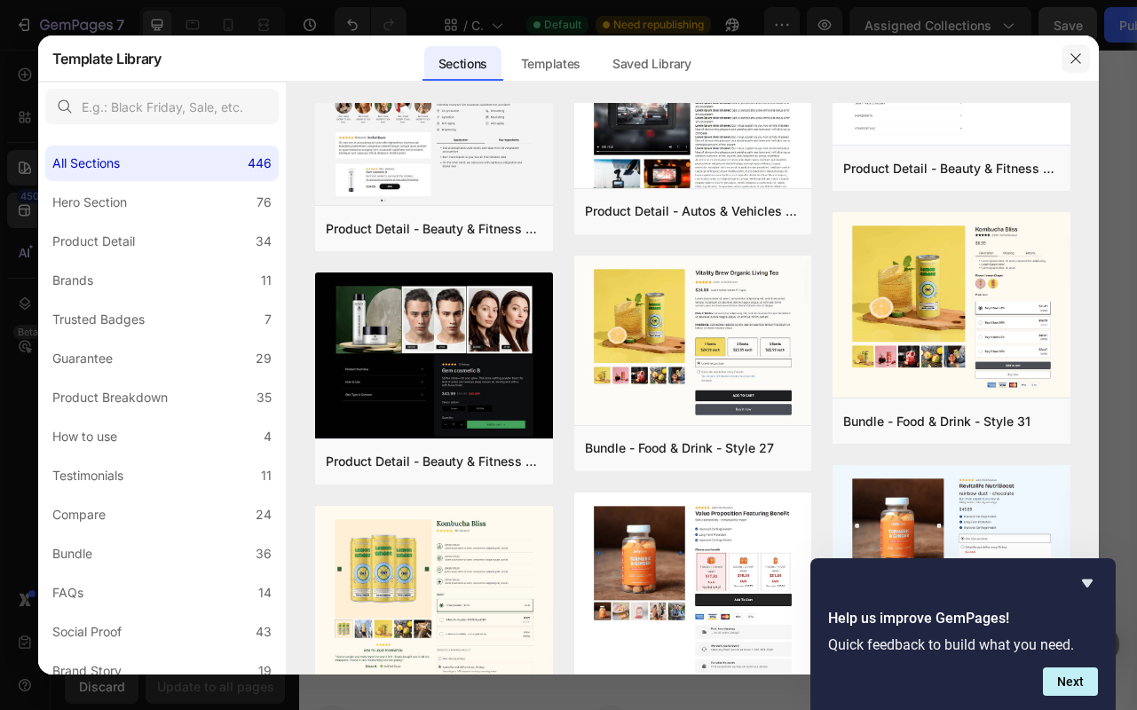
click at [1076, 55] on icon "button" at bounding box center [1076, 58] width 14 height 14
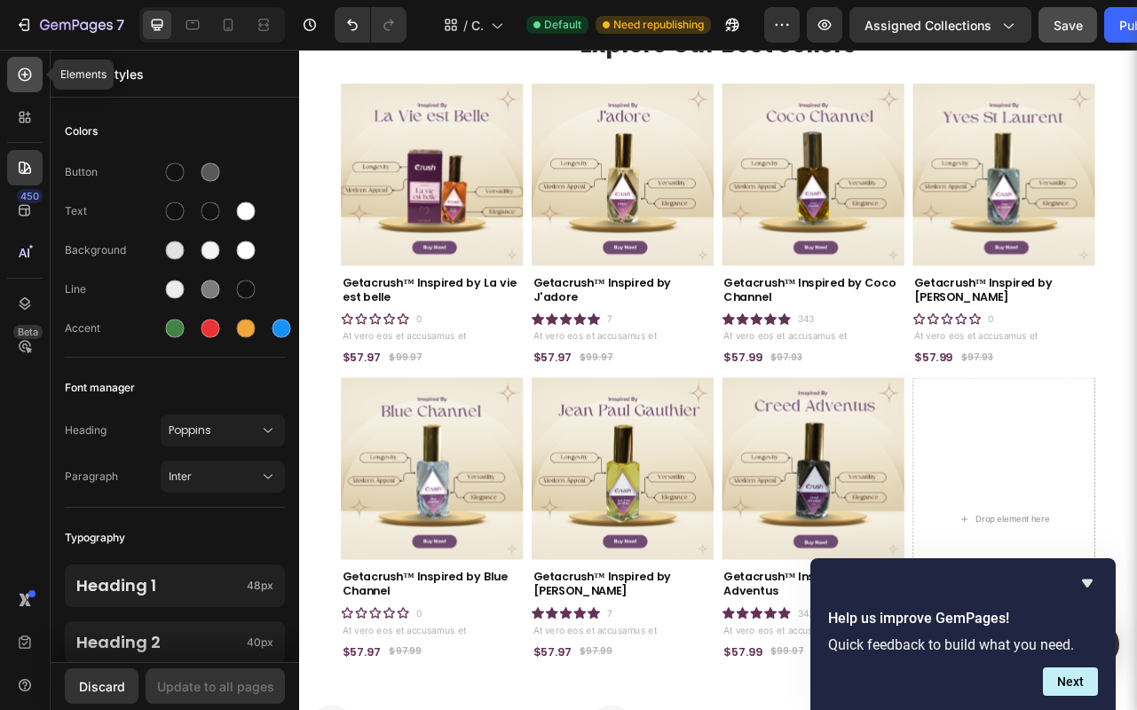
click at [23, 83] on icon at bounding box center [25, 75] width 18 height 18
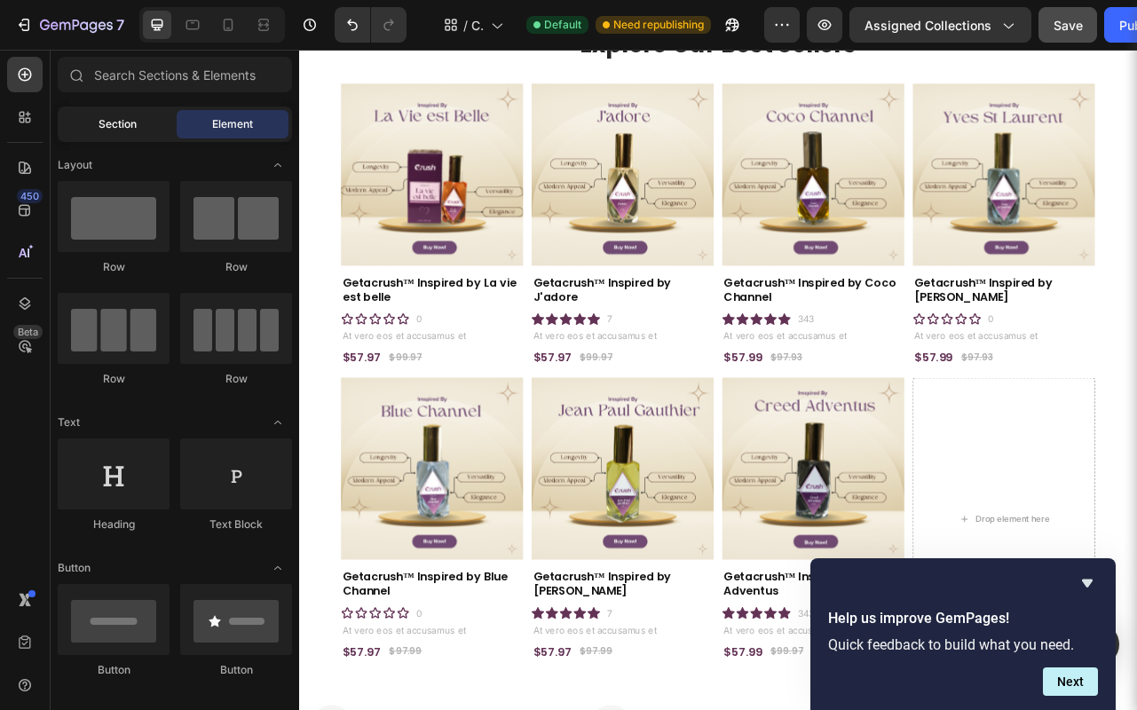
click at [126, 120] on span "Section" at bounding box center [118, 124] width 38 height 16
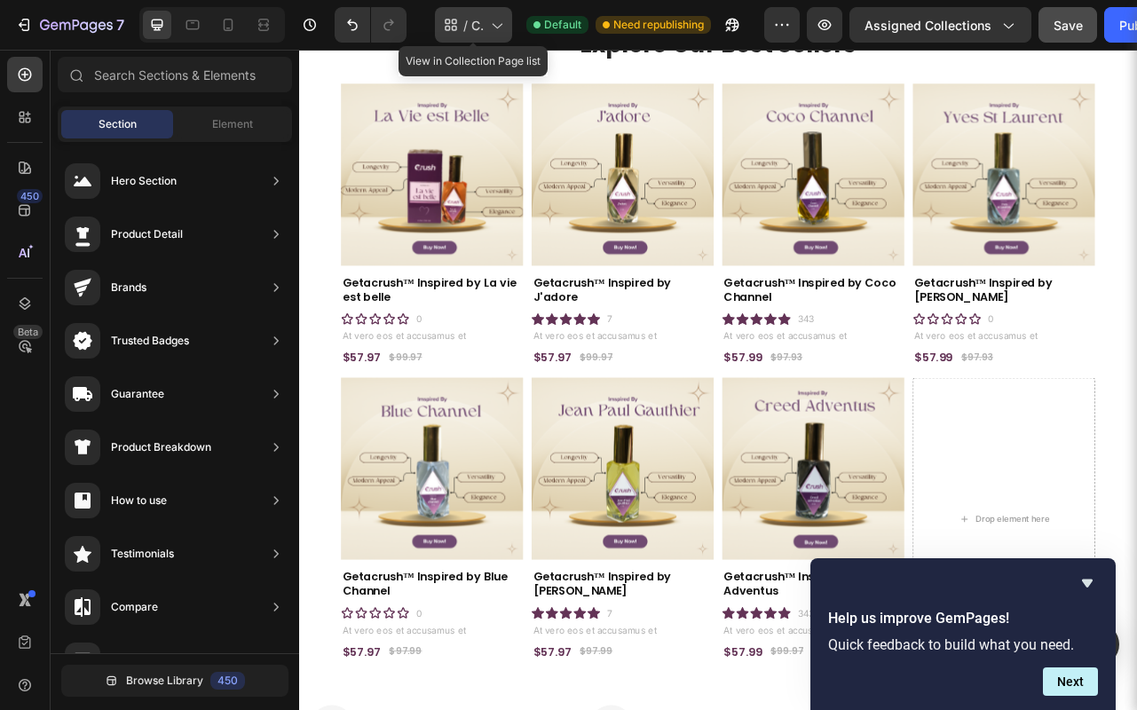
click at [491, 27] on icon at bounding box center [496, 25] width 18 height 18
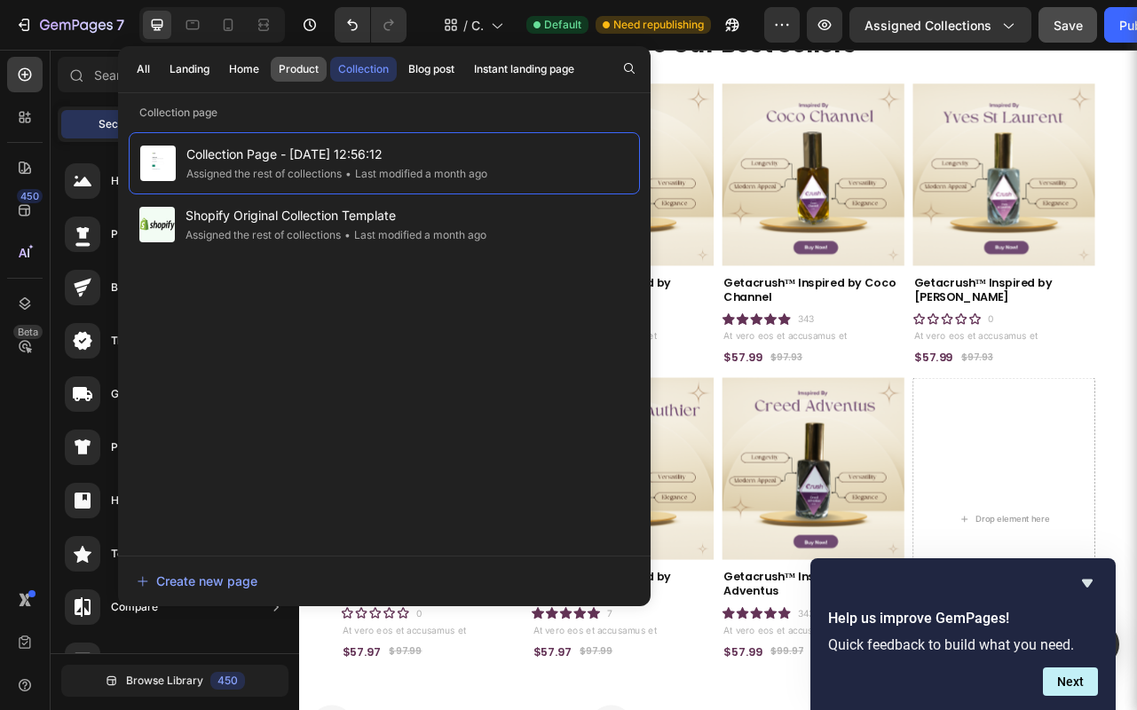
click at [302, 64] on div "Product" at bounding box center [299, 69] width 40 height 16
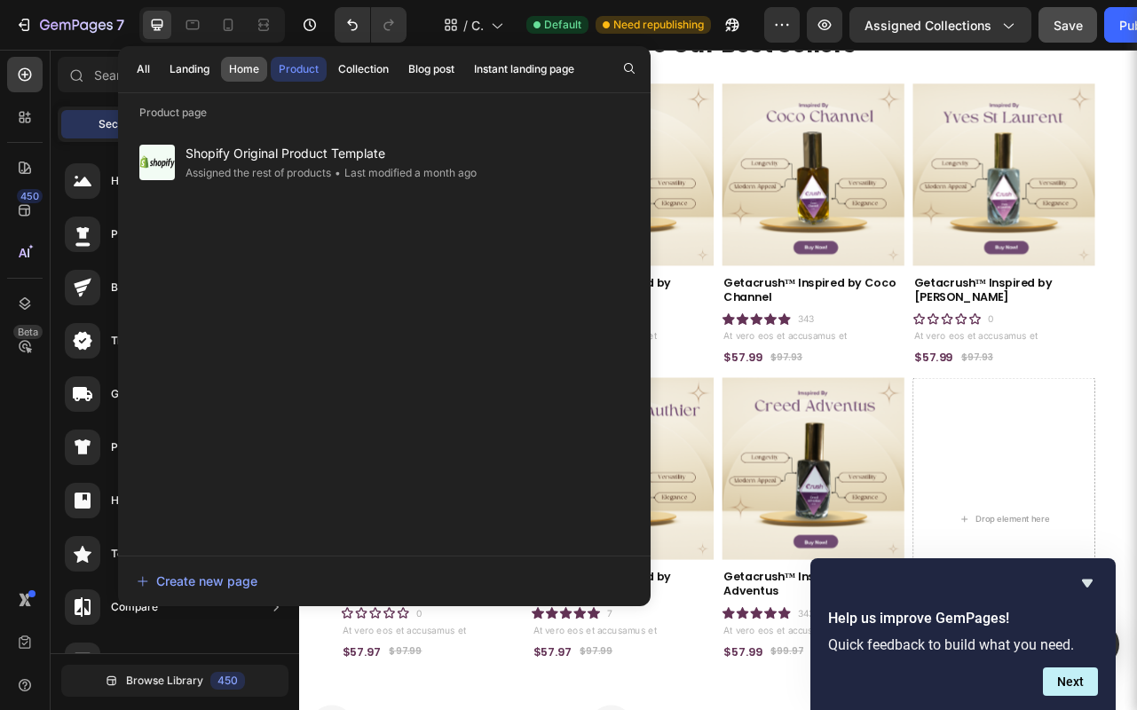
click at [222, 69] on button "Home" at bounding box center [244, 69] width 46 height 25
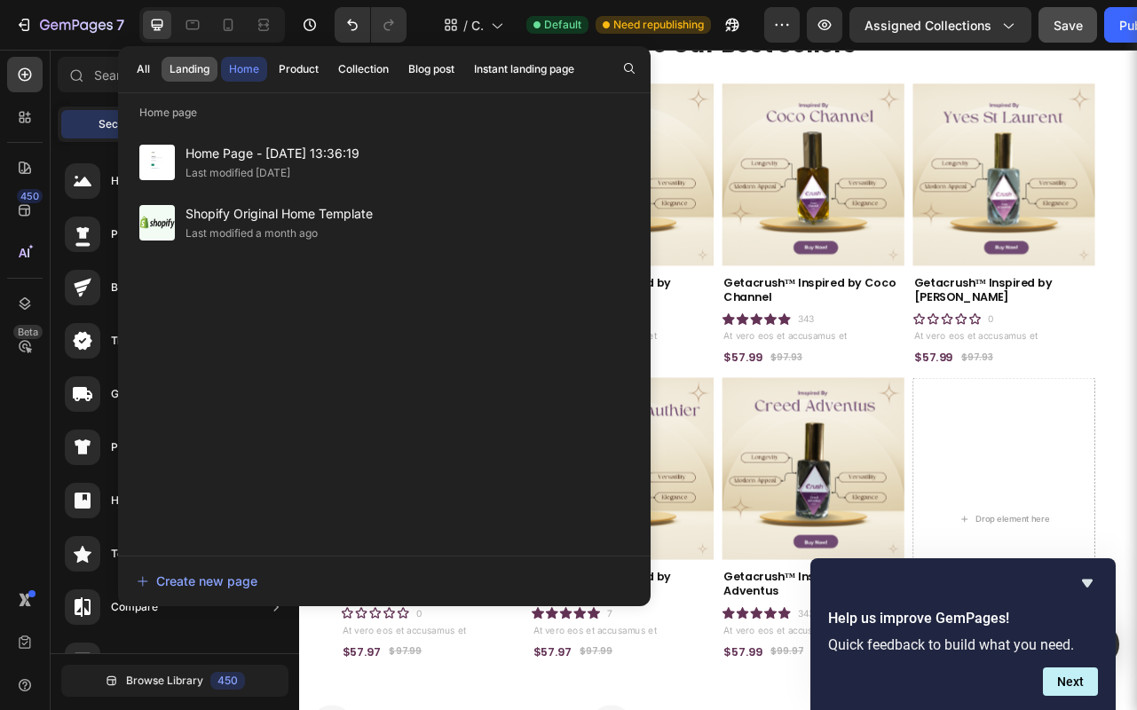
click at [183, 67] on div "Landing" at bounding box center [190, 69] width 40 height 16
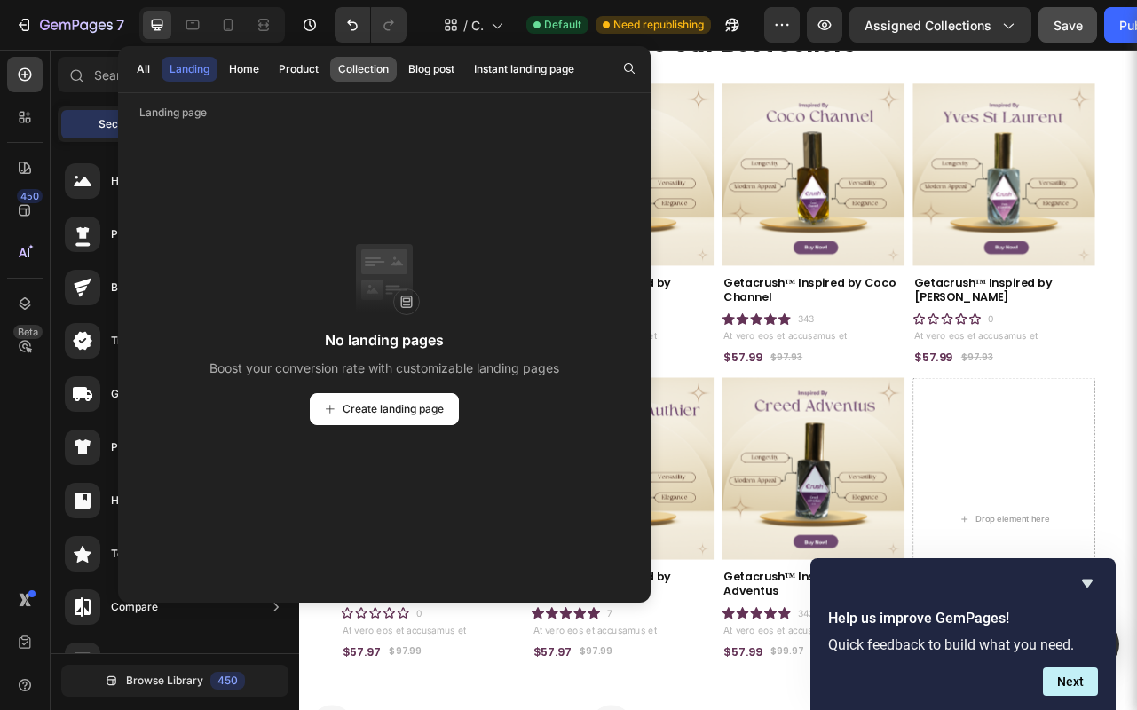
click at [359, 67] on div "Collection" at bounding box center [363, 69] width 51 height 16
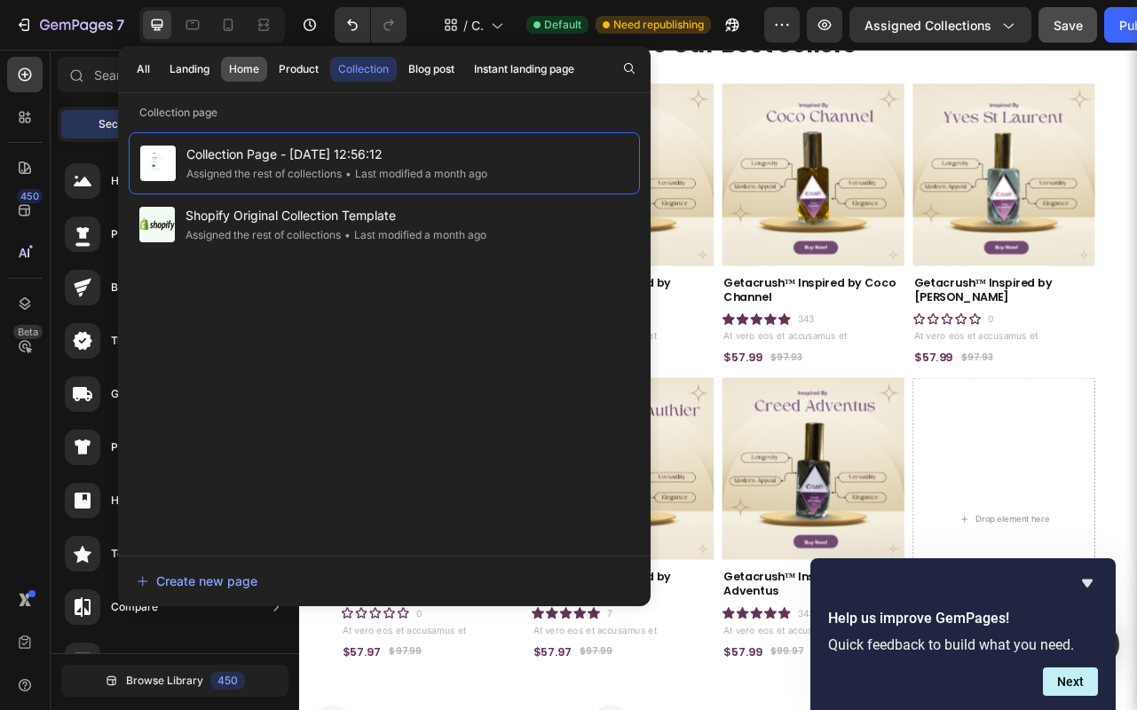
click at [255, 70] on div "Home" at bounding box center [244, 69] width 30 height 16
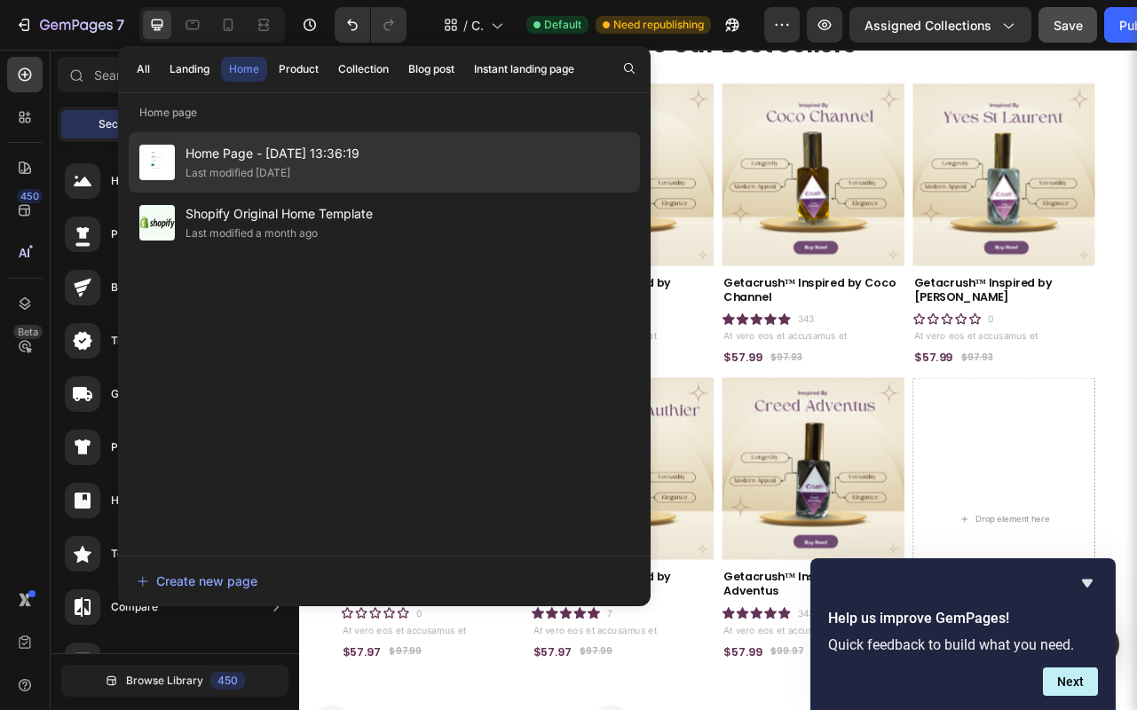
click at [321, 165] on div "Last modified [DATE]" at bounding box center [273, 173] width 174 height 18
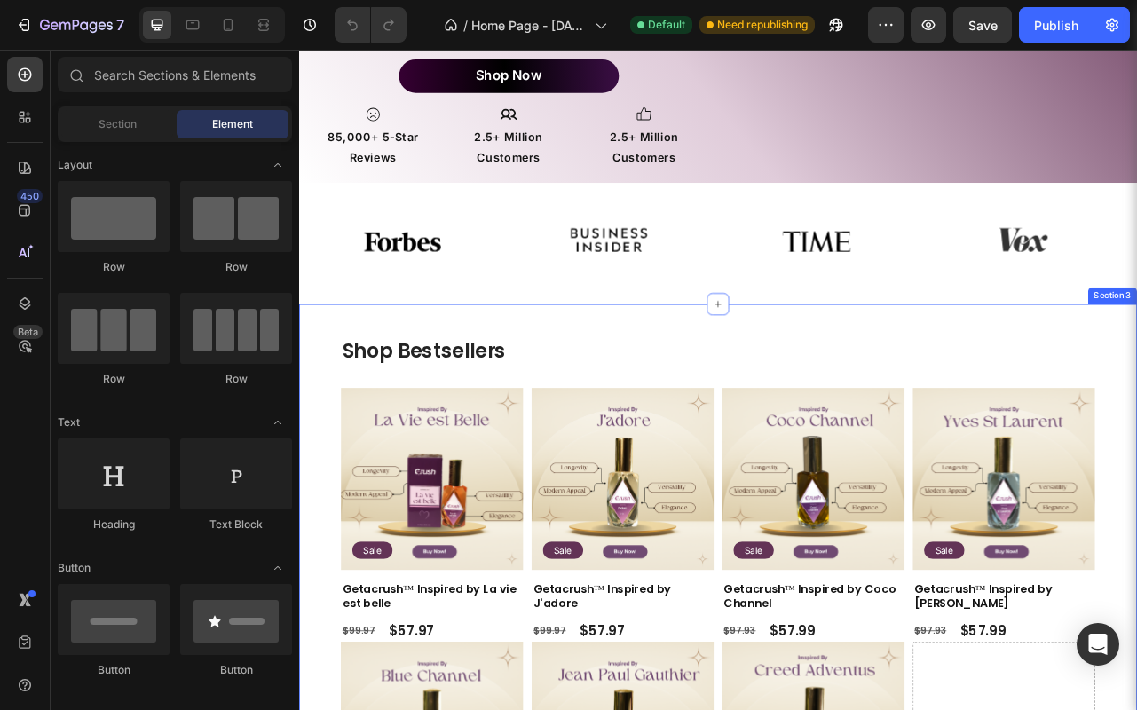
scroll to position [359, 0]
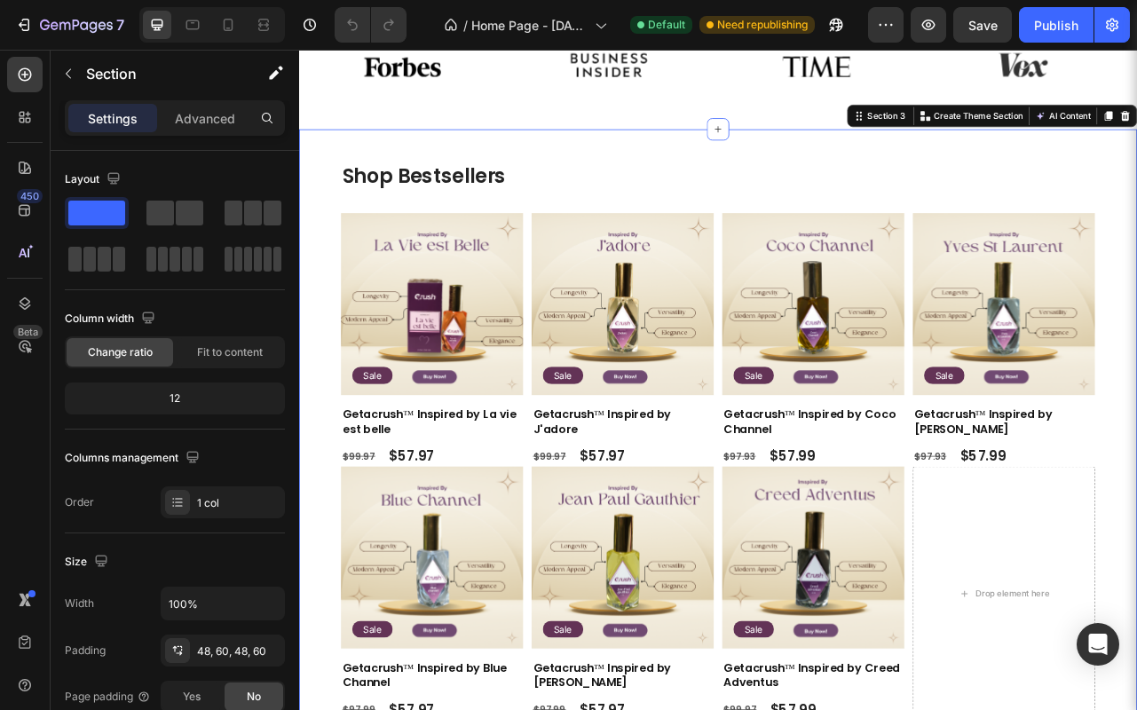
scroll to position [603, 0]
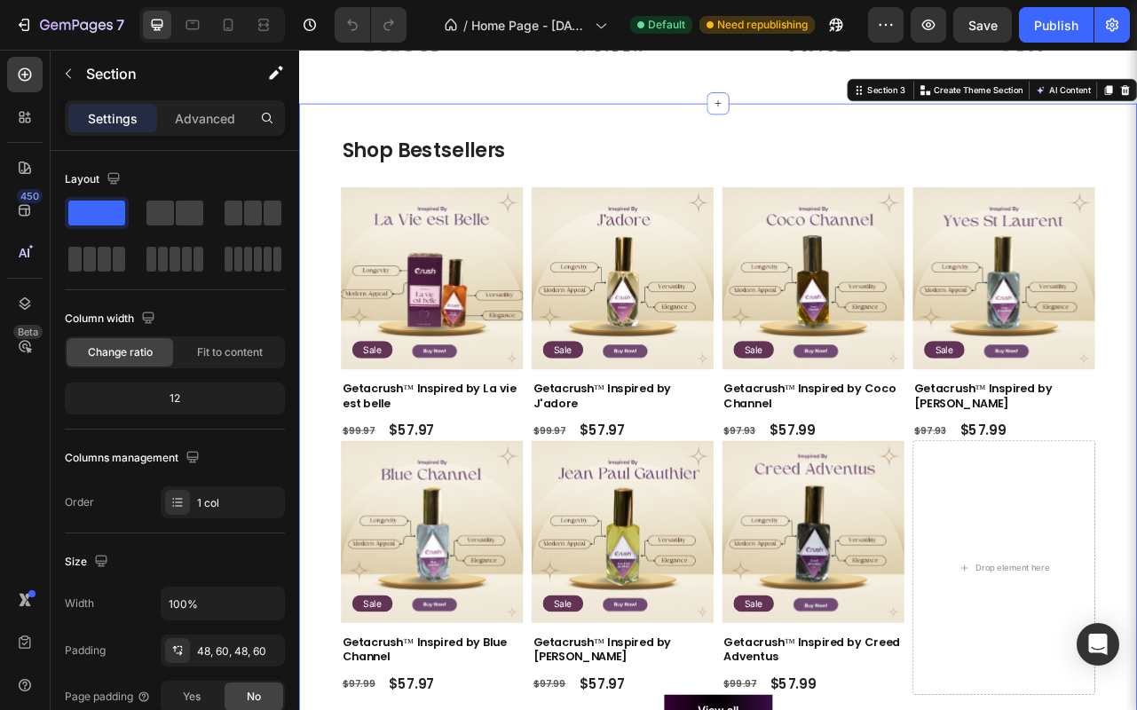
click at [328, 476] on div "Shop Bestsellers Heading Product Images Sale Text Block Row Getacrush™ Inspired…" at bounding box center [831, 542] width 1065 height 849
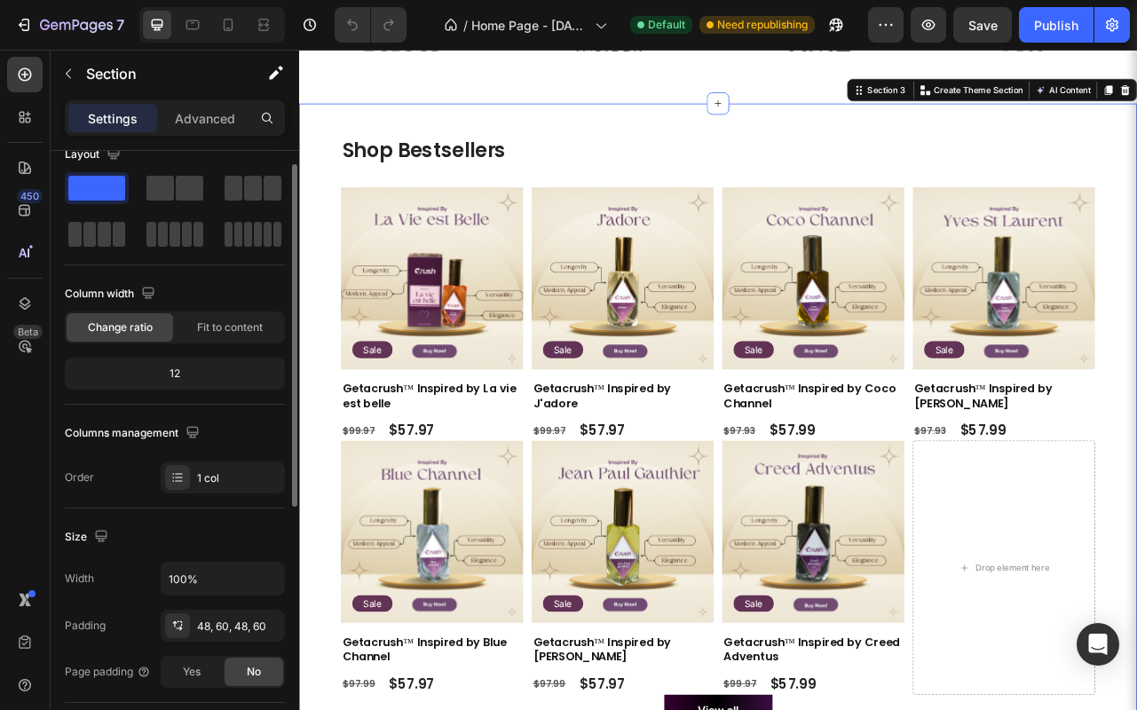
scroll to position [0, 0]
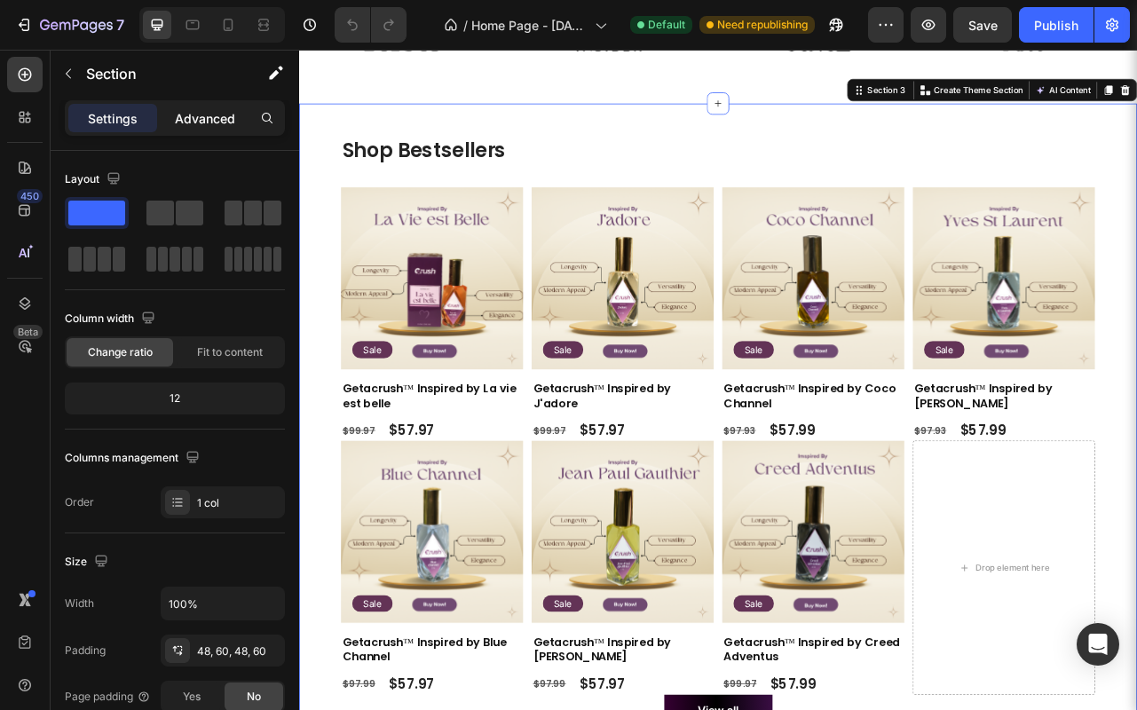
click at [218, 123] on p "Advanced" at bounding box center [205, 118] width 60 height 19
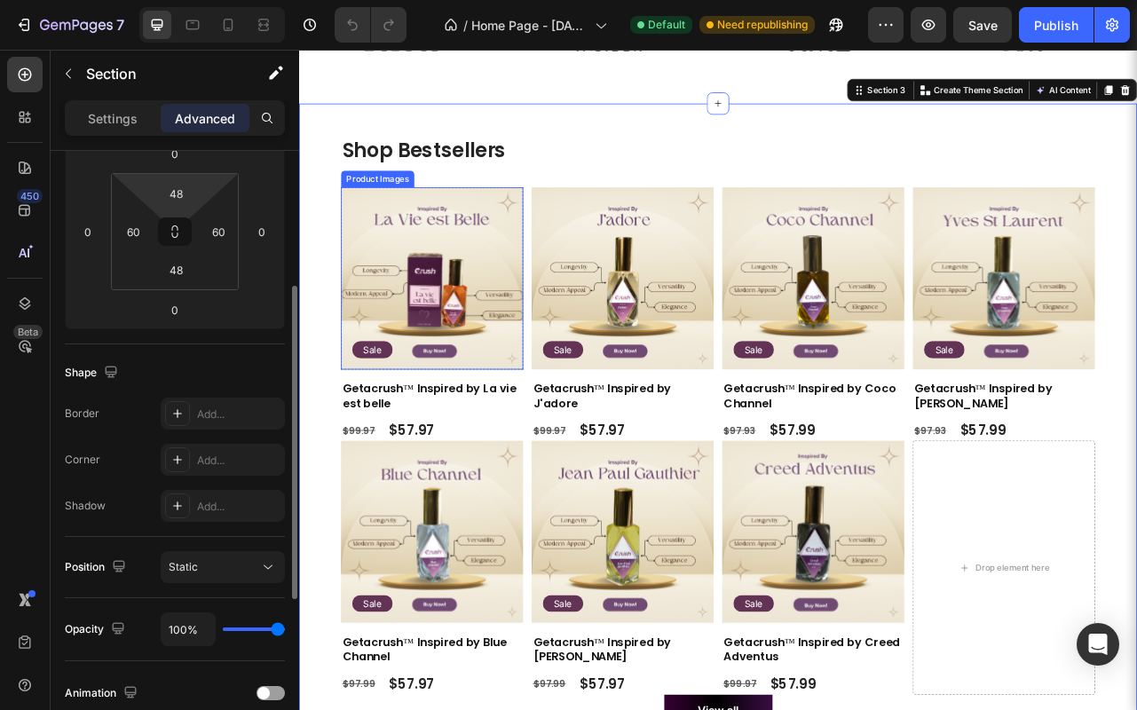
scroll to position [267, 0]
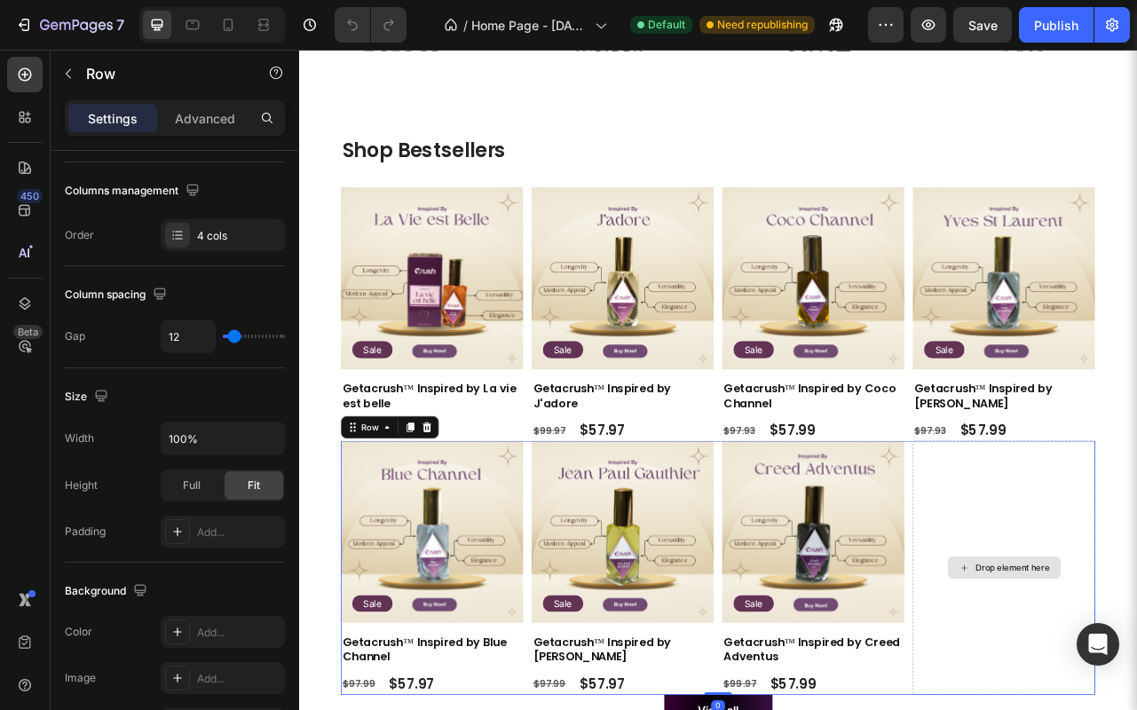
scroll to position [0, 0]
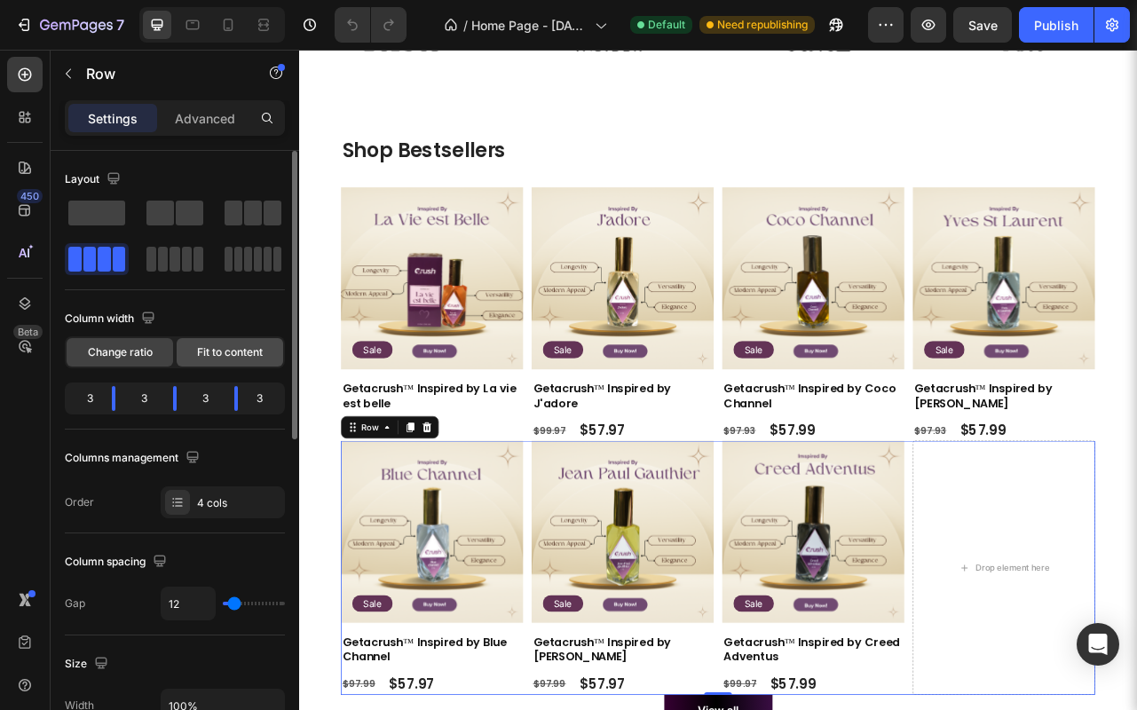
click at [233, 349] on span "Fit to content" at bounding box center [230, 352] width 66 height 16
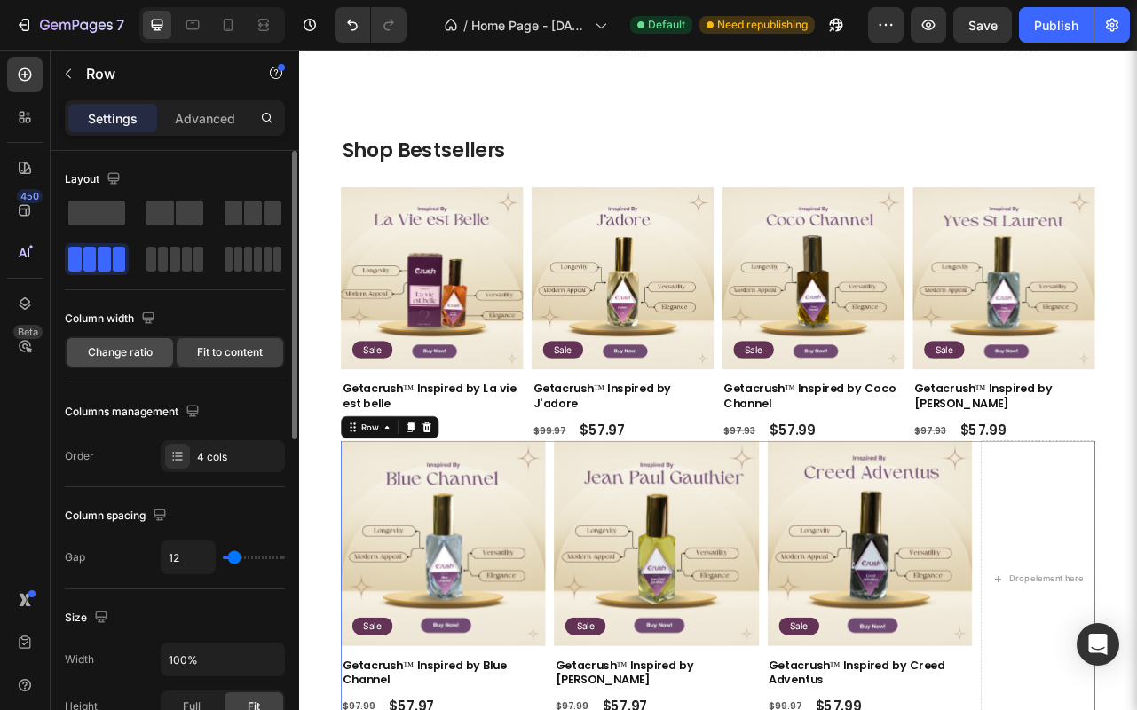
click at [139, 354] on span "Change ratio" at bounding box center [120, 352] width 65 height 16
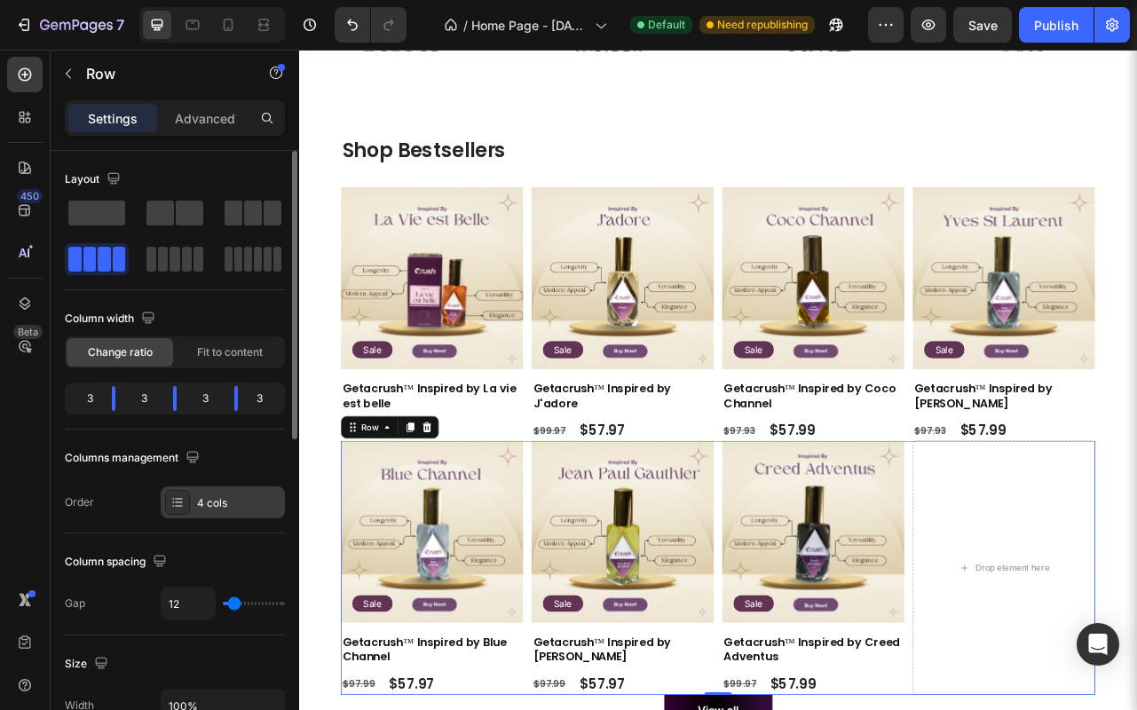
click at [223, 502] on div "4 cols" at bounding box center [238, 503] width 83 height 16
click at [125, 490] on div "Order 4 cols" at bounding box center [175, 503] width 220 height 32
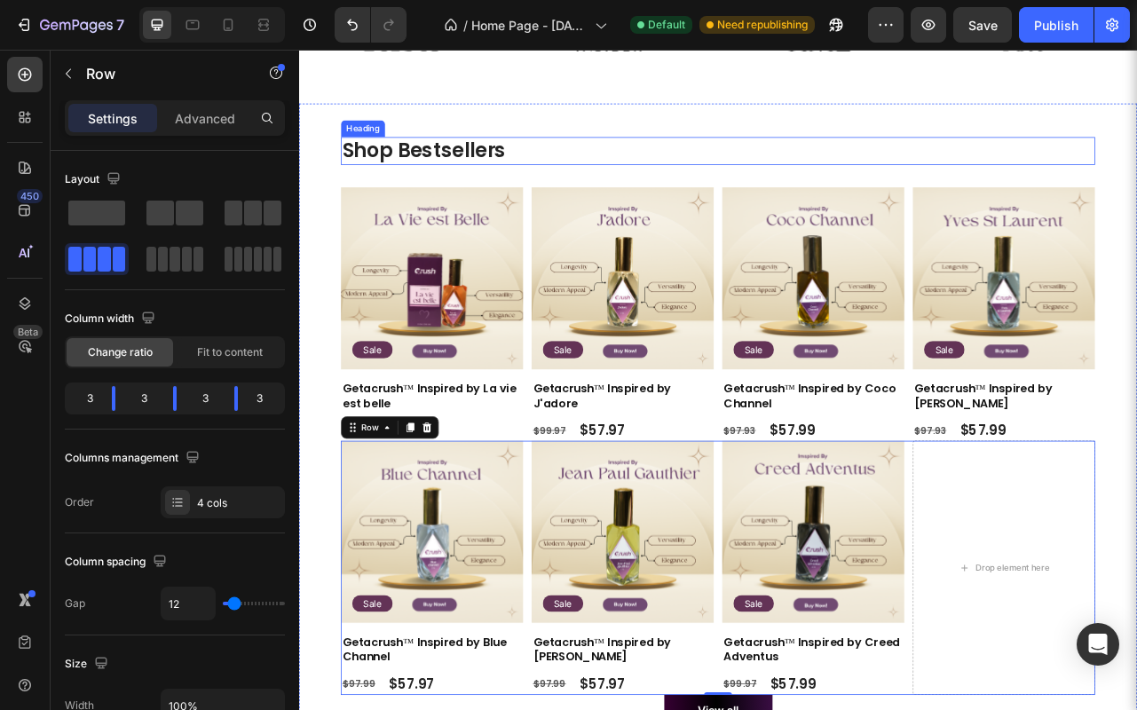
click at [449, 182] on h2 "Shop Bestsellers" at bounding box center [831, 179] width 959 height 36
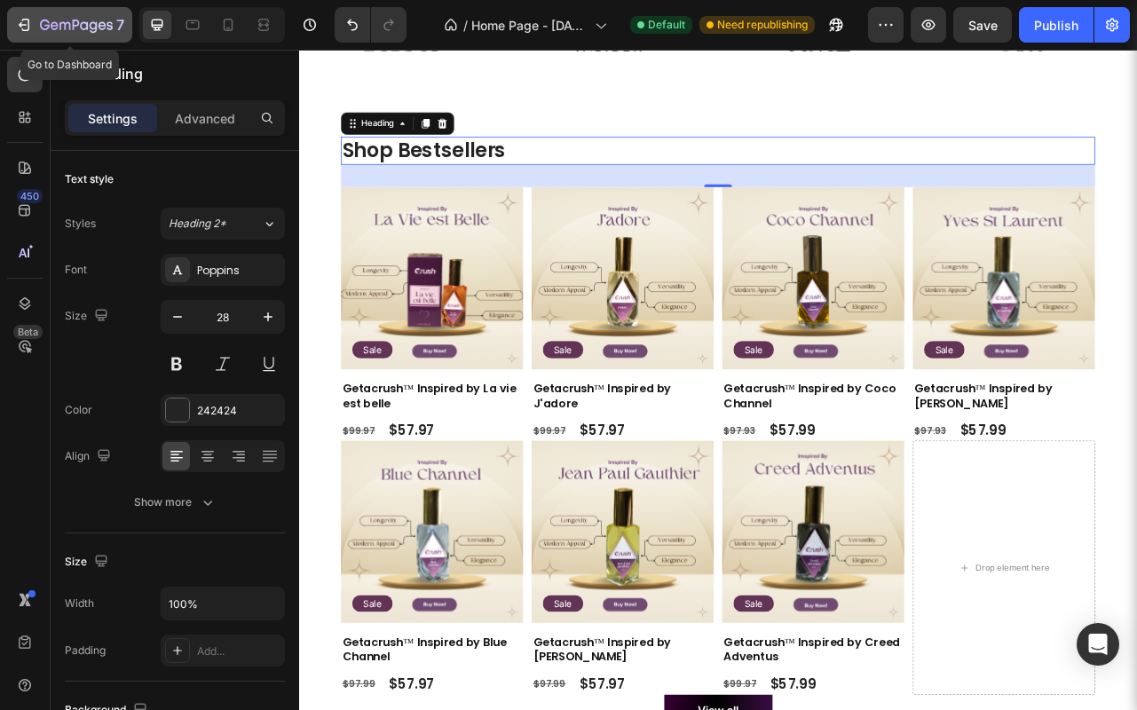
click at [26, 17] on icon "button" at bounding box center [24, 25] width 18 height 18
